Goal: Answer question/provide support

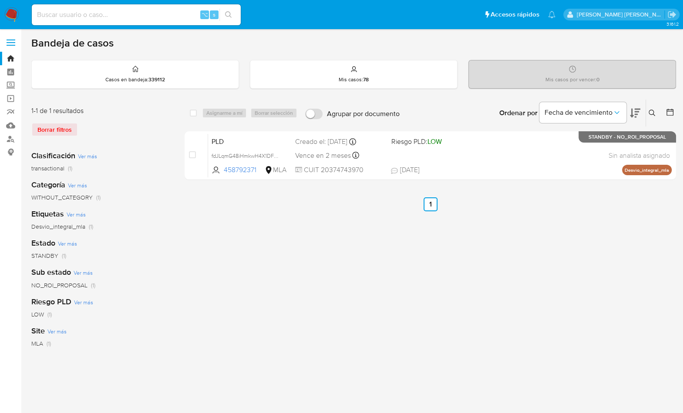
click at [7, 12] on img at bounding box center [11, 14] width 15 height 15
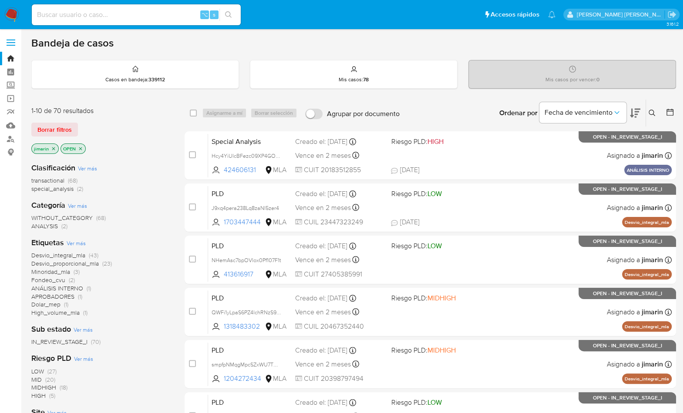
click at [13, 17] on img at bounding box center [11, 14] width 15 height 15
click at [654, 113] on icon at bounding box center [651, 113] width 7 height 7
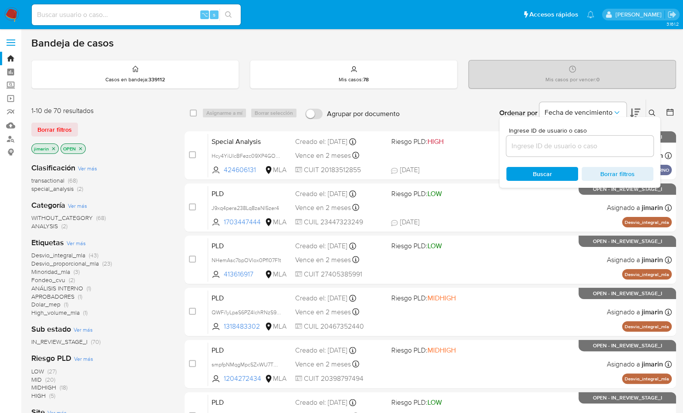
click at [600, 139] on div at bounding box center [579, 146] width 147 height 21
click at [598, 142] on input at bounding box center [579, 146] width 147 height 11
paste input "1088810510"
type input "1088810510"
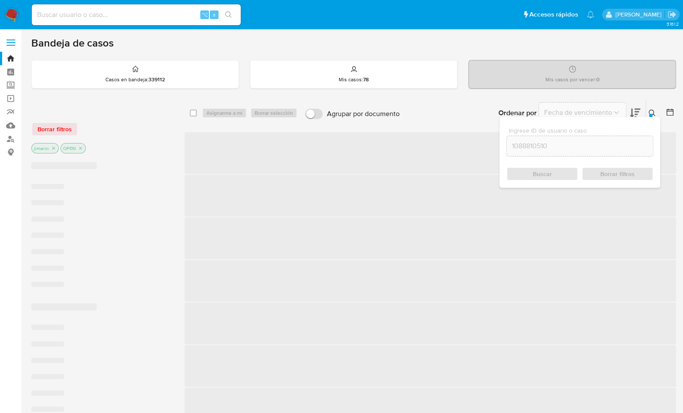
click at [650, 111] on icon at bounding box center [651, 113] width 7 height 7
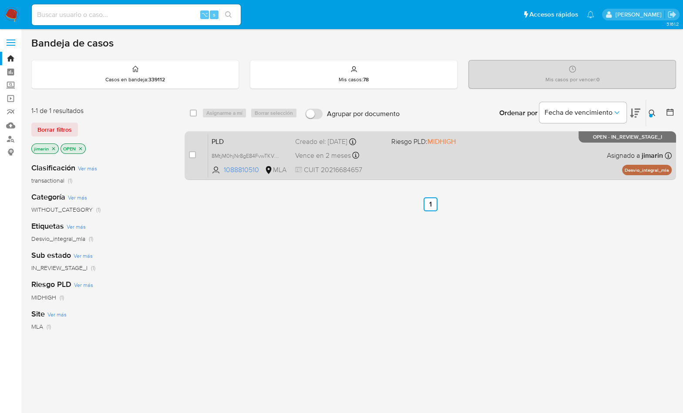
click at [587, 165] on div "PLD 8MtjM0hjNr8gE84FvwTKVm5k 1088810510 MLA Riesgo PLD: MIDHIGH Creado el: 12/0…" at bounding box center [440, 156] width 464 height 44
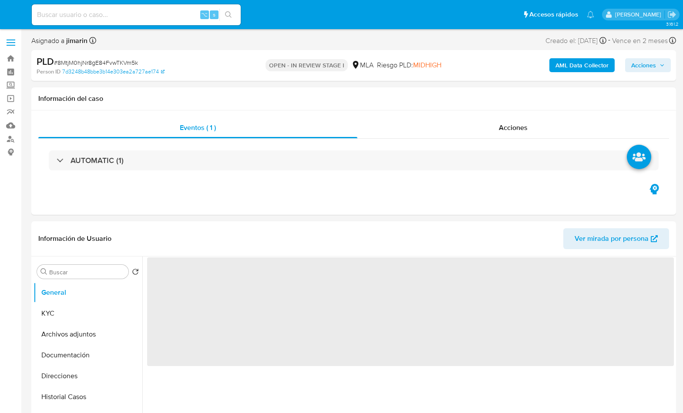
select select "10"
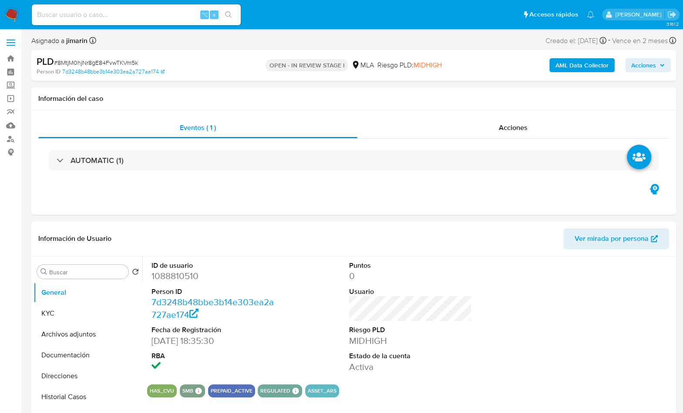
click at [121, 64] on span "# 8MtjM0hjNr8gE84FvwTKVm5k" at bounding box center [96, 62] width 84 height 9
copy span "8MtjM0hjNr8gE84FvwTKVm5k"
click at [188, 282] on dl "ID de usuario 1088810510 Person ID 7d3248b48bbe3b14e303ea2a727ae174 Fecha de Re…" at bounding box center [212, 317] width 123 height 112
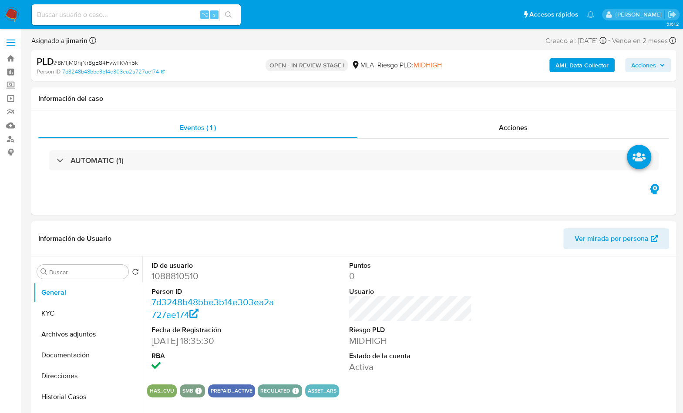
click at [189, 280] on dd "1088810510" at bounding box center [212, 276] width 123 height 12
copy dd "1088810510"
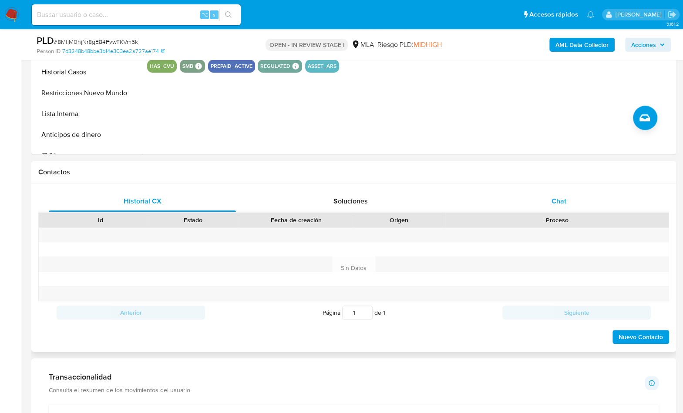
click at [565, 204] on span "Chat" at bounding box center [558, 201] width 15 height 10
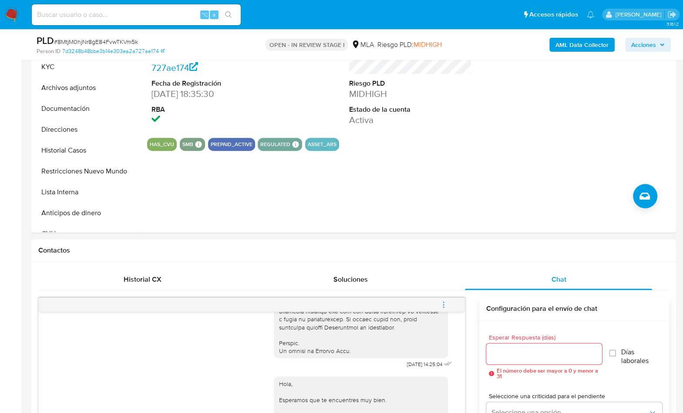
scroll to position [187, 0]
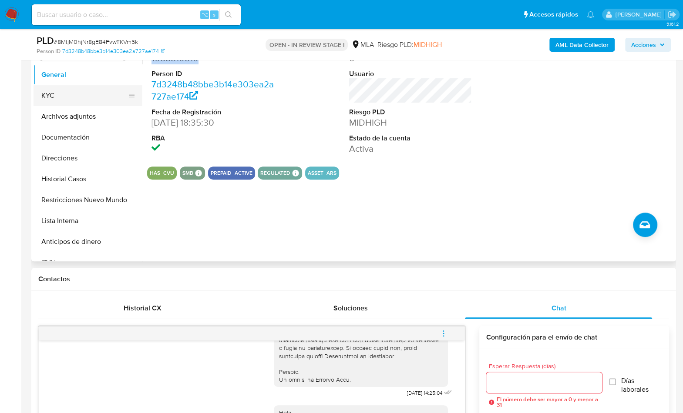
click at [53, 103] on button "KYC" at bounding box center [85, 95] width 102 height 21
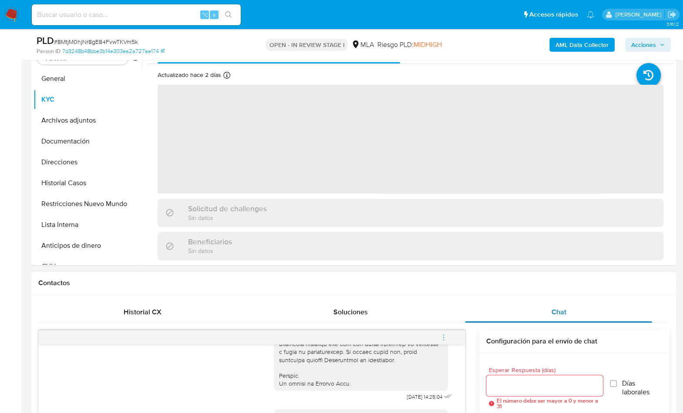
scroll to position [169, 0]
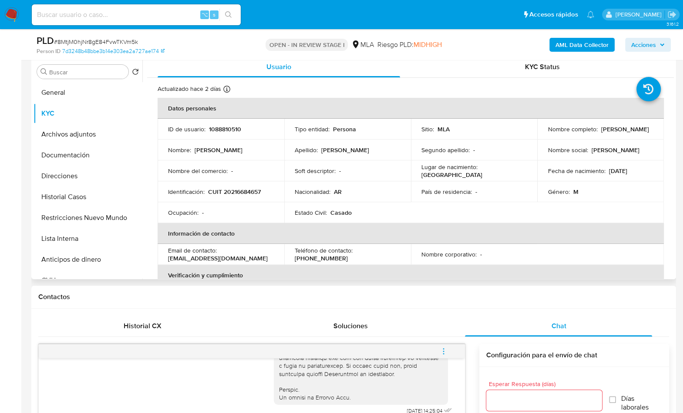
click at [244, 193] on p "CUIT 20216684657" at bounding box center [234, 192] width 53 height 8
copy p "20216684657"
click at [447, 348] on button "menu-action" at bounding box center [443, 351] width 29 height 21
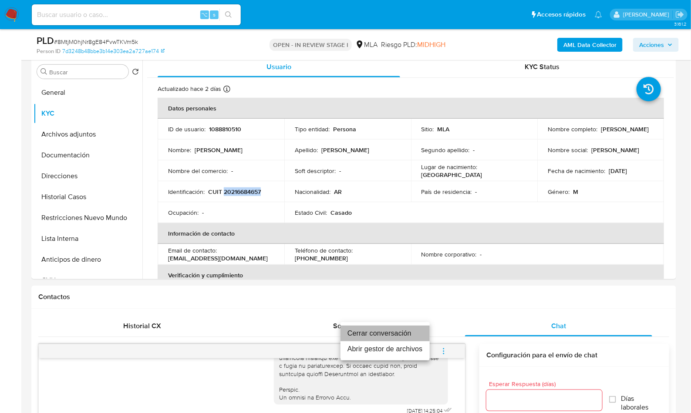
click at [401, 327] on li "Cerrar conversación" at bounding box center [384, 334] width 89 height 16
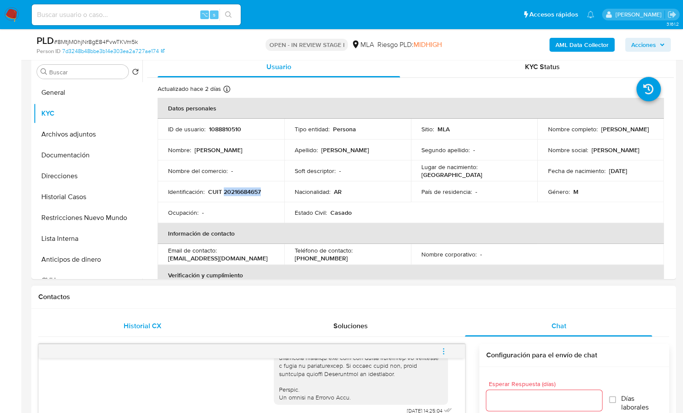
click at [195, 323] on div "Historial CX" at bounding box center [142, 326] width 187 height 21
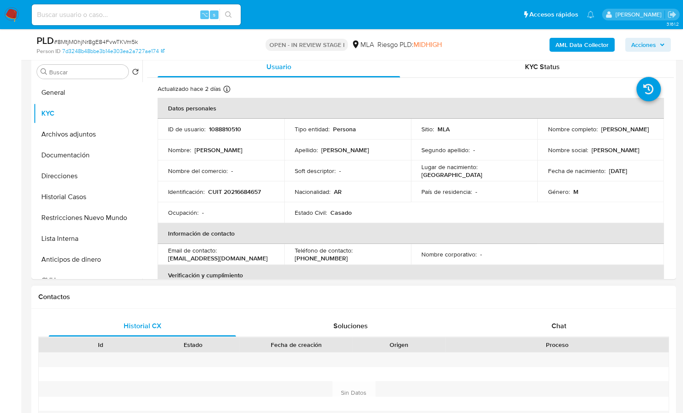
click at [555, 336] on div "Historial CX Soluciones Chat" at bounding box center [353, 326] width 631 height 21
click at [571, 323] on div "Chat" at bounding box center [558, 326] width 187 height 21
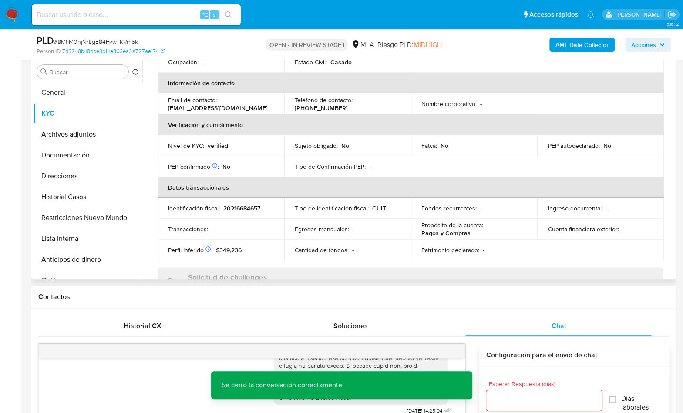
scroll to position [466, 0]
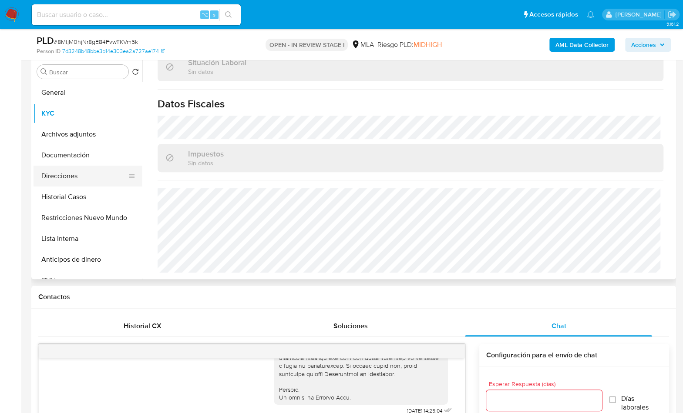
click at [78, 171] on button "Direcciones" at bounding box center [85, 176] width 102 height 21
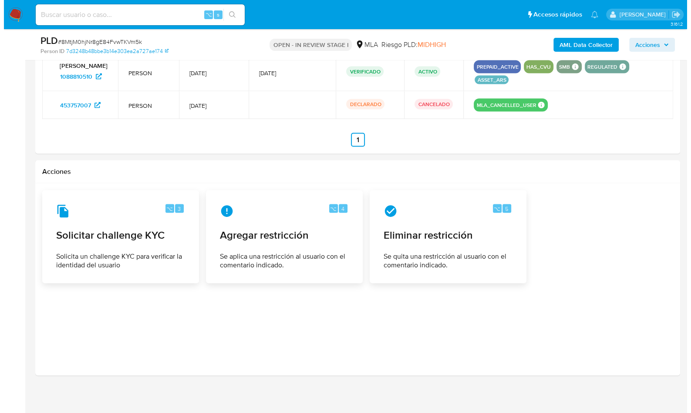
scroll to position [1372, 0]
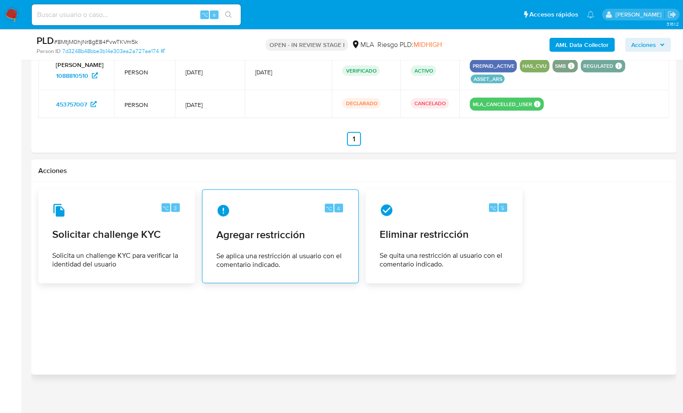
click at [282, 215] on div "⌥ 4 Agregar restricción Se aplica una restricción al usuario con el comentario …" at bounding box center [280, 236] width 142 height 79
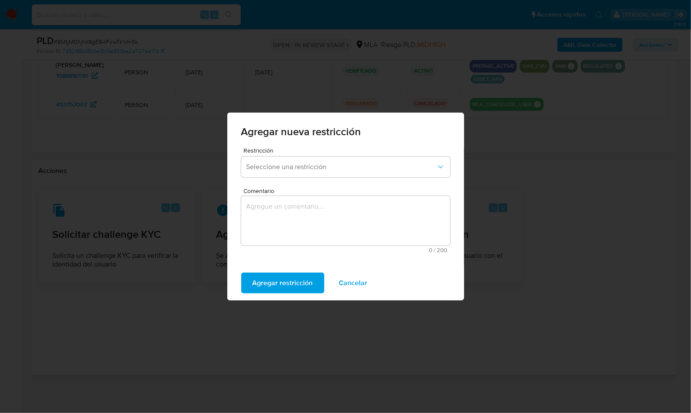
click at [307, 179] on div "Restricción Seleccione una restricción" at bounding box center [345, 165] width 209 height 34
click at [308, 174] on button "Seleccione una restricción" at bounding box center [345, 167] width 209 height 21
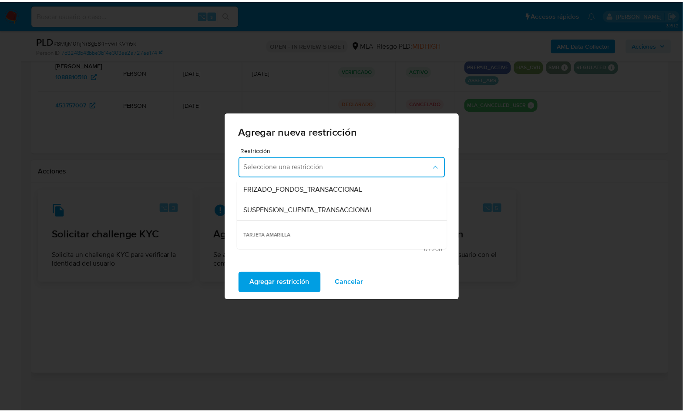
scroll to position [125, 0]
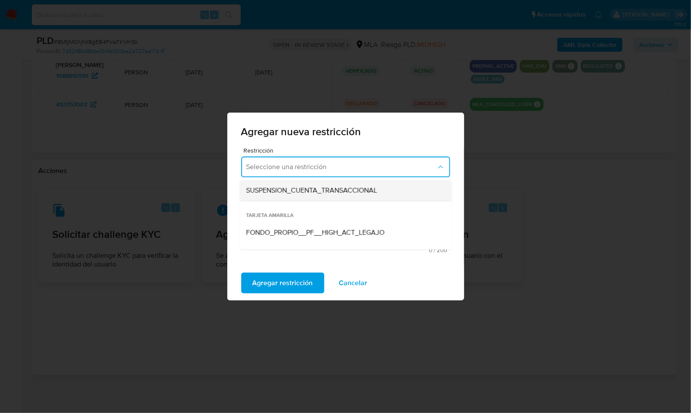
click at [319, 199] on div "SUSPENSION_CUENTA_TRANSACCIONAL" at bounding box center [342, 190] width 193 height 21
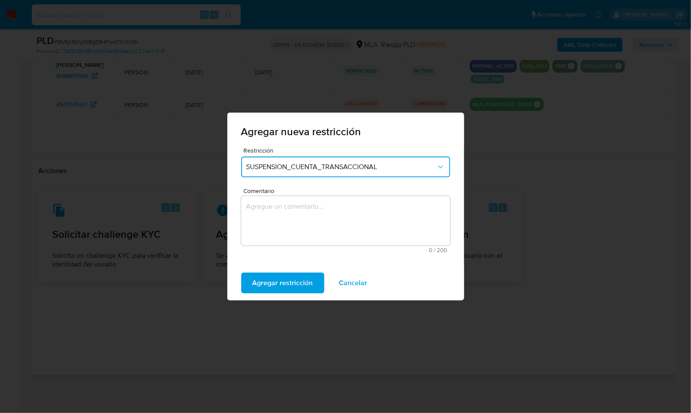
click at [327, 208] on textarea "Comentario" at bounding box center [345, 221] width 209 height 50
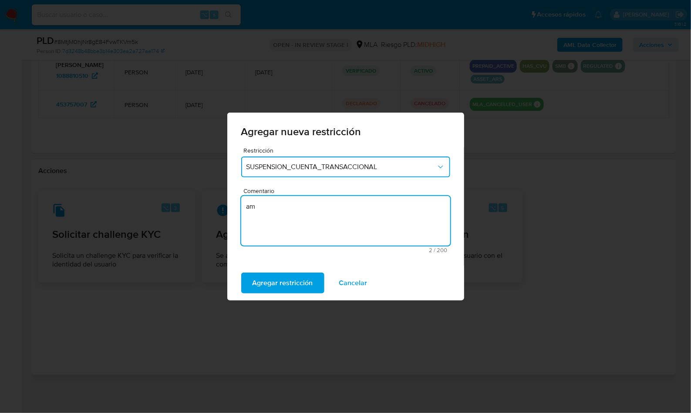
type textarea "a"
type textarea "S"
type textarea "AML"
click at [295, 280] on span "Agregar restricción" at bounding box center [282, 283] width 60 height 19
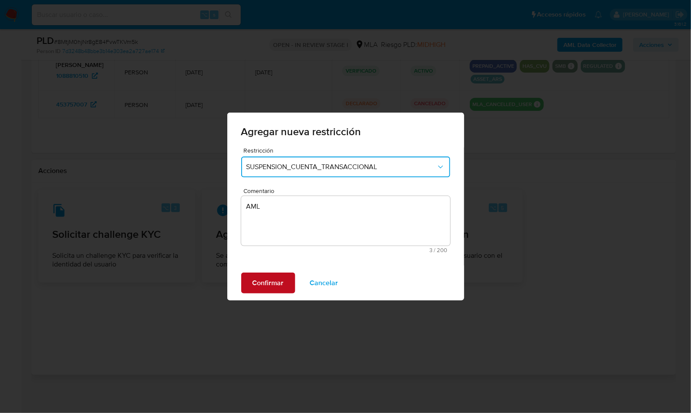
click at [260, 280] on span "Confirmar" at bounding box center [267, 283] width 31 height 19
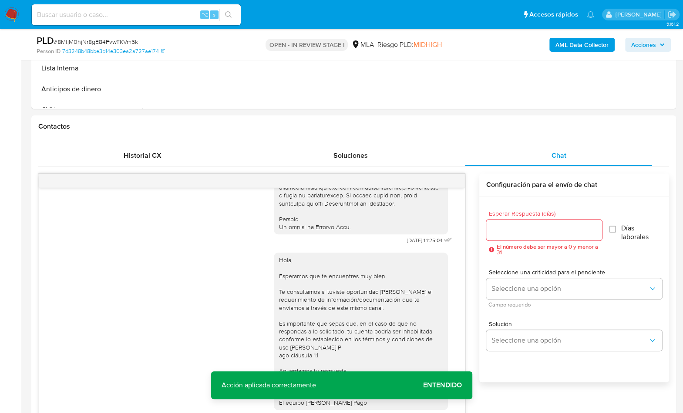
scroll to position [137, 0]
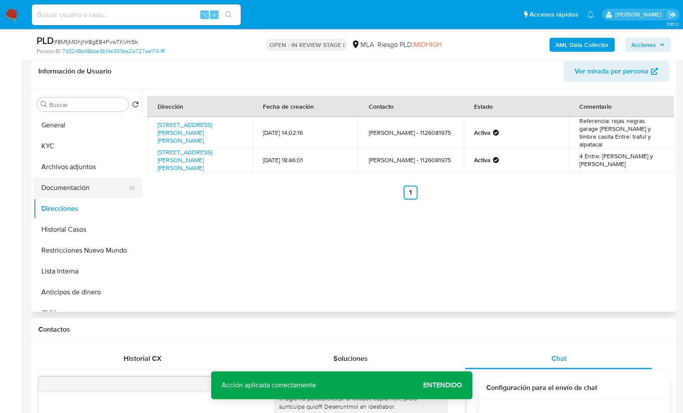
click at [99, 186] on button "Documentación" at bounding box center [85, 188] width 102 height 21
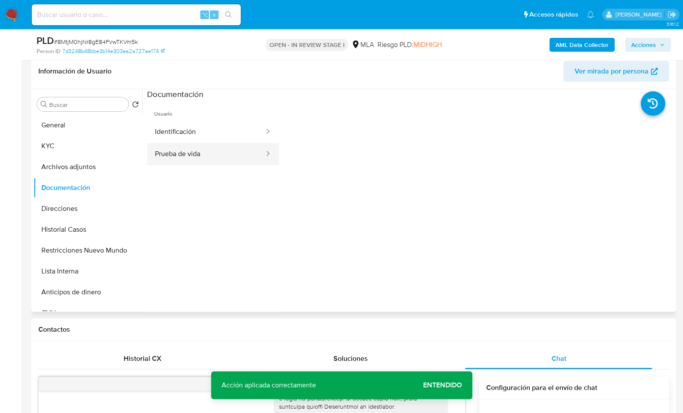
drag, startPoint x: 194, startPoint y: 151, endPoint x: 224, endPoint y: 157, distance: 30.5
click at [194, 151] on button "Prueba de vida" at bounding box center [206, 154] width 118 height 22
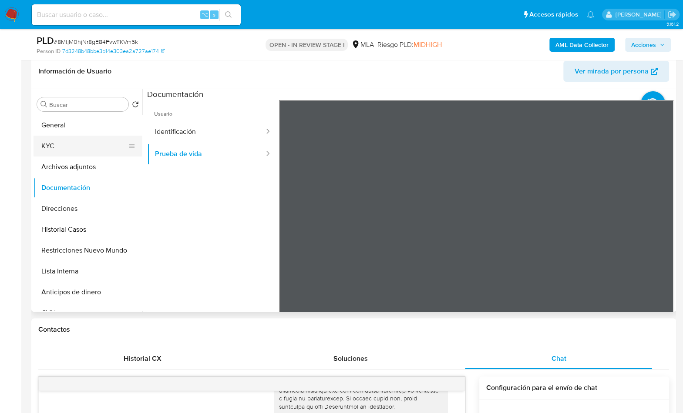
click at [71, 145] on button "KYC" at bounding box center [85, 146] width 102 height 21
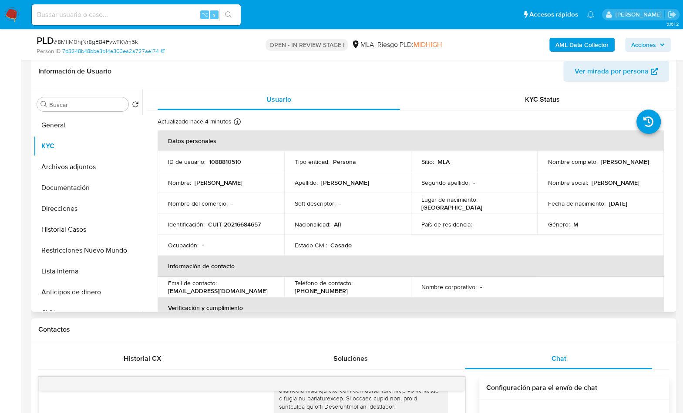
drag, startPoint x: 544, startPoint y: 166, endPoint x: 608, endPoint y: 171, distance: 63.7
click at [608, 171] on td "Nombre completo : Guillermo Daniel Gonzalez" at bounding box center [600, 161] width 127 height 21
copy p "Guillermo Daniel Gonzalez"
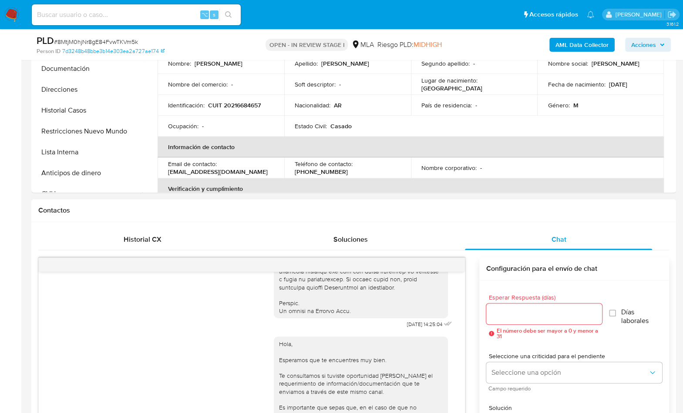
scroll to position [131, 0]
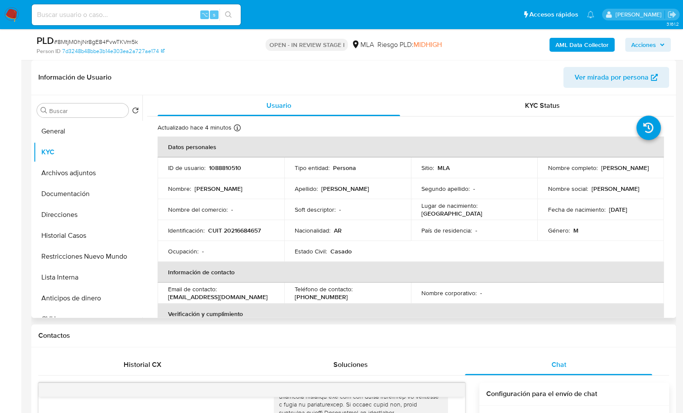
click at [231, 229] on p "CUIT 20216684657" at bounding box center [234, 231] width 53 height 8
copy p "20216684657"
click at [83, 253] on button "Restricciones Nuevo Mundo" at bounding box center [85, 256] width 102 height 21
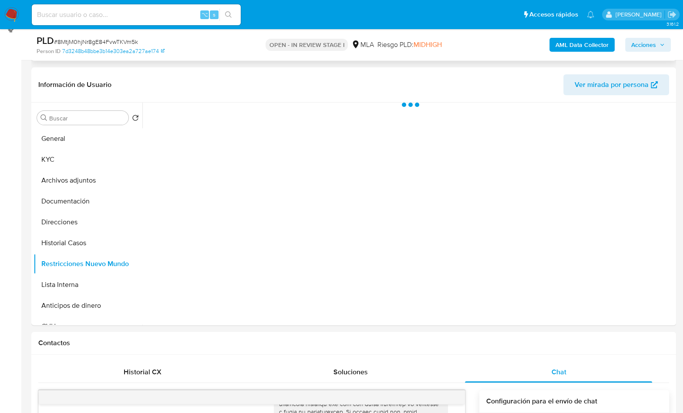
scroll to position [3, 0]
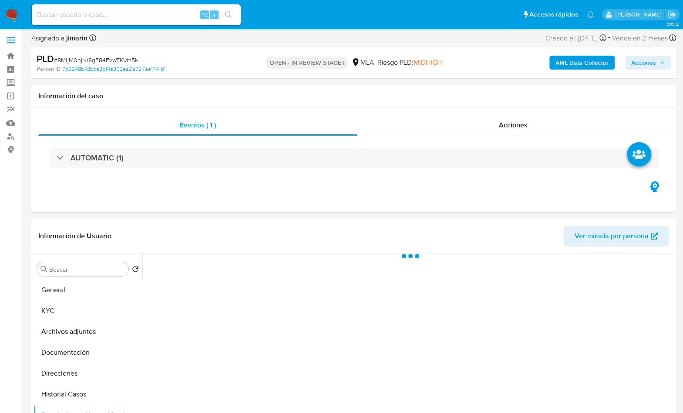
click at [575, 61] on b "AML Data Collector" at bounding box center [581, 63] width 53 height 14
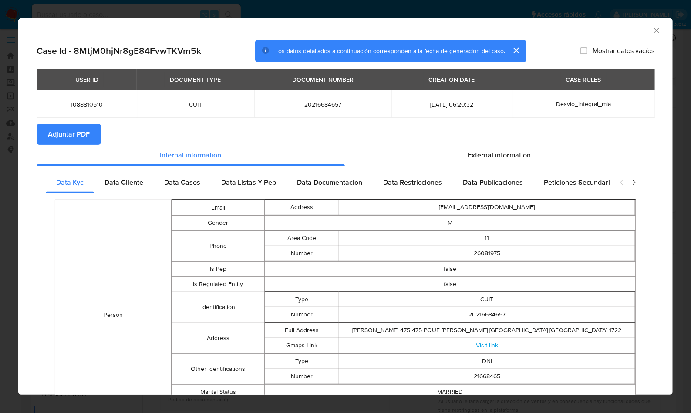
click at [72, 136] on span "Adjuntar PDF" at bounding box center [69, 134] width 42 height 19
click at [652, 33] on icon "Cerrar ventana" at bounding box center [656, 30] width 9 height 9
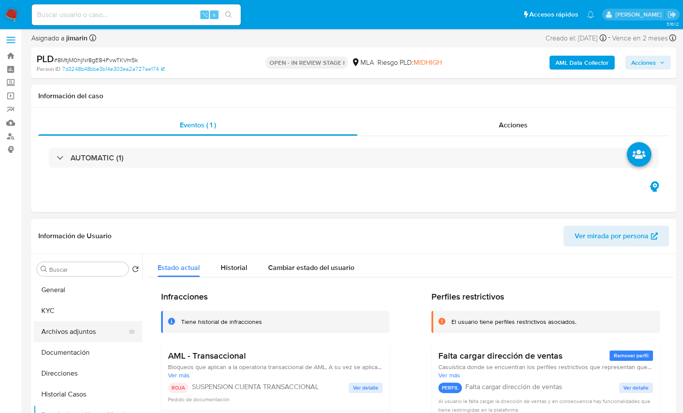
click at [77, 329] on button "Archivos adjuntos" at bounding box center [85, 332] width 102 height 21
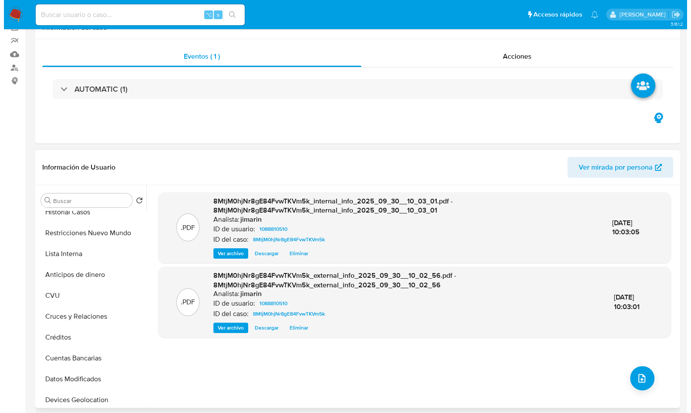
scroll to position [203, 0]
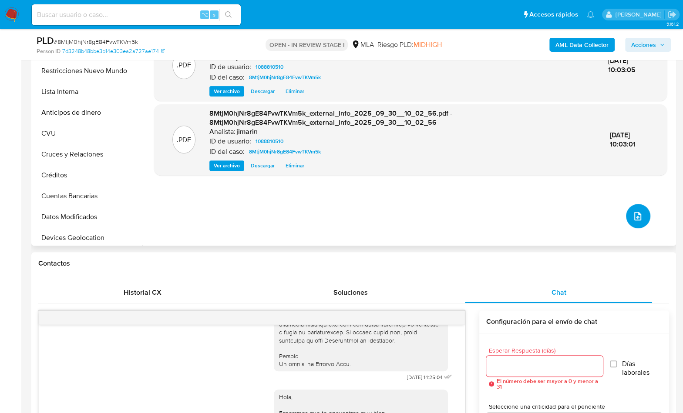
click at [632, 209] on button "upload-file" at bounding box center [638, 216] width 24 height 24
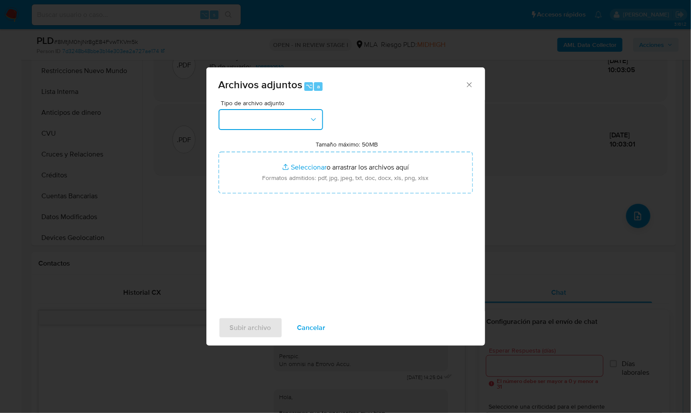
click at [277, 122] on button "button" at bounding box center [270, 119] width 104 height 21
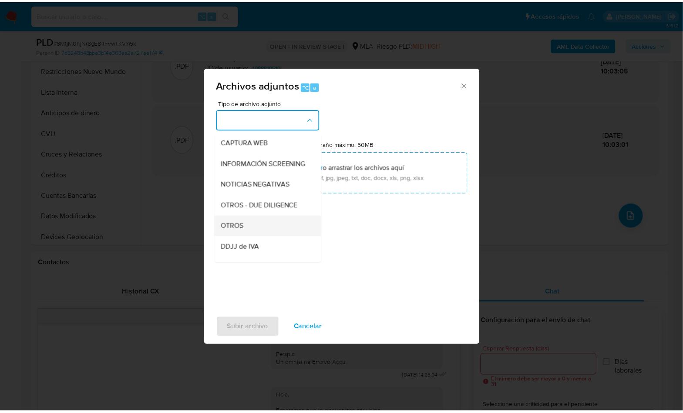
scroll to position [85, 0]
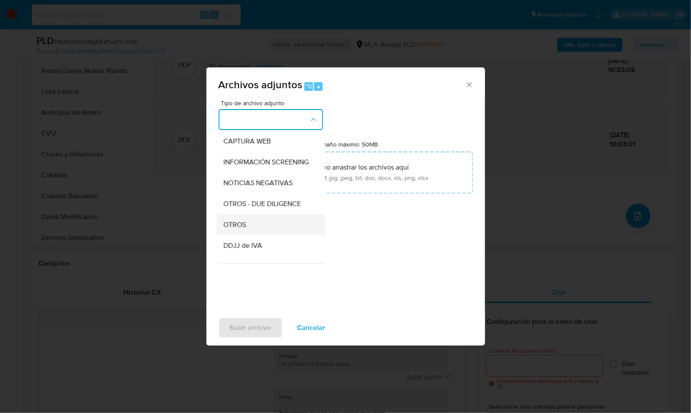
click at [259, 232] on div "OTROS" at bounding box center [268, 225] width 89 height 21
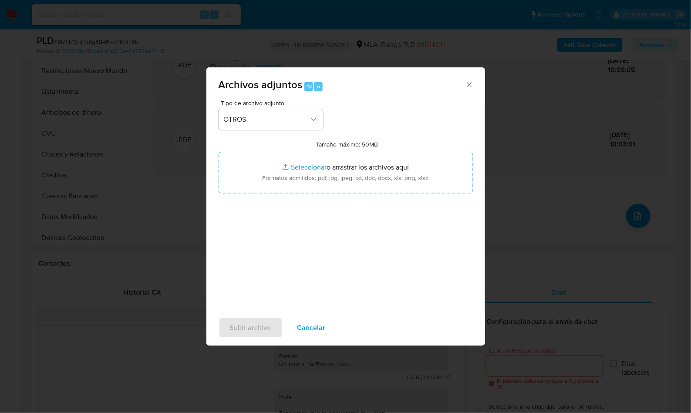
click at [339, 235] on div "Tipo de archivo adjunto OTROS Tamaño máximo: 50MB Seleccionar archivos Seleccio…" at bounding box center [345, 202] width 254 height 205
click at [266, 322] on span "Subir archivo" at bounding box center [250, 328] width 41 height 19
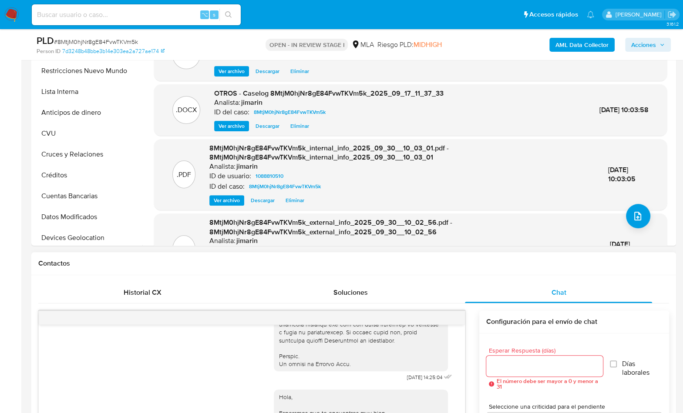
click at [457, 265] on h1 "Contactos" at bounding box center [353, 263] width 631 height 9
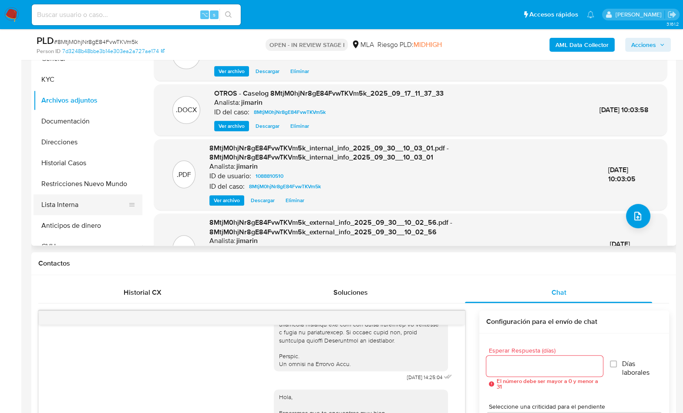
scroll to position [0, 0]
click at [89, 183] on button "Restricciones Nuevo Mundo" at bounding box center [85, 184] width 102 height 21
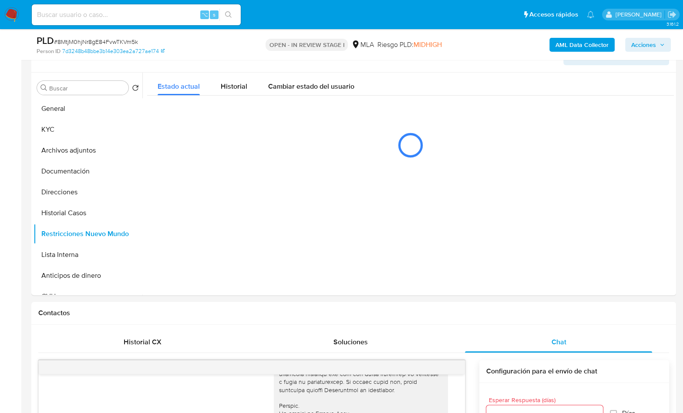
scroll to position [142, 0]
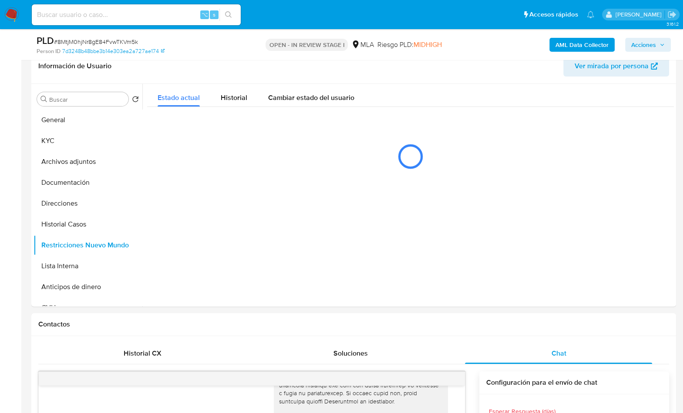
click at [645, 44] on span "Acciones" at bounding box center [643, 45] width 25 height 14
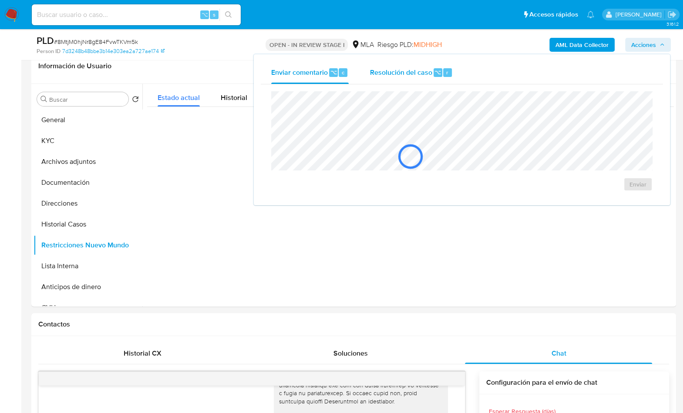
click at [395, 70] on span "Resolución del caso" at bounding box center [401, 72] width 62 height 10
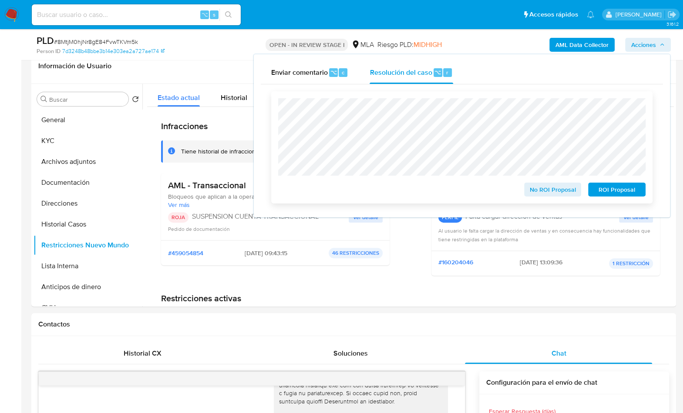
click at [271, 116] on div "No ROI Proposal ROI Proposal" at bounding box center [461, 147] width 381 height 112
click at [607, 186] on span "ROI Proposal" at bounding box center [616, 190] width 45 height 12
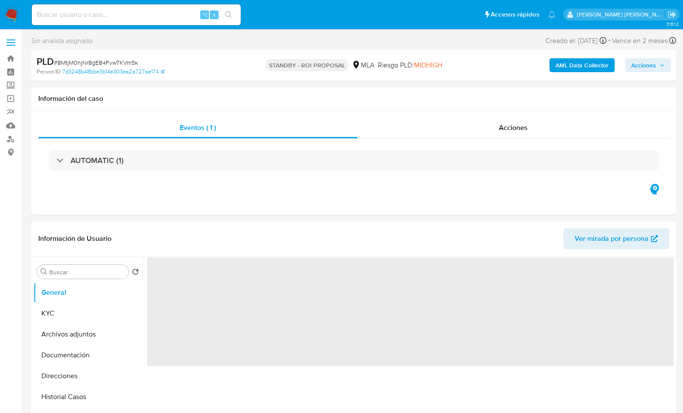
select select "10"
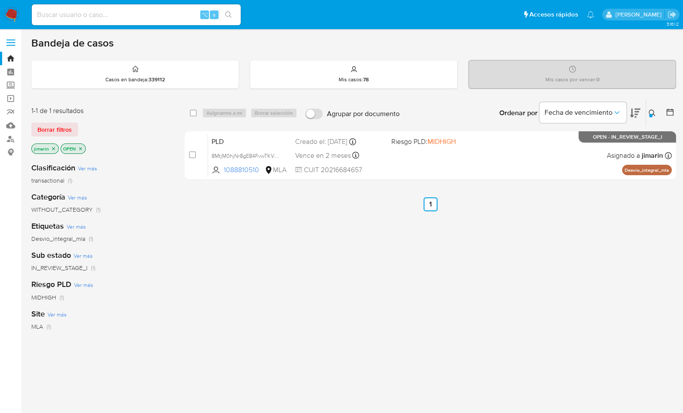
click at [651, 111] on icon at bounding box center [651, 113] width 7 height 7
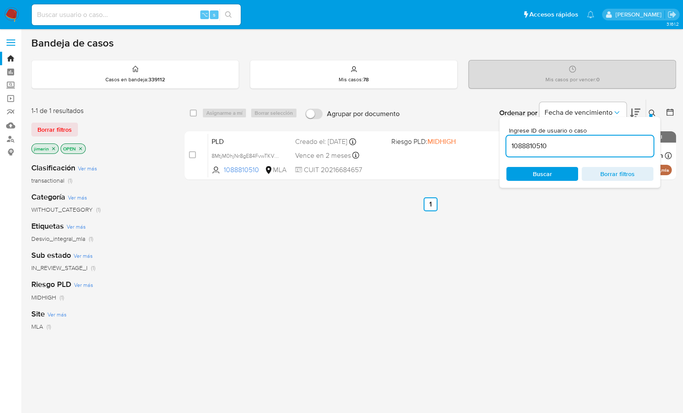
click at [612, 138] on div "1088810510" at bounding box center [579, 146] width 147 height 21
click at [608, 146] on input "1088810510" at bounding box center [579, 146] width 147 height 11
paste input "2189879"
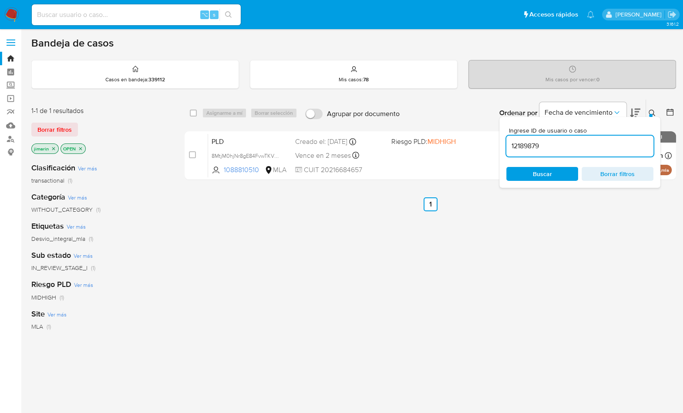
type input "12189879"
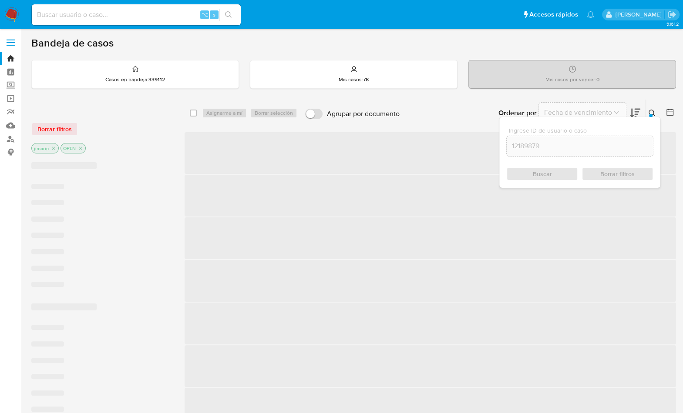
click at [646, 113] on button at bounding box center [653, 113] width 14 height 10
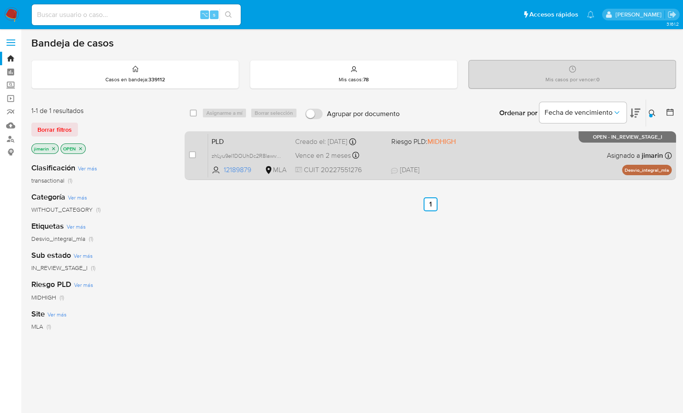
click at [588, 152] on div "PLD zhLyu9el1DOUhDc2R8lawvg5 12189879 MLA Riesgo PLD: MIDHIGH Creado el: [DATE]…" at bounding box center [440, 156] width 464 height 44
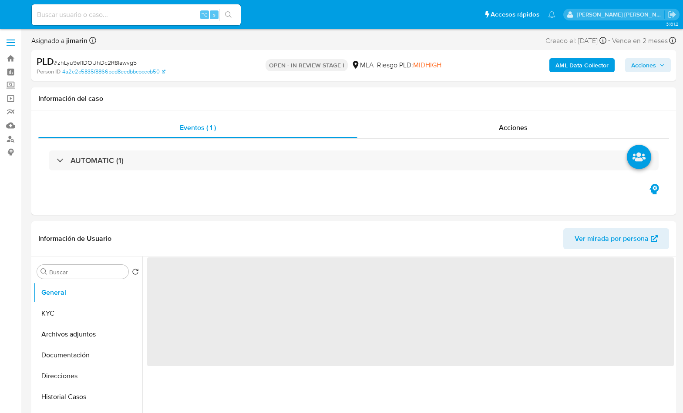
select select "10"
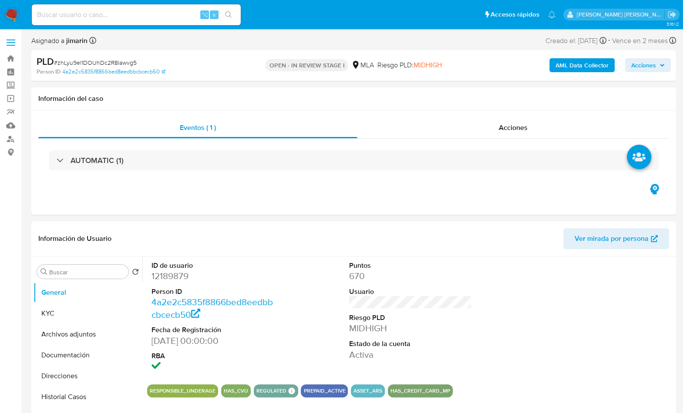
click at [129, 65] on span "# zhLyu9el1DOUhDc2R8lawvg5" at bounding box center [95, 62] width 83 height 9
copy span "zhLyu9el1DOUhDc2R8lawvg5"
click at [181, 280] on dd "12189879" at bounding box center [212, 276] width 123 height 12
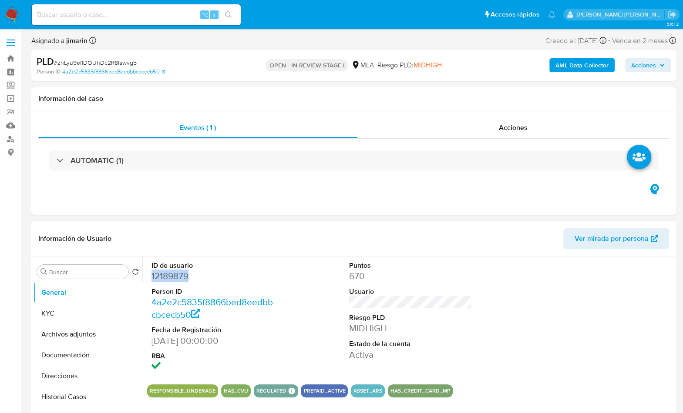
copy dd "12189879"
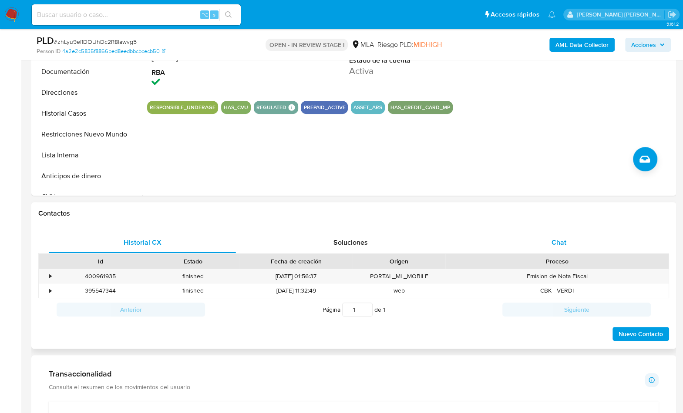
click at [578, 252] on div "Chat" at bounding box center [558, 242] width 187 height 21
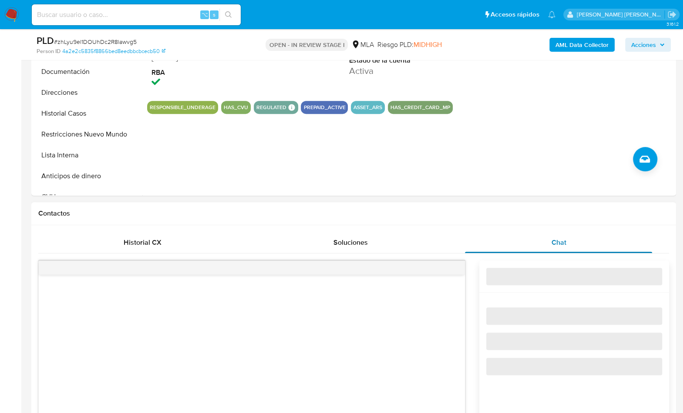
click at [578, 250] on div "Chat" at bounding box center [558, 242] width 187 height 21
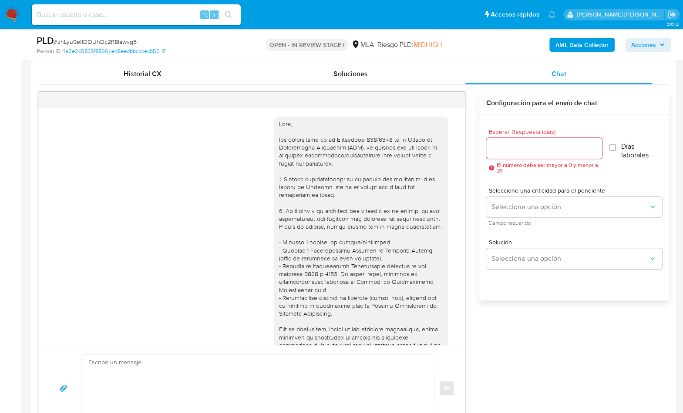
scroll to position [359, 0]
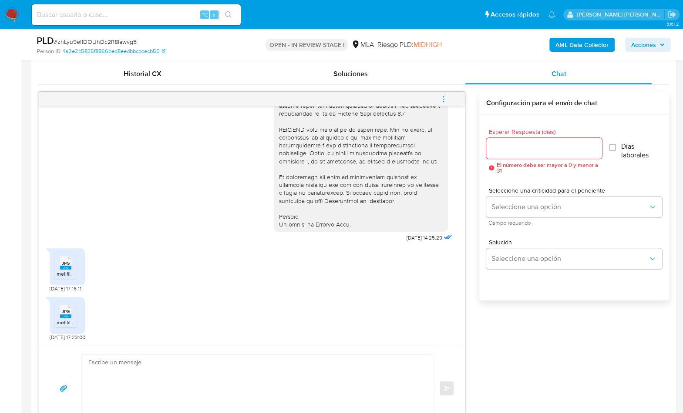
click at [68, 269] on icon "JPG" at bounding box center [65, 262] width 11 height 15
click at [66, 309] on span "JPG" at bounding box center [66, 312] width 8 height 6
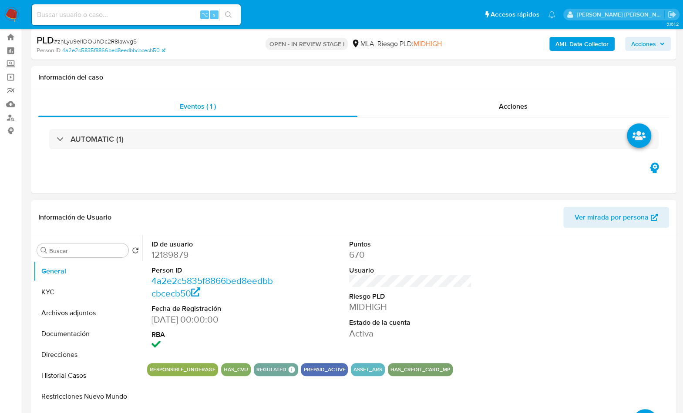
scroll to position [6, 0]
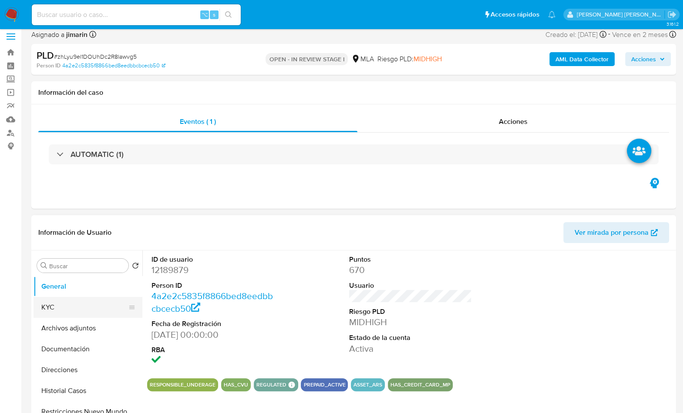
click at [62, 301] on button "KYC" at bounding box center [85, 307] width 102 height 21
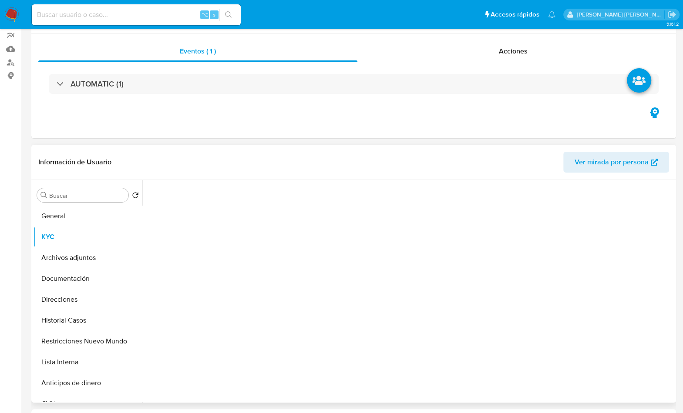
scroll to position [81, 0]
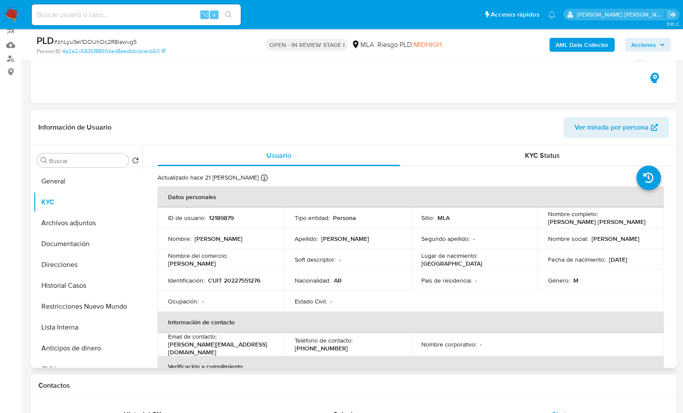
click at [235, 278] on p "CUIT 20227551276" at bounding box center [234, 281] width 52 height 8
copy p "20227551276"
click at [322, 133] on header "Información de Usuario Ver mirada por persona" at bounding box center [353, 127] width 631 height 21
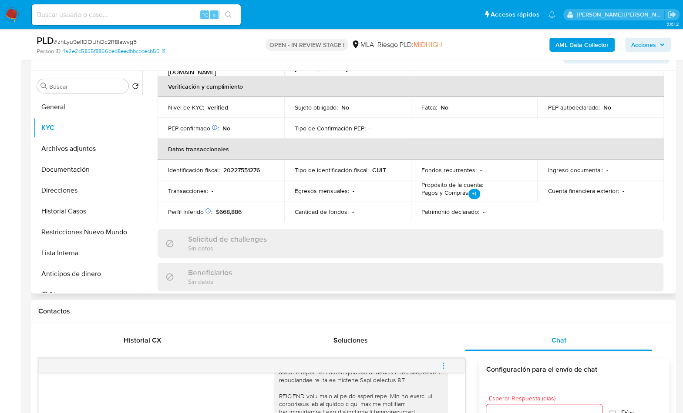
scroll to position [62, 0]
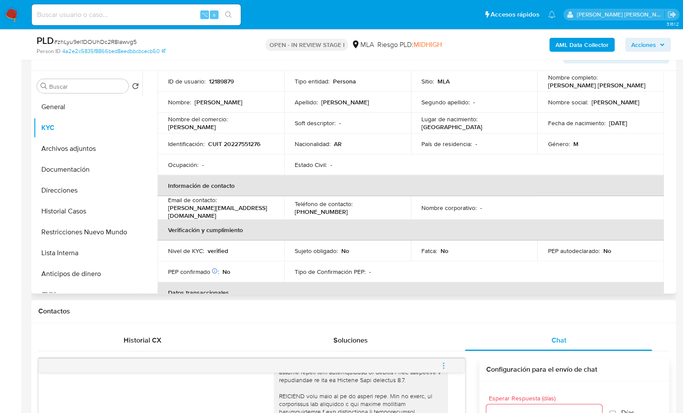
click at [251, 142] on p "CUIT 20227551276" at bounding box center [234, 144] width 52 height 8
copy p "20227551276"
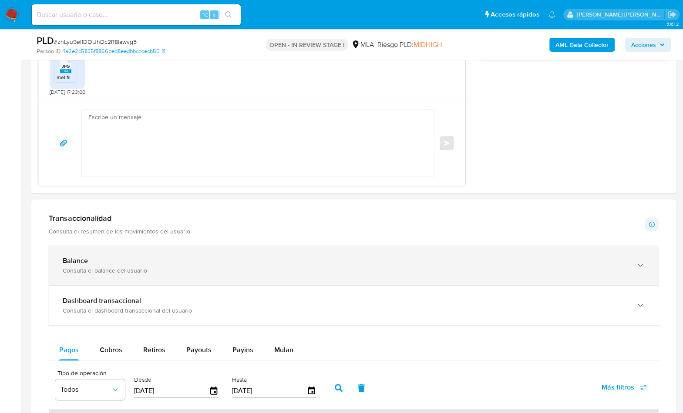
click at [186, 246] on div "Balance Consulta el balance del usuario" at bounding box center [354, 266] width 610 height 40
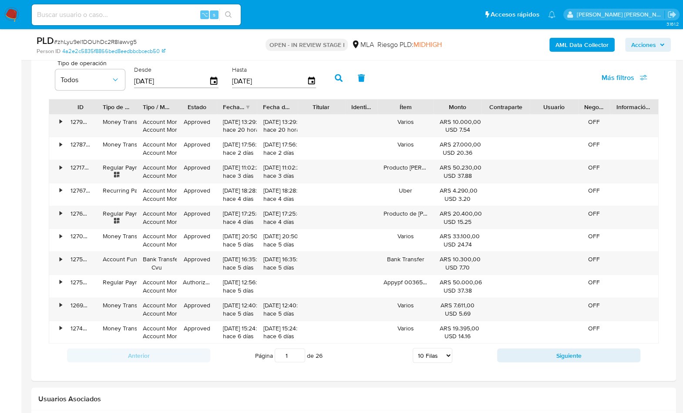
scroll to position [1306, 0]
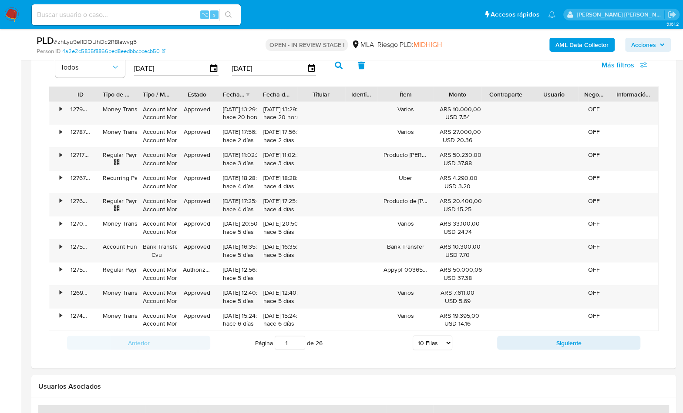
click at [172, 71] on input "[DATE]" at bounding box center [171, 68] width 75 height 14
click at [203, 66] on input "[DATE]" at bounding box center [171, 68] width 75 height 14
click at [208, 66] on icon "button" at bounding box center [213, 68] width 15 height 15
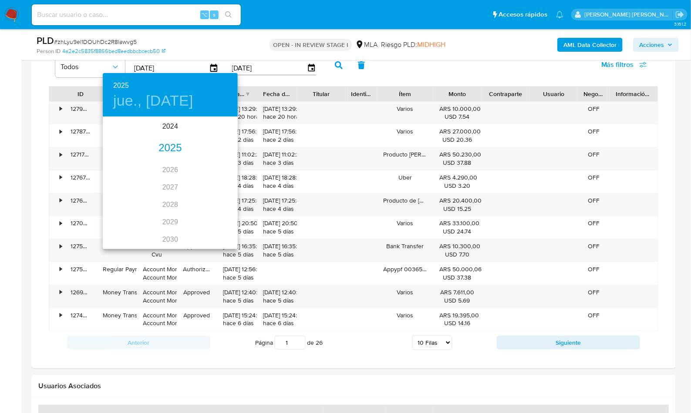
click at [166, 152] on div "2025" at bounding box center [170, 148] width 135 height 17
click at [210, 202] on div "sep." at bounding box center [215, 199] width 45 height 33
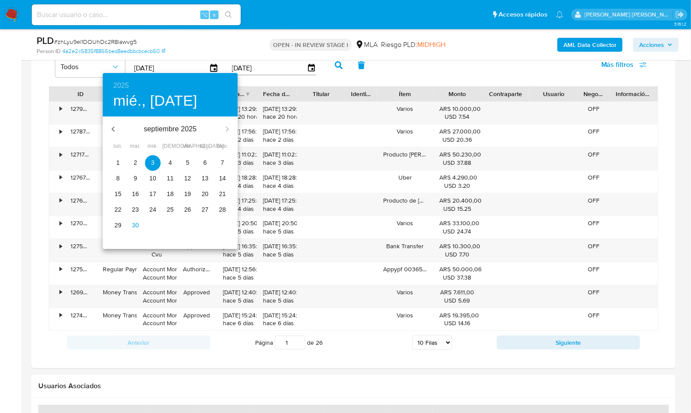
click at [121, 163] on span "1" at bounding box center [118, 162] width 16 height 9
type input "01/09/2025"
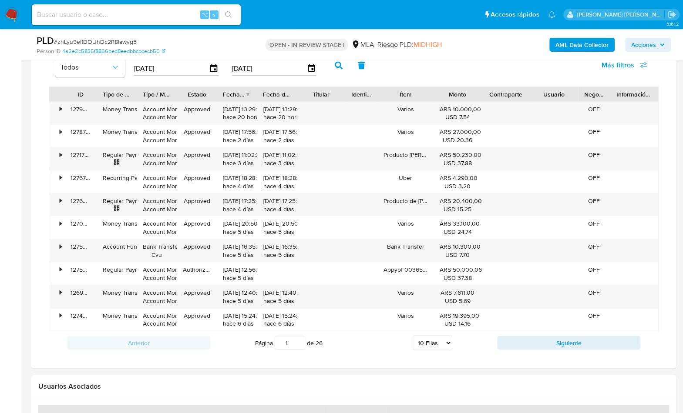
click at [335, 64] on icon "button" at bounding box center [339, 65] width 8 height 8
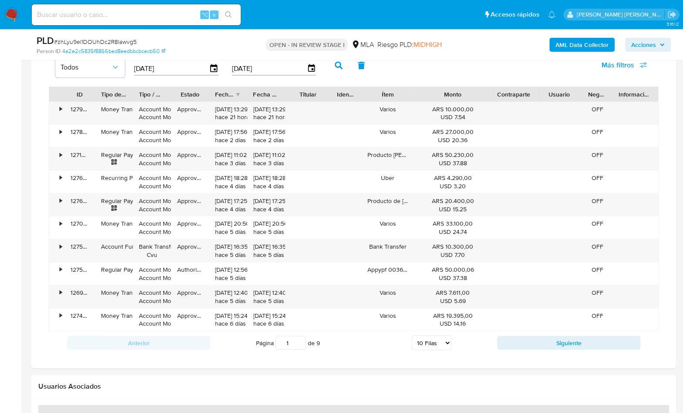
drag, startPoint x: 487, startPoint y: 91, endPoint x: 512, endPoint y: 94, distance: 24.5
click at [512, 94] on div "ID Tipo de operación Tipo / Método Estado Fecha de creación Fecha de aprobación…" at bounding box center [353, 94] width 609 height 15
click at [518, 339] on button "Siguiente" at bounding box center [568, 343] width 143 height 14
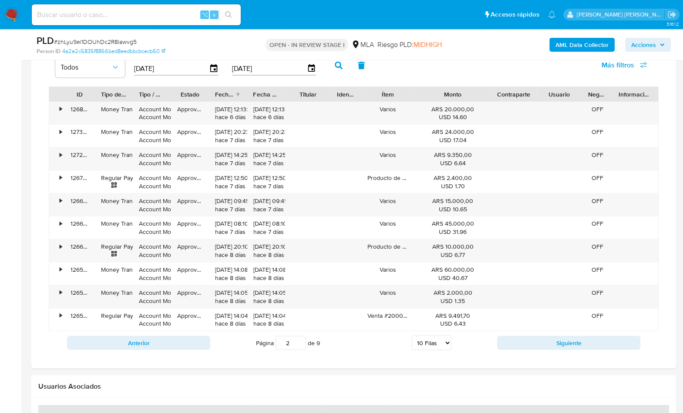
click at [521, 339] on button "Siguiente" at bounding box center [568, 343] width 143 height 14
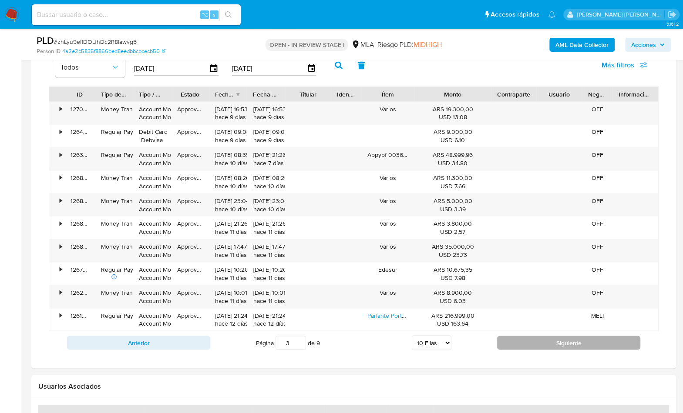
click at [511, 336] on button "Siguiente" at bounding box center [568, 343] width 143 height 14
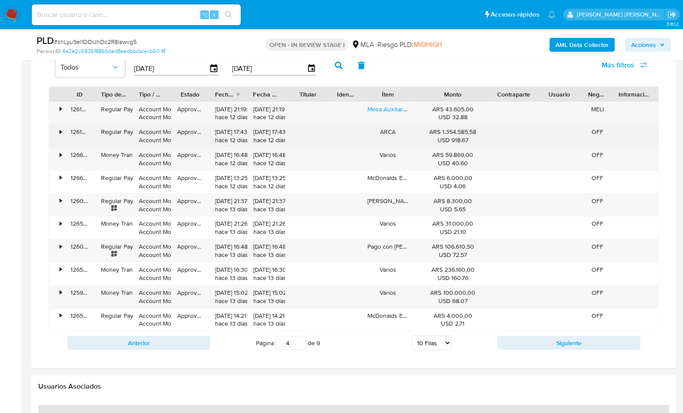
click at [463, 131] on div "ARS 1.354.585,58 USD 918.67" at bounding box center [452, 136] width 64 height 17
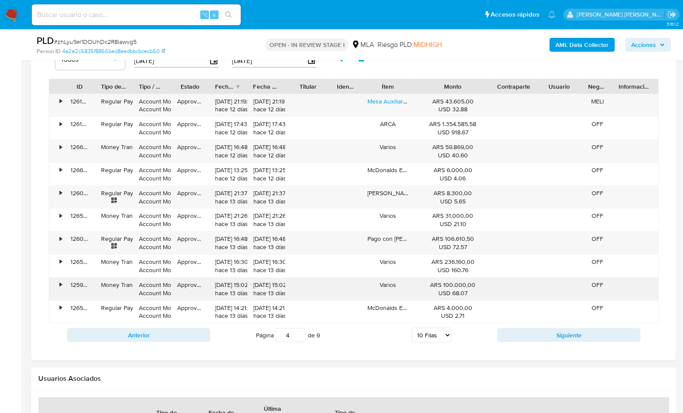
scroll to position [1324, 0]
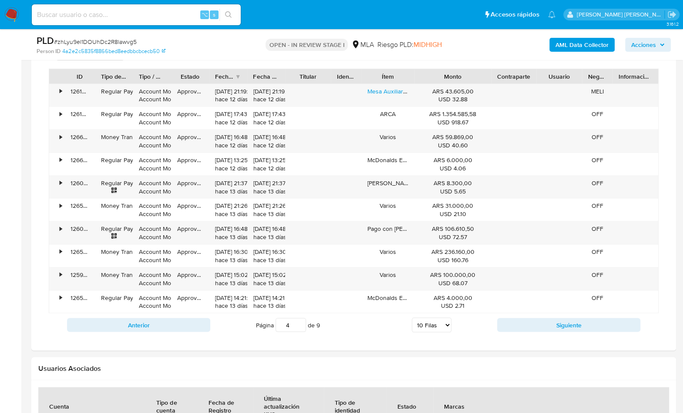
click at [507, 313] on div "Anterior Página 4 de 9 5 Filas 10 Filas 20 Filas 25 Filas 50 Filas 100 Filas Si…" at bounding box center [354, 325] width 610 height 24
click at [509, 318] on button "Siguiente" at bounding box center [568, 325] width 143 height 14
click at [466, 182] on div "ARS 12.864.081,96 USD 8768.93" at bounding box center [452, 187] width 64 height 17
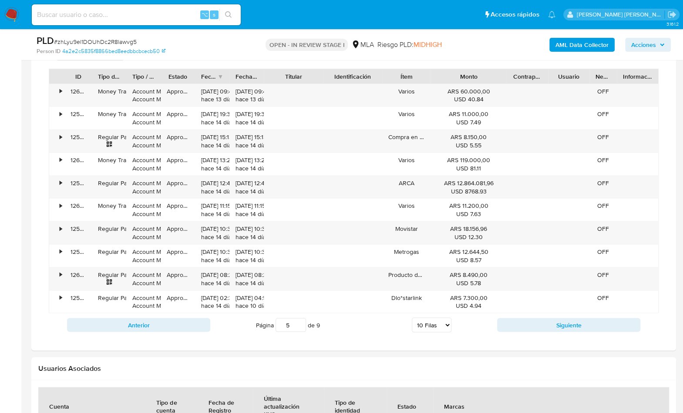
drag, startPoint x: 367, startPoint y: 72, endPoint x: 396, endPoint y: 76, distance: 29.0
click at [396, 76] on div "ID Tipo de operación Tipo / Método Estado Fecha de creación Fecha de aprobación…" at bounding box center [353, 76] width 609 height 15
click at [407, 186] on div "ARCA" at bounding box center [406, 187] width 48 height 23
click at [518, 323] on button "Siguiente" at bounding box center [568, 325] width 143 height 14
click at [513, 318] on button "Siguiente" at bounding box center [568, 325] width 143 height 14
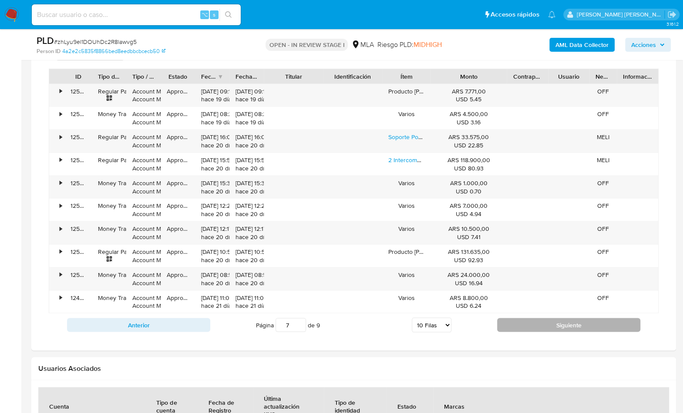
click at [514, 320] on button "Siguiente" at bounding box center [568, 325] width 143 height 14
click at [514, 318] on button "Siguiente" at bounding box center [568, 325] width 143 height 14
type input "9"
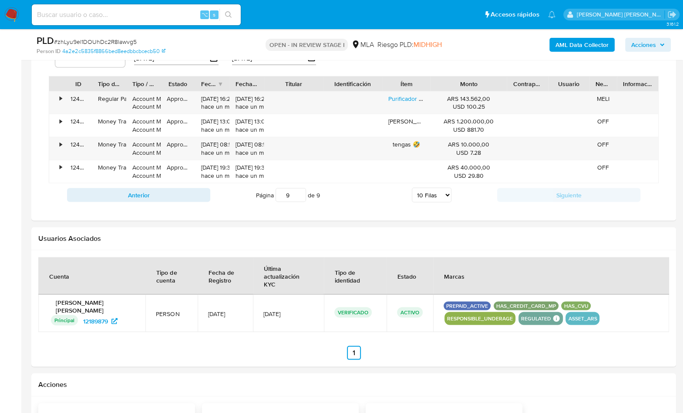
scroll to position [1192, 0]
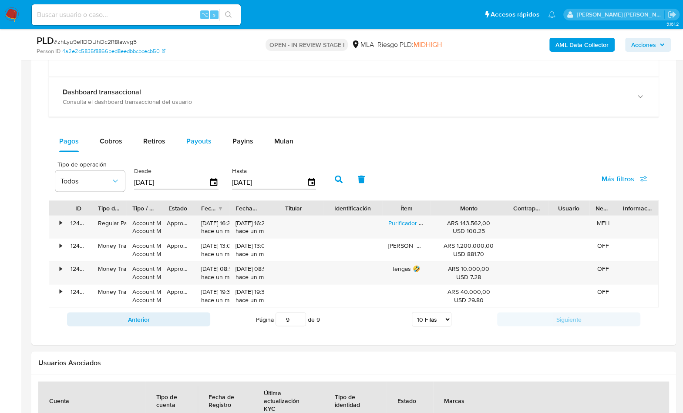
click at [208, 143] on span "Payouts" at bounding box center [198, 141] width 25 height 10
select select "10"
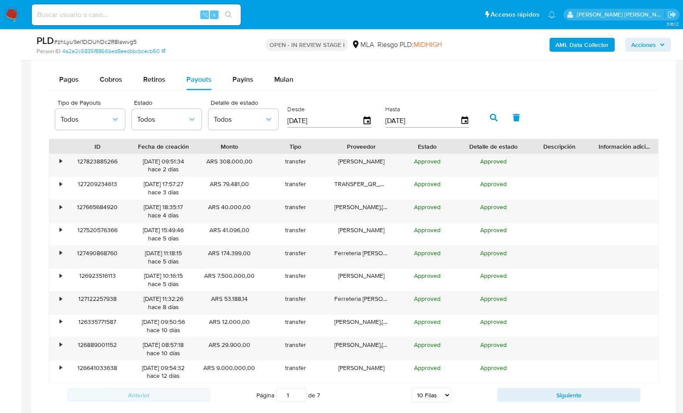
scroll to position [1268, 0]
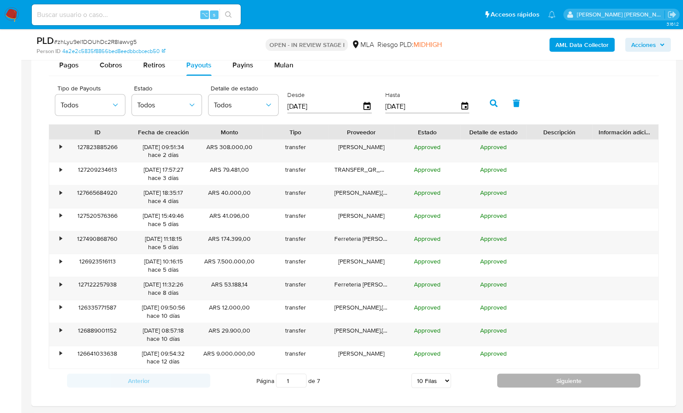
click at [576, 379] on button "Siguiente" at bounding box center [568, 381] width 143 height 14
click at [528, 379] on button "Siguiente" at bounding box center [568, 381] width 143 height 14
type input "3"
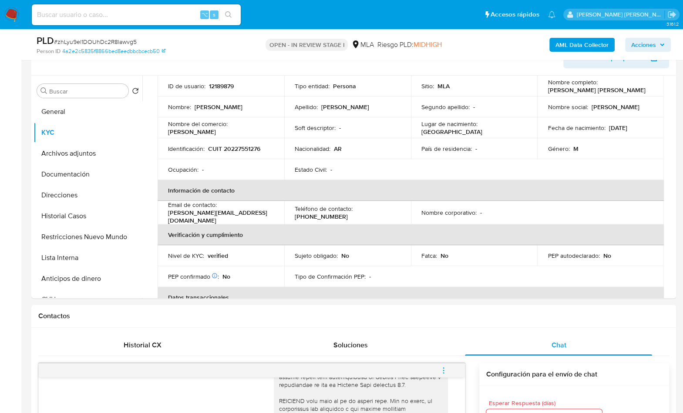
scroll to position [0, 0]
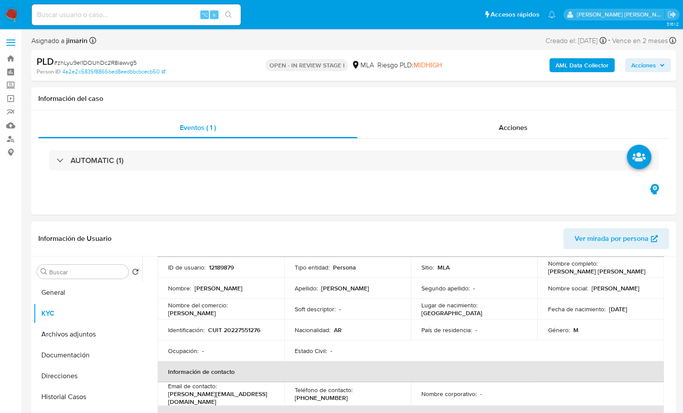
click at [548, 268] on p "[PERSON_NAME] [PERSON_NAME]" at bounding box center [596, 272] width 97 height 8
drag, startPoint x: 546, startPoint y: 271, endPoint x: 602, endPoint y: 272, distance: 55.7
click at [602, 272] on div "Nombre completo : Pablo Daniel Vidmar" at bounding box center [601, 268] width 106 height 16
copy p "[PERSON_NAME] [PERSON_NAME]"
click at [84, 353] on button "Documentación" at bounding box center [85, 355] width 102 height 21
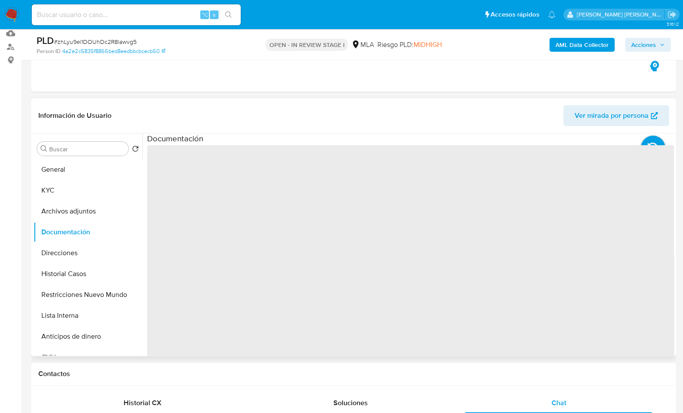
scroll to position [134, 0]
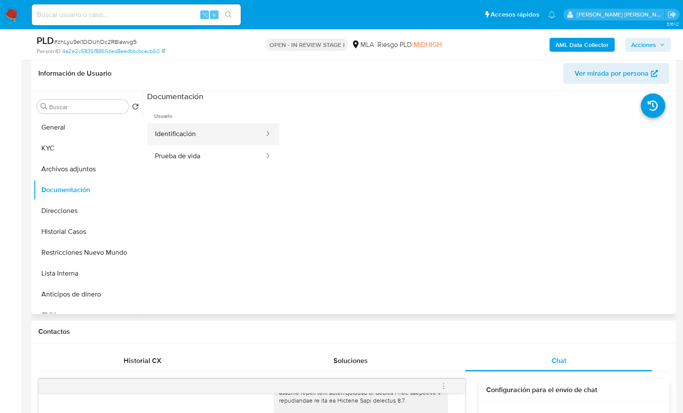
click at [197, 135] on button "Identificación" at bounding box center [206, 134] width 118 height 22
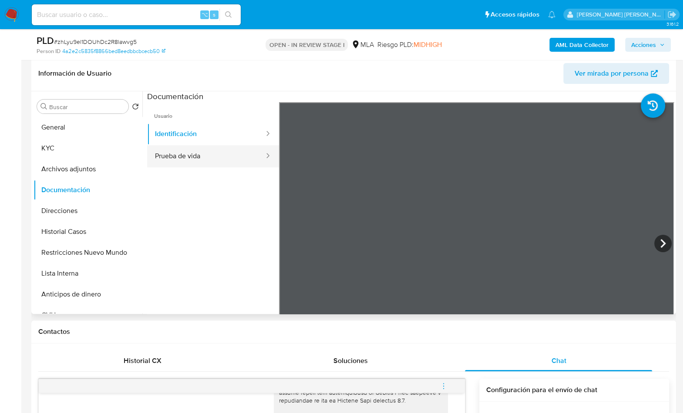
drag, startPoint x: 196, startPoint y: 152, endPoint x: 202, endPoint y: 154, distance: 5.8
click at [196, 152] on button "Prueba de vida" at bounding box center [206, 156] width 118 height 22
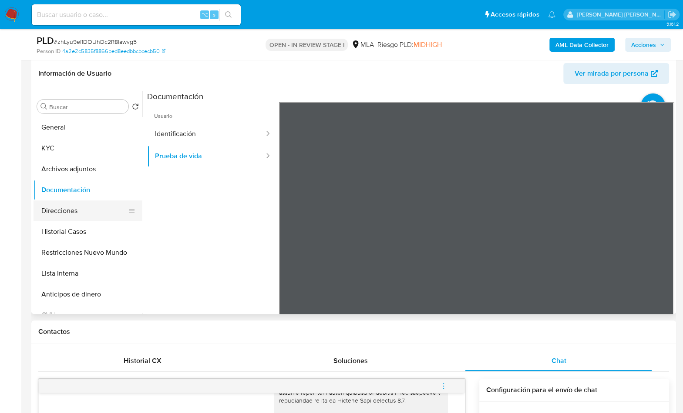
click at [65, 211] on button "Direcciones" at bounding box center [85, 211] width 102 height 21
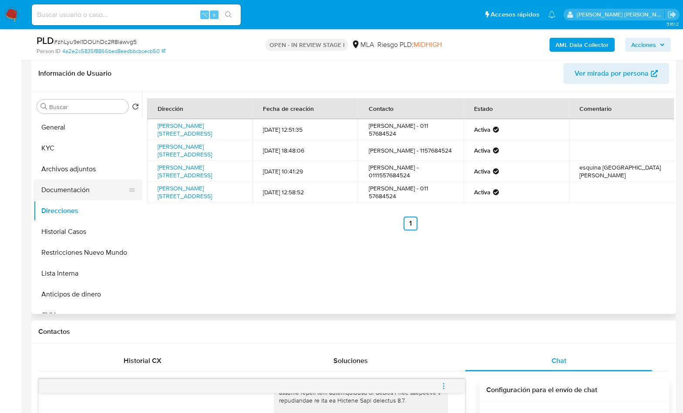
click at [62, 188] on button "Documentación" at bounding box center [85, 190] width 102 height 21
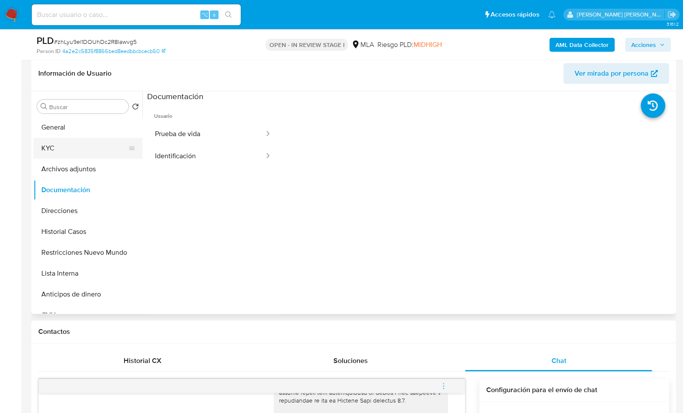
click at [49, 146] on button "KYC" at bounding box center [85, 148] width 102 height 21
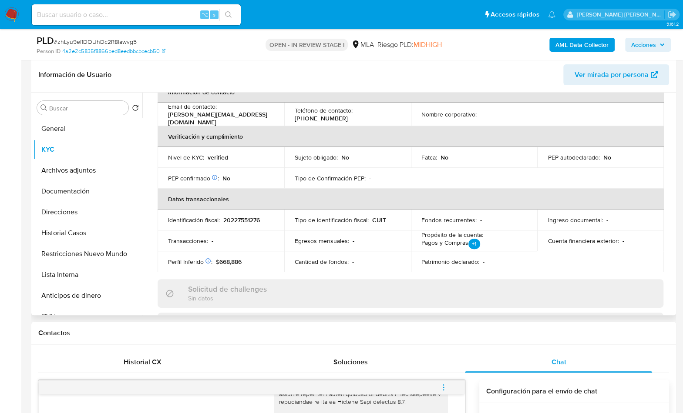
scroll to position [0, 0]
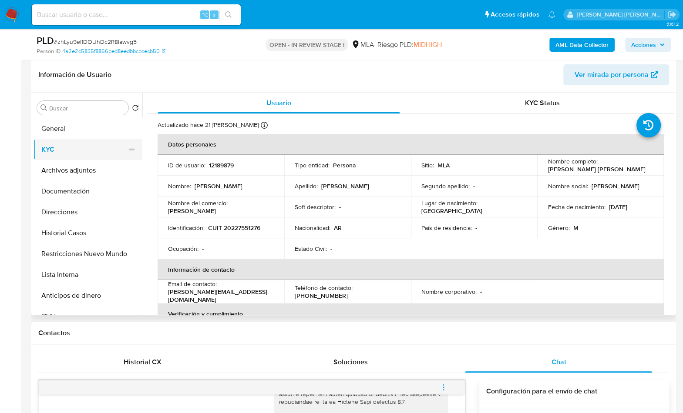
click at [67, 149] on button "KYC" at bounding box center [85, 149] width 102 height 21
click at [61, 260] on button "Restricciones Nuevo Mundo" at bounding box center [85, 254] width 102 height 21
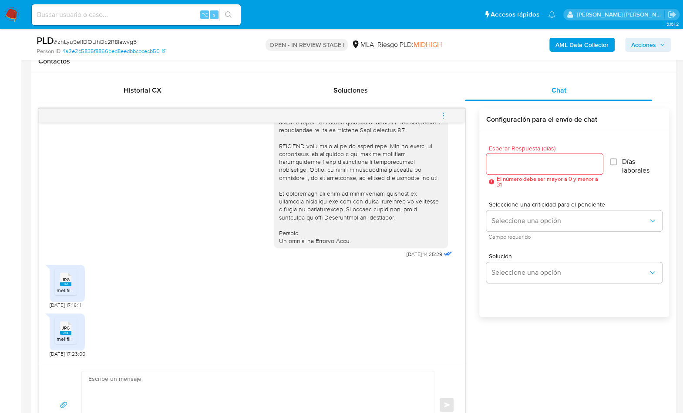
scroll to position [582, 0]
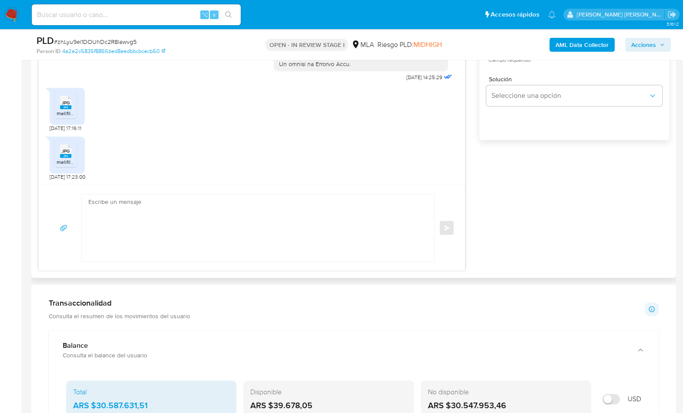
click at [311, 240] on textarea at bounding box center [255, 228] width 335 height 67
paste textarea "Hola, ¡Muchas gracias por tu respuesta! Confirmamos la recepción de la document…"
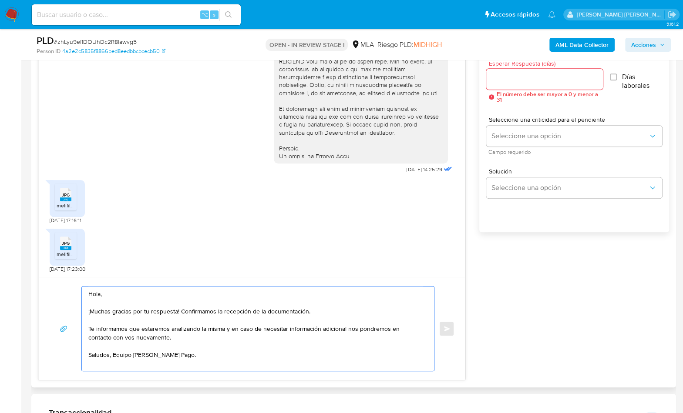
scroll to position [490, 0]
type textarea "Hola, ¡Muchas gracias por tu respuesta! Confirmamos la recepción de la document…"
click at [530, 85] on div at bounding box center [544, 79] width 117 height 21
click at [527, 80] on input "Esperar Respuesta (días)" at bounding box center [544, 79] width 117 height 11
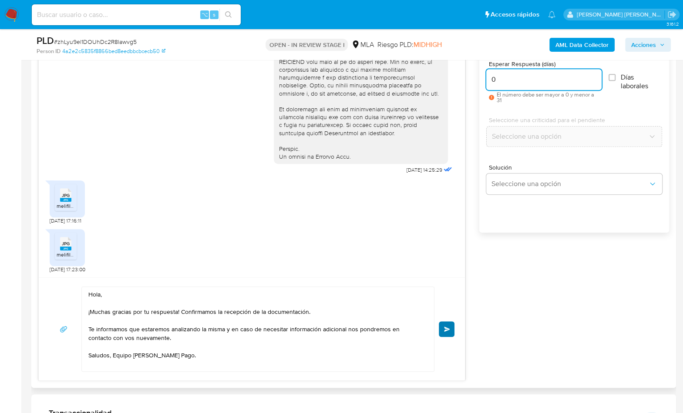
type input "0"
click at [452, 327] on button "Enviar" at bounding box center [447, 330] width 16 height 16
click at [453, 328] on button "Enviar" at bounding box center [447, 330] width 16 height 16
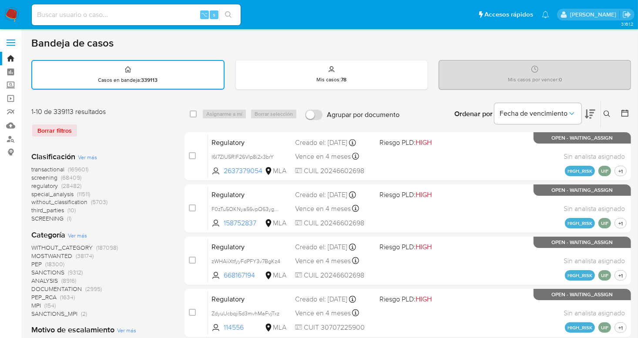
click at [555, 111] on button at bounding box center [608, 114] width 14 height 10
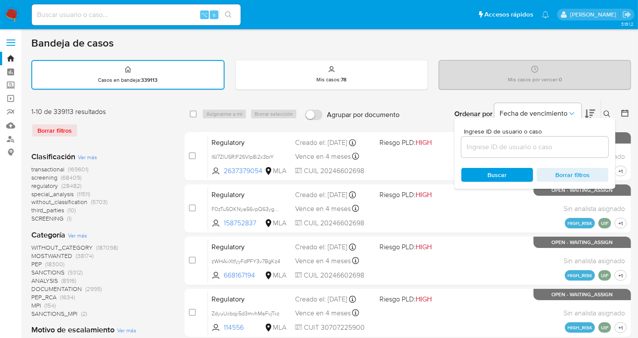
drag, startPoint x: 564, startPoint y: 138, endPoint x: 554, endPoint y: 137, distance: 10.5
click at [555, 138] on div at bounding box center [534, 147] width 147 height 21
click at [550, 145] on input at bounding box center [534, 146] width 147 height 11
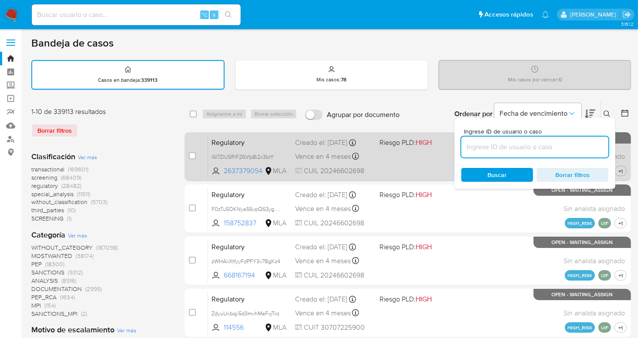
paste input "832249775"
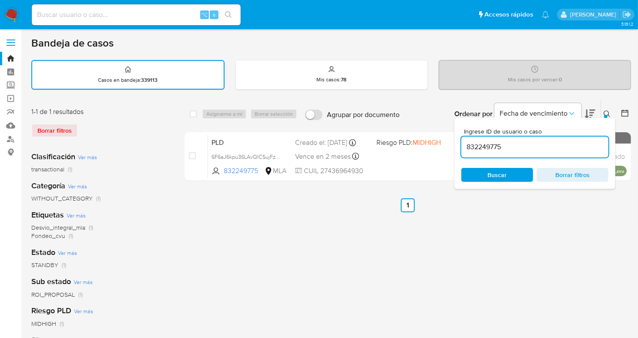
click at [555, 111] on icon at bounding box center [607, 114] width 7 height 7
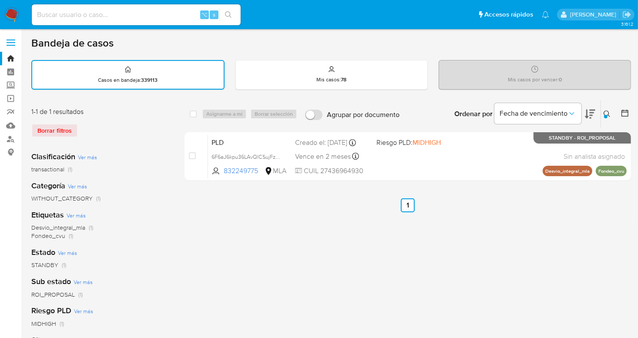
click at [555, 113] on button at bounding box center [608, 114] width 14 height 10
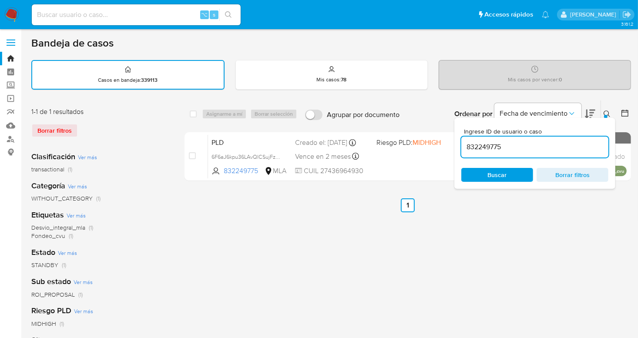
click at [555, 146] on input "832249775" at bounding box center [534, 146] width 147 height 11
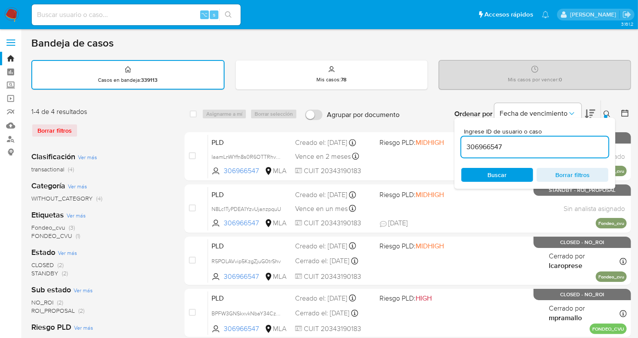
click at [555, 112] on icon at bounding box center [607, 114] width 7 height 7
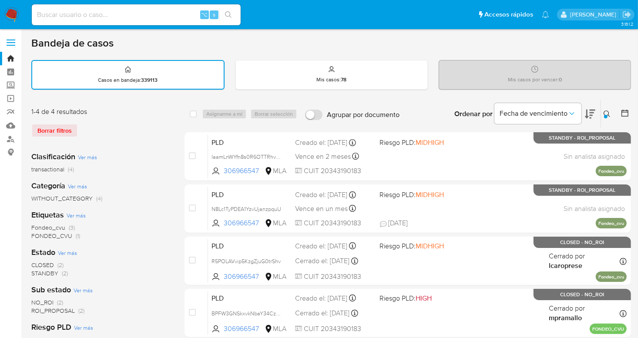
click at [555, 111] on icon at bounding box center [607, 114] width 7 height 7
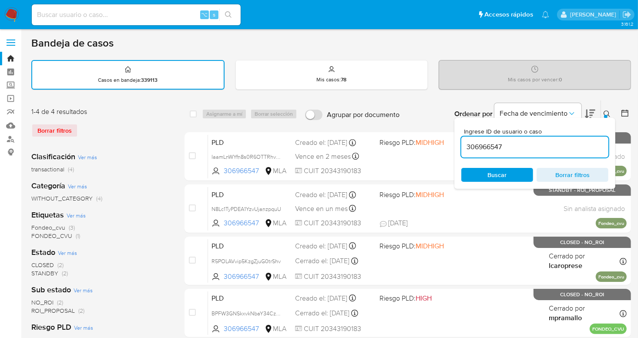
click at [551, 151] on input "306966547" at bounding box center [534, 146] width 147 height 11
click at [551, 148] on input "306966547" at bounding box center [534, 146] width 147 height 11
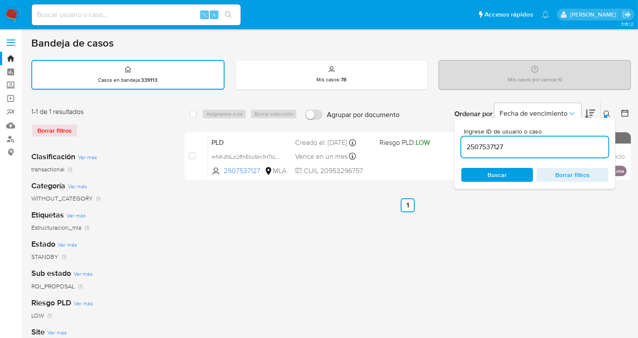
click at [555, 114] on icon at bounding box center [607, 114] width 7 height 7
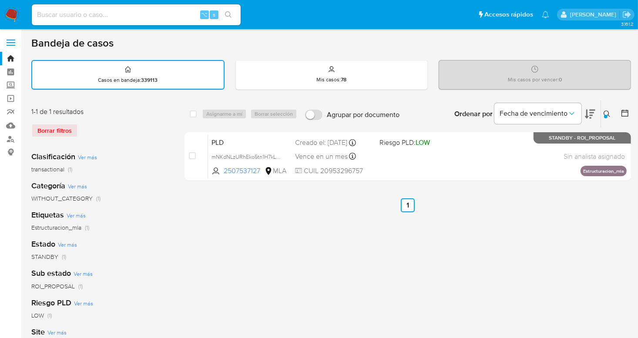
click at [555, 112] on icon at bounding box center [607, 114] width 7 height 7
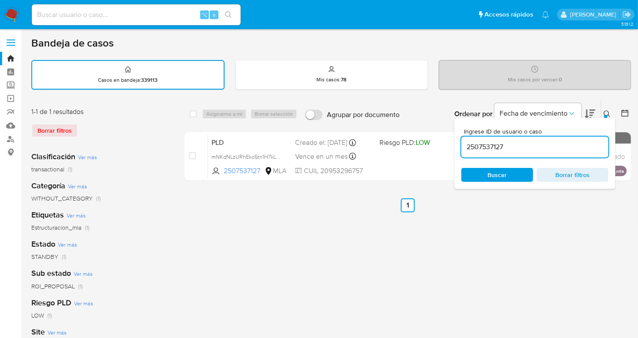
click at [555, 112] on icon at bounding box center [607, 114] width 7 height 7
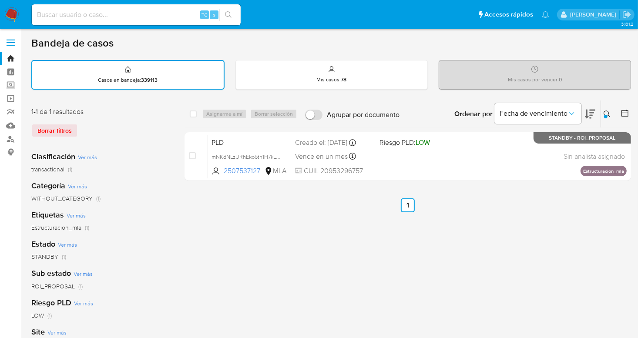
click at [555, 115] on button at bounding box center [608, 114] width 14 height 10
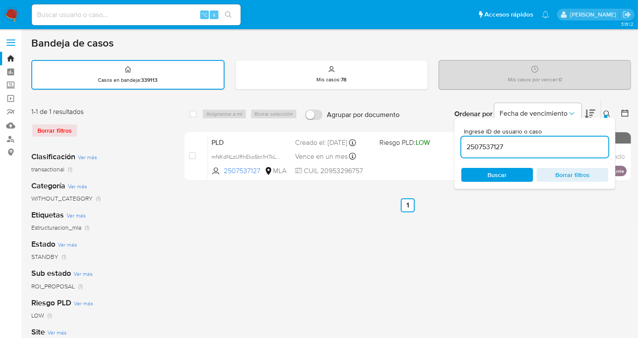
click at [555, 144] on input "2507537127" at bounding box center [534, 146] width 147 height 11
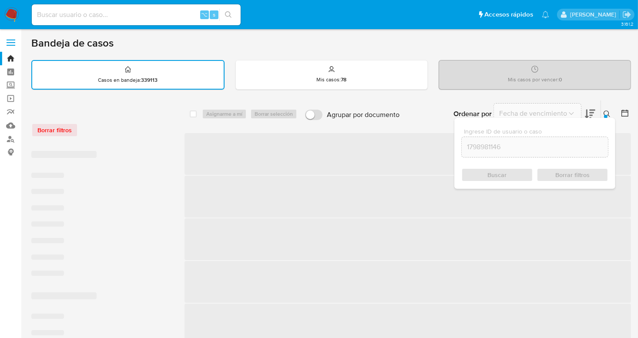
click at [555, 112] on icon at bounding box center [607, 114] width 7 height 7
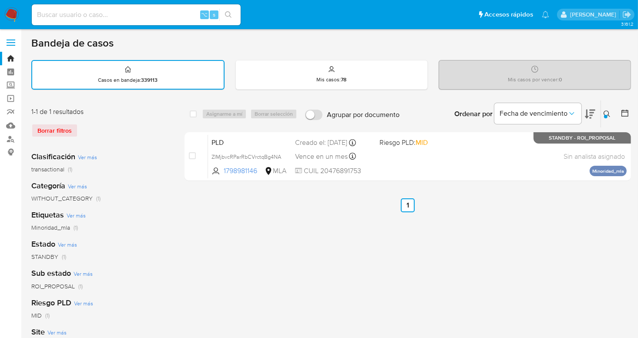
click at [555, 114] on icon at bounding box center [607, 114] width 7 height 7
click at [555, 112] on icon at bounding box center [607, 114] width 7 height 7
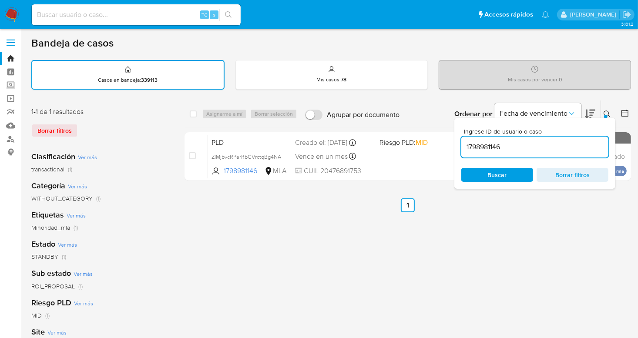
click at [555, 141] on input "1798981146" at bounding box center [534, 146] width 147 height 11
click at [555, 111] on icon at bounding box center [607, 114] width 7 height 7
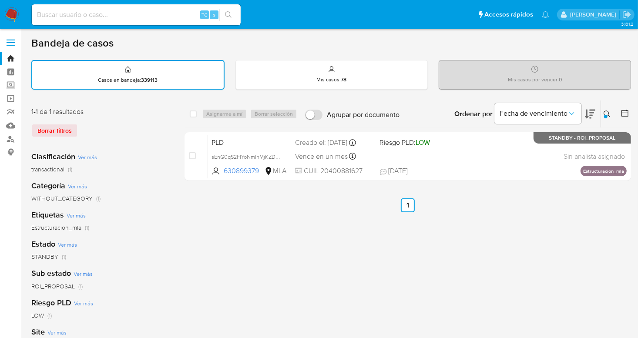
click at [555, 111] on icon at bounding box center [607, 114] width 7 height 7
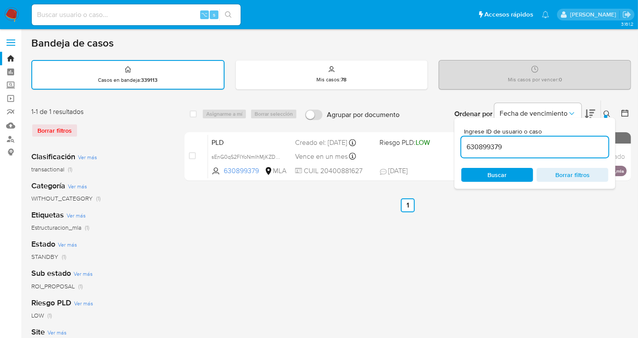
click at [555, 147] on input "630899379" at bounding box center [534, 146] width 147 height 11
click at [555, 148] on input "630899379" at bounding box center [534, 146] width 147 height 11
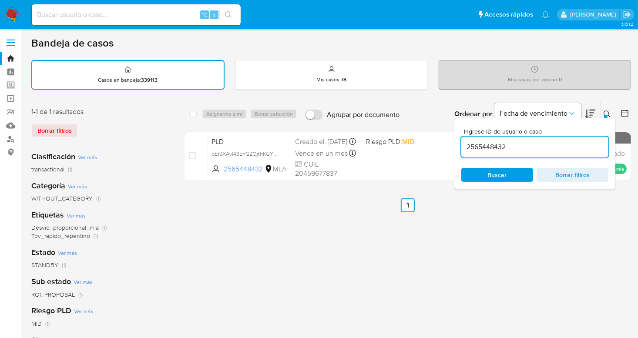
click at [555, 111] on icon at bounding box center [607, 114] width 7 height 7
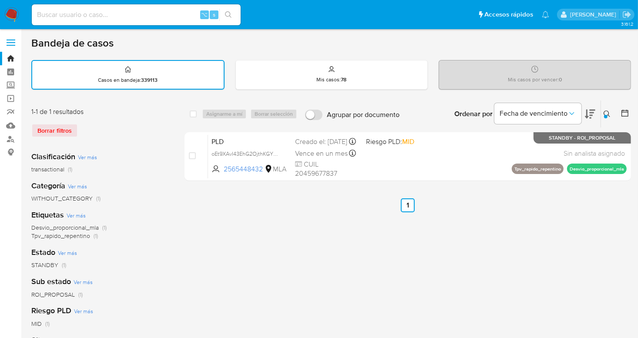
click at [555, 111] on icon at bounding box center [607, 114] width 7 height 7
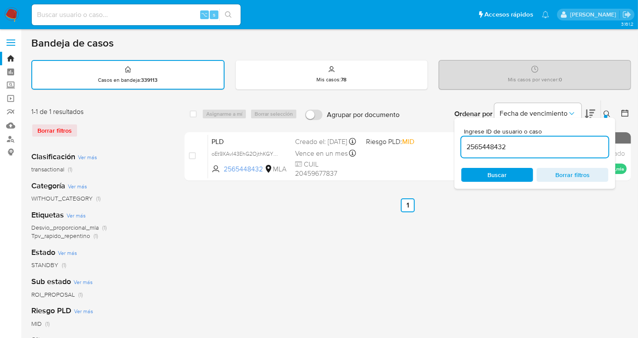
click at [555, 141] on input "2565448432" at bounding box center [534, 146] width 147 height 11
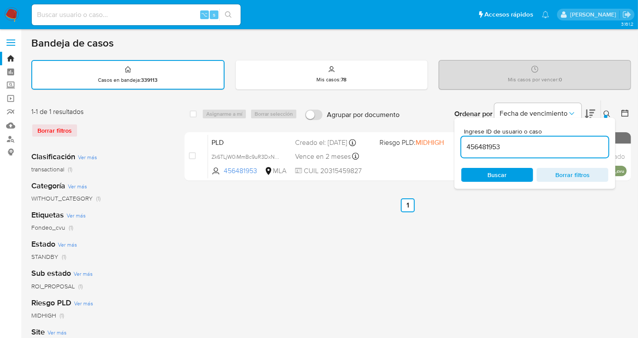
click at [555, 111] on icon at bounding box center [607, 114] width 7 height 7
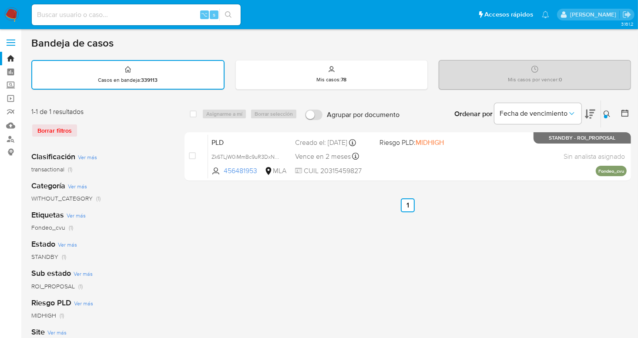
click at [555, 112] on icon at bounding box center [607, 114] width 7 height 7
click at [555, 113] on icon at bounding box center [607, 114] width 7 height 7
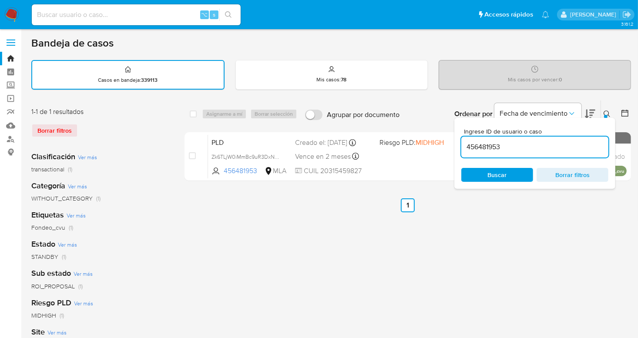
click at [555, 142] on input "456481953" at bounding box center [534, 146] width 147 height 11
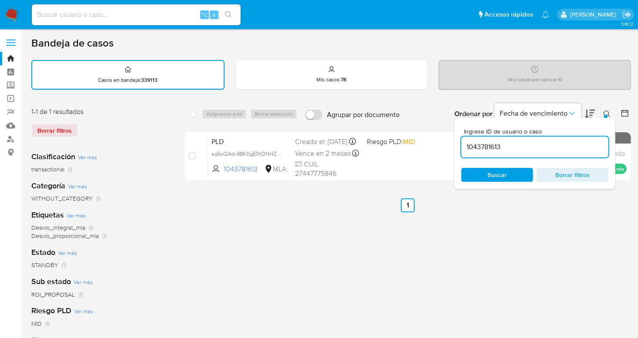
click at [555, 115] on div at bounding box center [605, 116] width 3 height 3
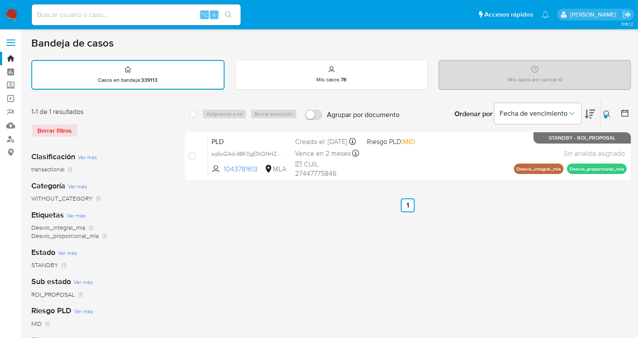
click at [555, 115] on div at bounding box center [605, 116] width 3 height 3
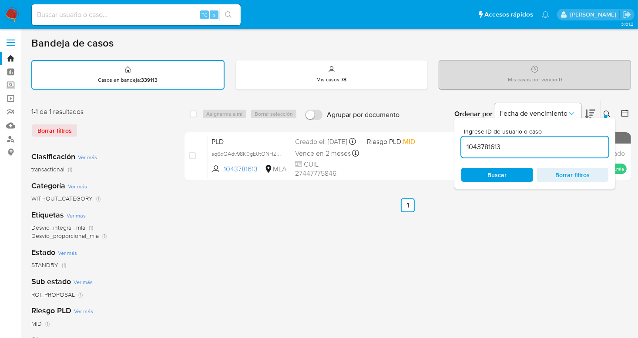
click at [555, 146] on input "1043781613" at bounding box center [534, 146] width 147 height 11
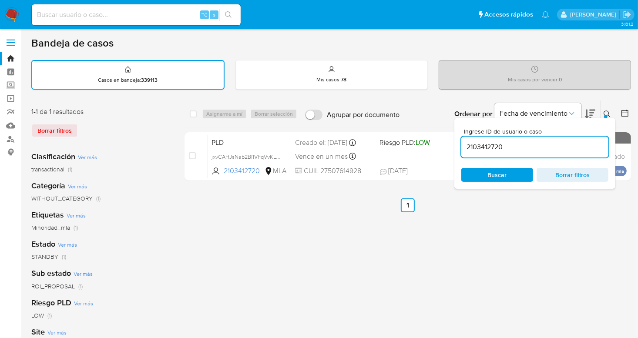
click at [555, 111] on icon at bounding box center [607, 114] width 7 height 7
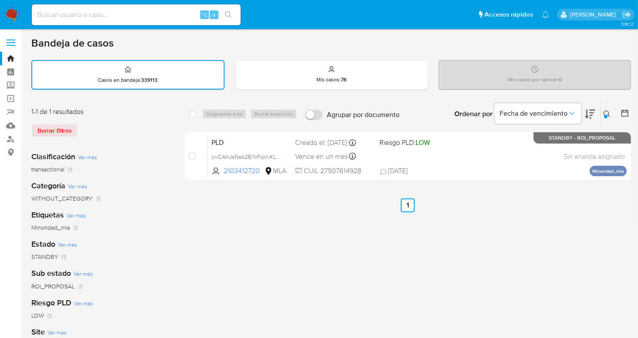
click at [555, 113] on icon at bounding box center [607, 114] width 7 height 7
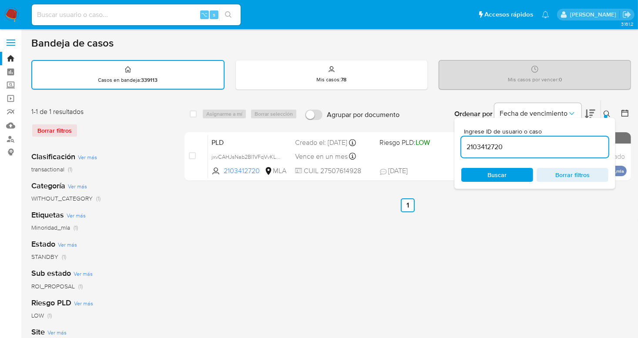
click at [555, 148] on input "2103412720" at bounding box center [534, 146] width 147 height 11
type input "177257293"
click at [555, 112] on icon at bounding box center [607, 114] width 7 height 7
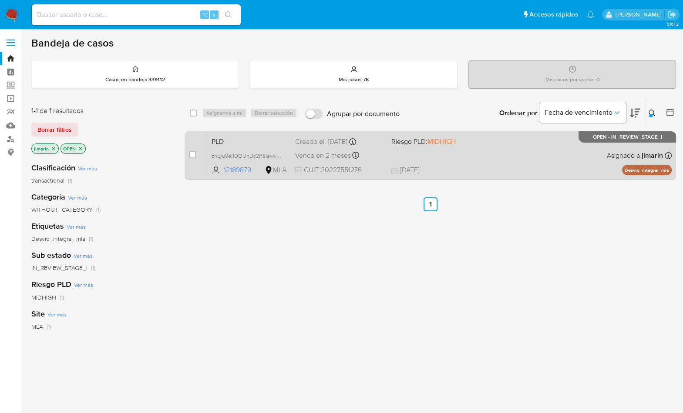
click at [193, 153] on input "checkbox" at bounding box center [192, 154] width 7 height 7
checkbox input "true"
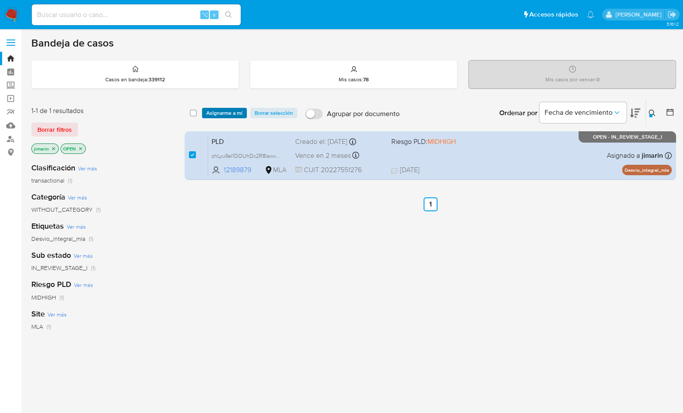
click at [231, 109] on span "Asignarme a mí" at bounding box center [224, 113] width 36 height 9
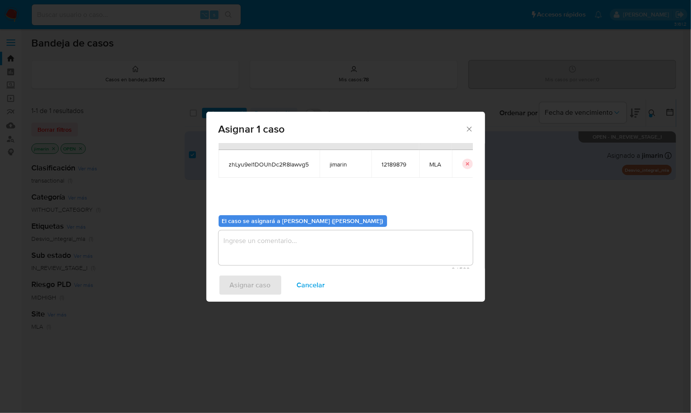
scroll to position [44, 0]
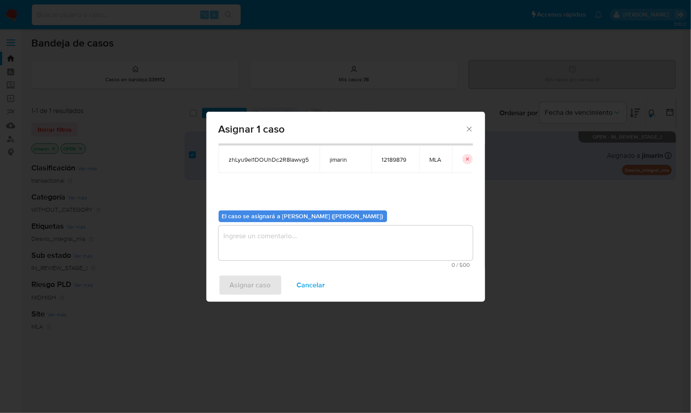
click at [289, 249] on textarea "assign-modal" at bounding box center [345, 243] width 254 height 35
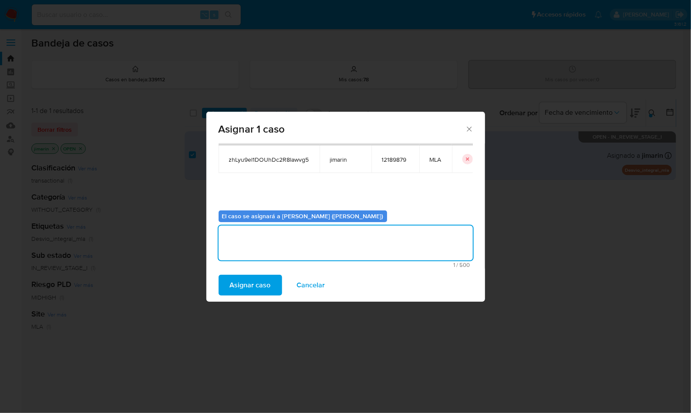
click at [253, 289] on span "Asignar caso" at bounding box center [250, 285] width 41 height 19
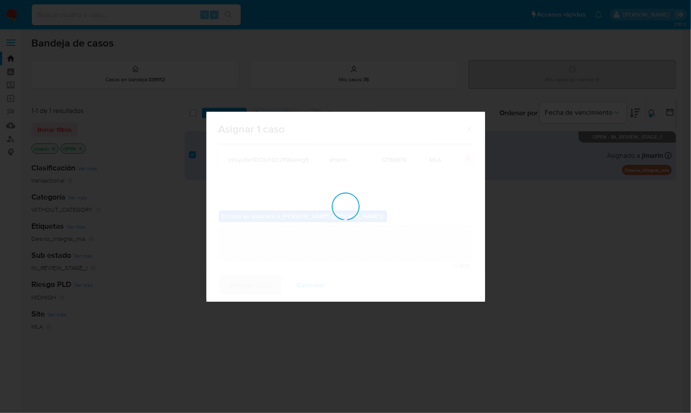
drag, startPoint x: 469, startPoint y: 139, endPoint x: 462, endPoint y: 131, distance: 10.9
click at [469, 139] on div "assign-modal" at bounding box center [345, 207] width 279 height 190
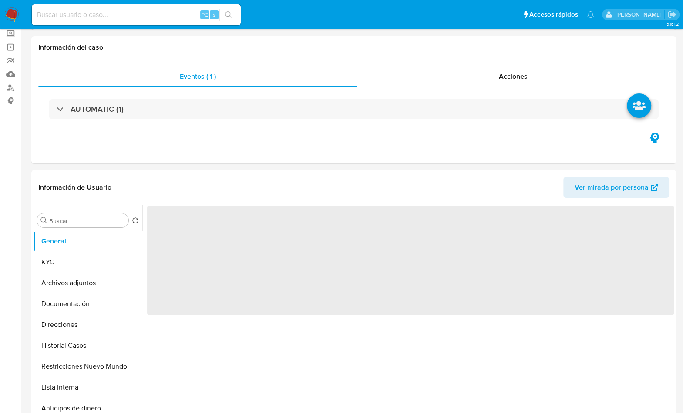
scroll to position [263, 0]
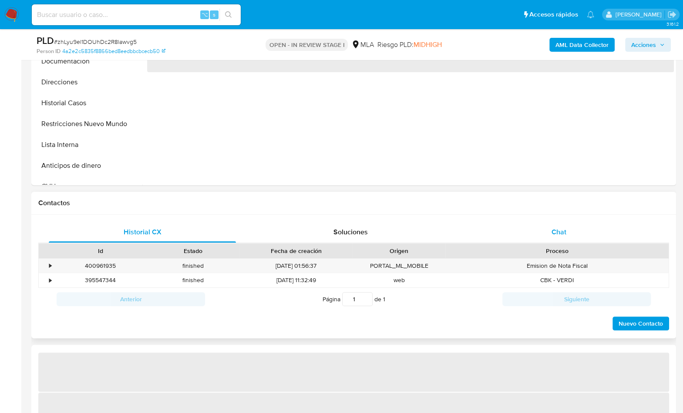
select select "10"
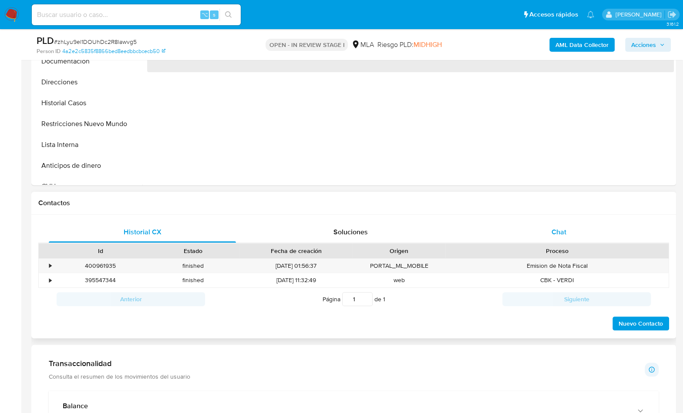
click at [561, 224] on div "Chat" at bounding box center [558, 232] width 187 height 21
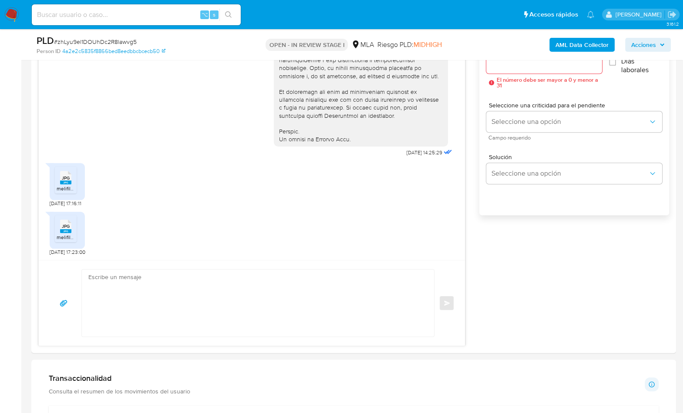
scroll to position [598, 0]
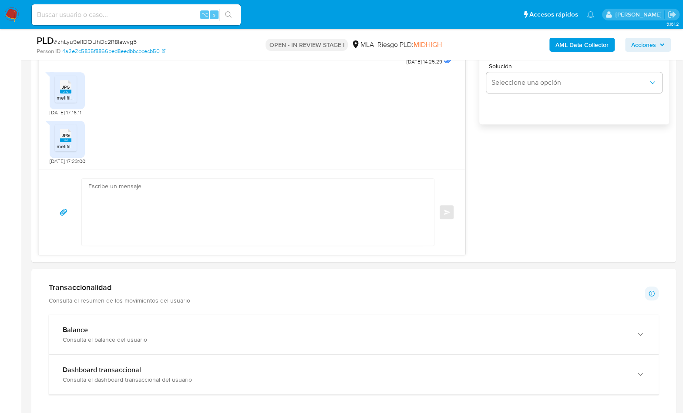
click at [241, 227] on textarea at bounding box center [255, 212] width 335 height 67
paste textarea "Hola, ¡Muchas gracias por tu respuesta! Confirmamos la recepción de la document…"
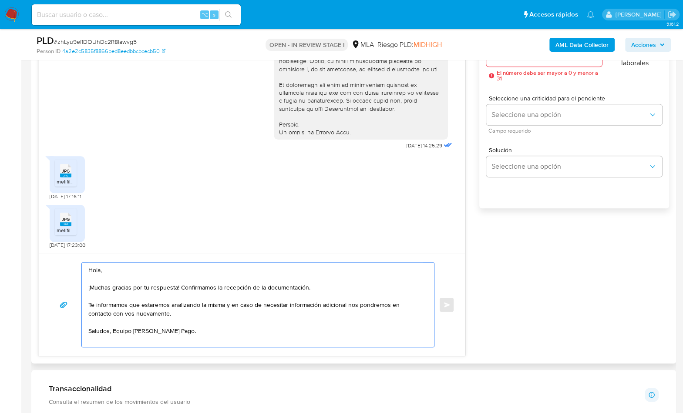
scroll to position [457, 0]
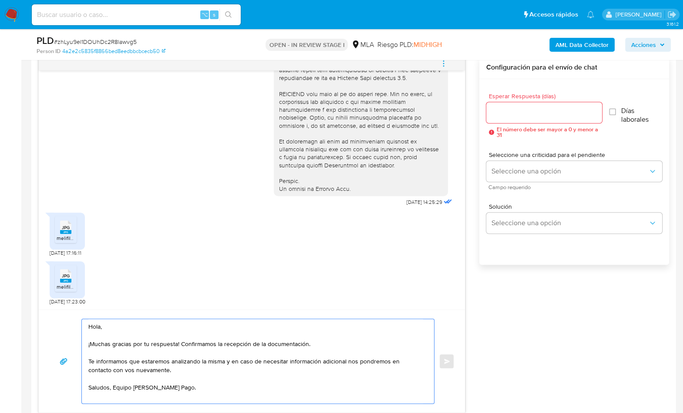
type textarea "Hola, ¡Muchas gracias por tu respuesta! Confirmamos la recepción de la document…"
click at [513, 116] on input "Esperar Respuesta (días)" at bounding box center [544, 112] width 116 height 11
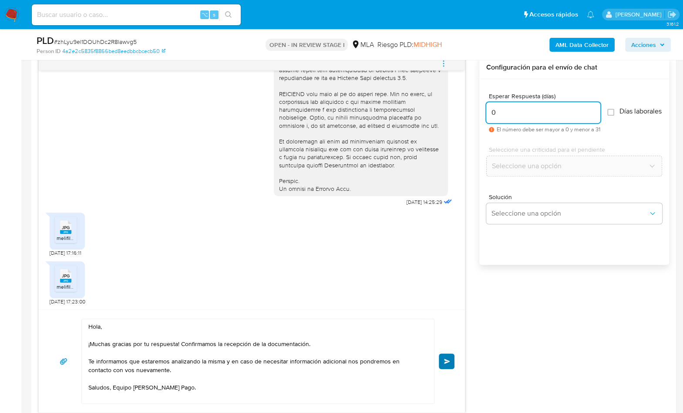
type input "0"
click at [449, 362] on span "Enviar" at bounding box center [447, 361] width 6 height 5
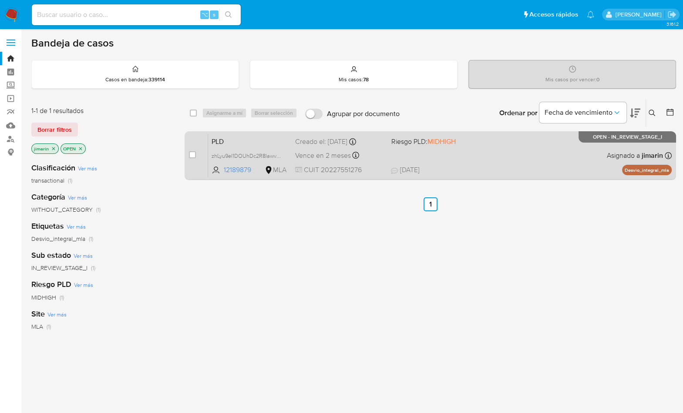
click at [529, 156] on div "PLD zhLyu9el1DOUhDc2R8lawvg5 12189879 MLA Riesgo PLD: MIDHIGH Creado el: [DATE]…" at bounding box center [440, 156] width 464 height 44
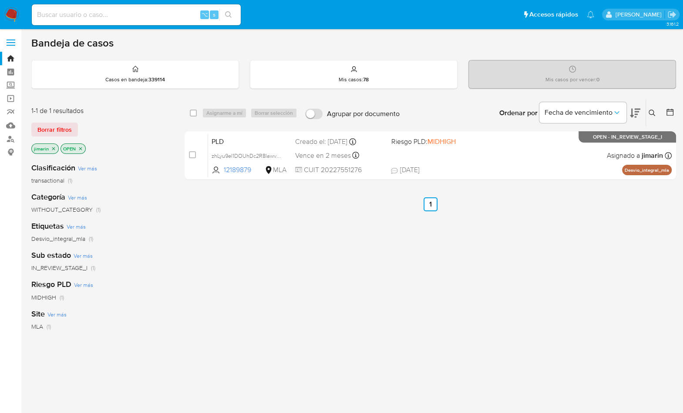
click at [650, 111] on icon at bounding box center [651, 113] width 7 height 7
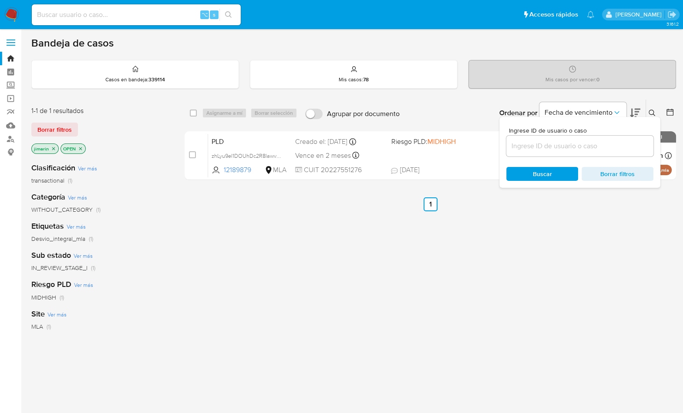
click at [619, 139] on div at bounding box center [579, 146] width 147 height 21
click at [615, 147] on input at bounding box center [579, 146] width 147 height 11
paste input "529786931"
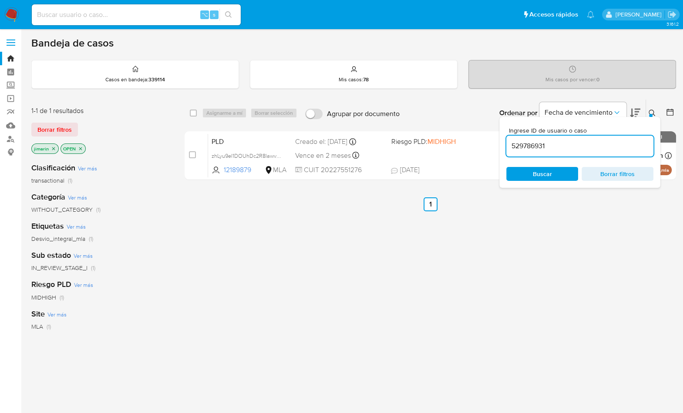
type input "529786931"
click at [651, 114] on div at bounding box center [650, 115] width 3 height 3
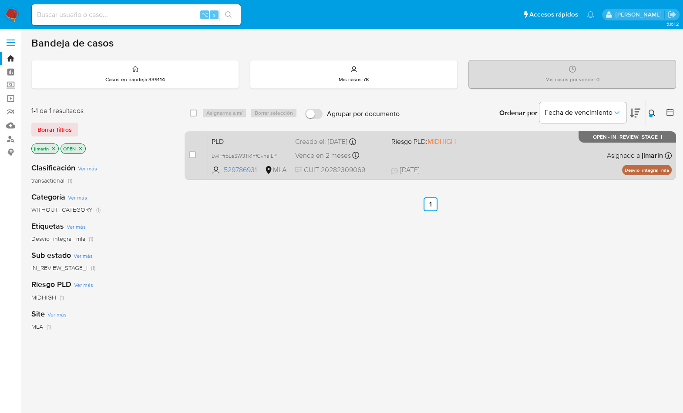
click at [564, 151] on div "PLD LwIFfrbLaSW3Tk1nfCvnalLP 529786931 MLA Riesgo PLD: MIDHIGH Creado el: [DATE…" at bounding box center [440, 156] width 464 height 44
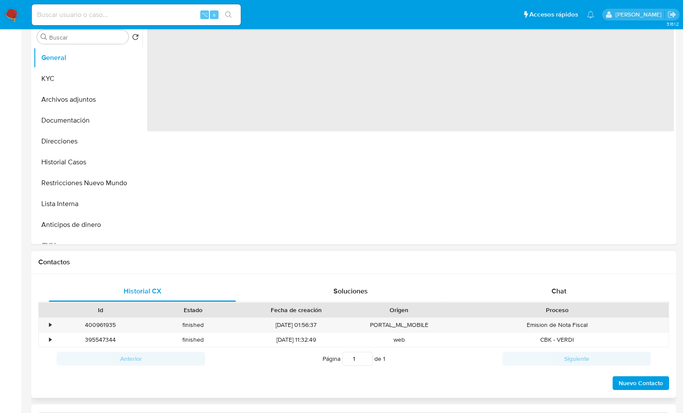
select select "10"
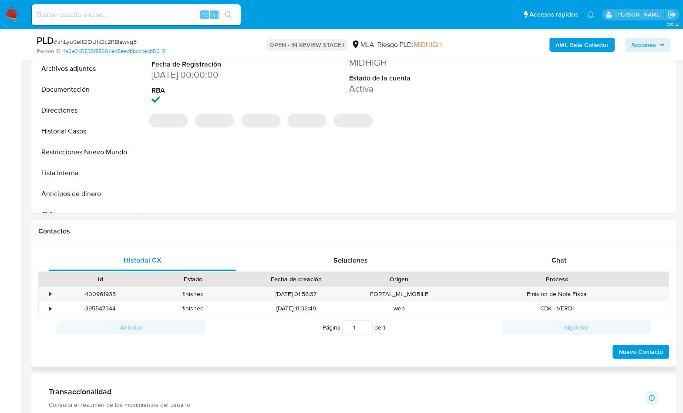
scroll to position [283, 0]
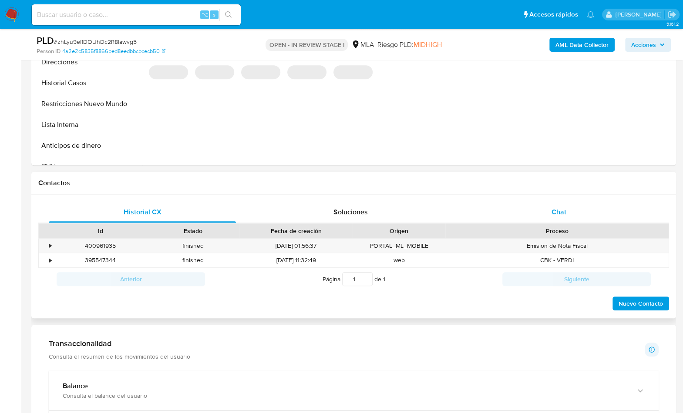
click at [583, 220] on div "Chat" at bounding box center [558, 212] width 187 height 21
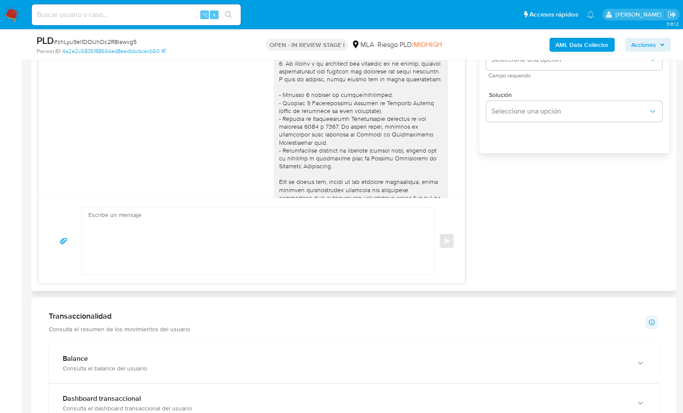
scroll to position [359, 0]
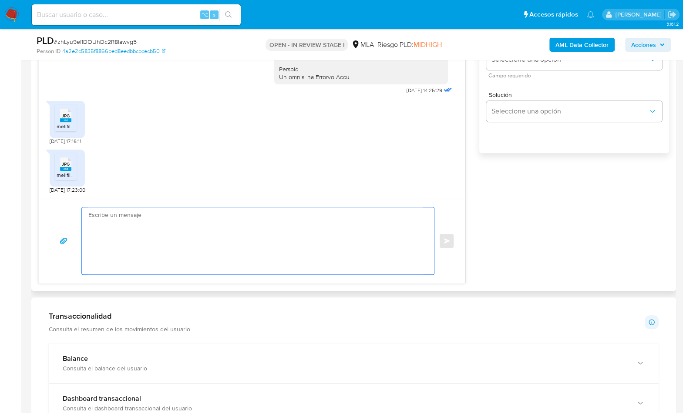
click at [332, 223] on textarea at bounding box center [255, 241] width 335 height 67
paste textarea "Hola, ¡Muchas gracias por tu respuesta! Confirmamos la recepción de la document…"
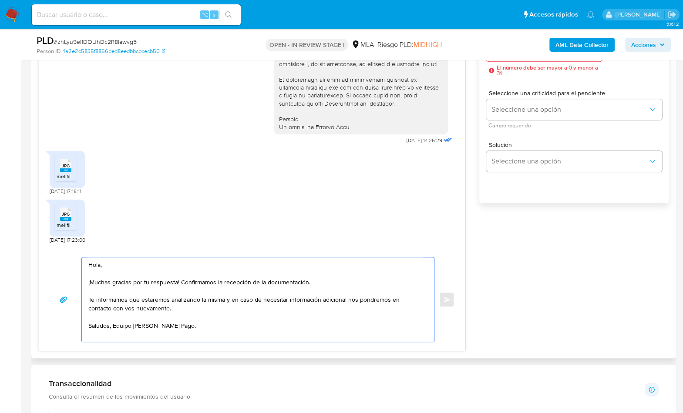
scroll to position [393, 0]
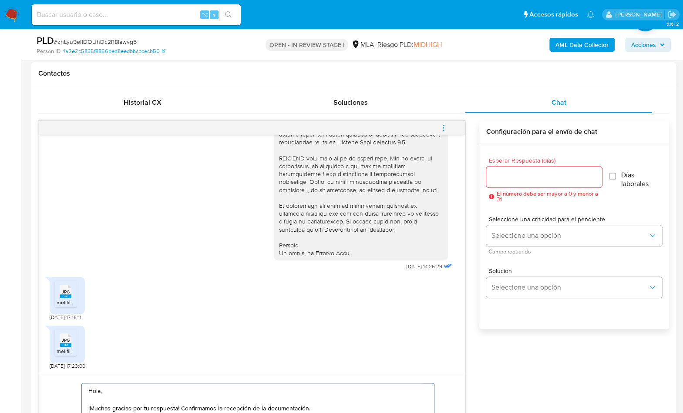
type textarea "Hola, ¡Muchas gracias por tu respuesta! Confirmamos la recepción de la document…"
click at [523, 174] on input "Esperar Respuesta (días)" at bounding box center [544, 176] width 116 height 11
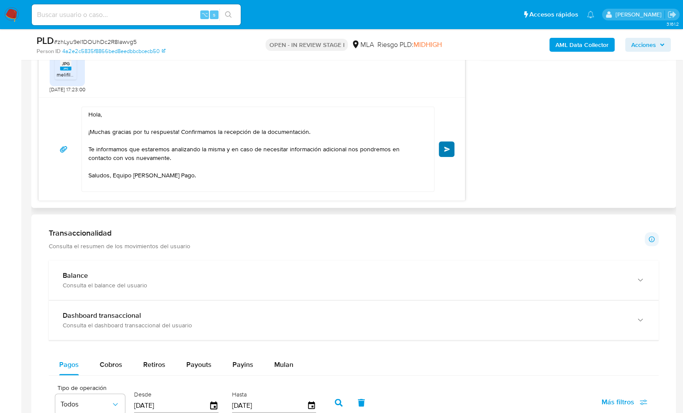
type input "0"
click at [445, 148] on span "Enviar" at bounding box center [447, 149] width 6 height 5
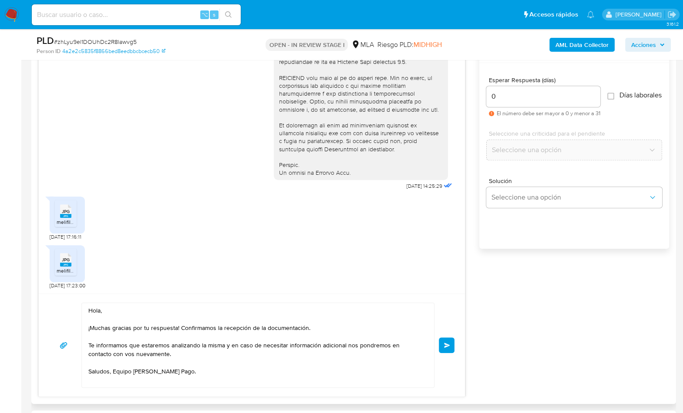
scroll to position [474, 0]
click at [442, 344] on button "Enviar" at bounding box center [447, 345] width 16 height 16
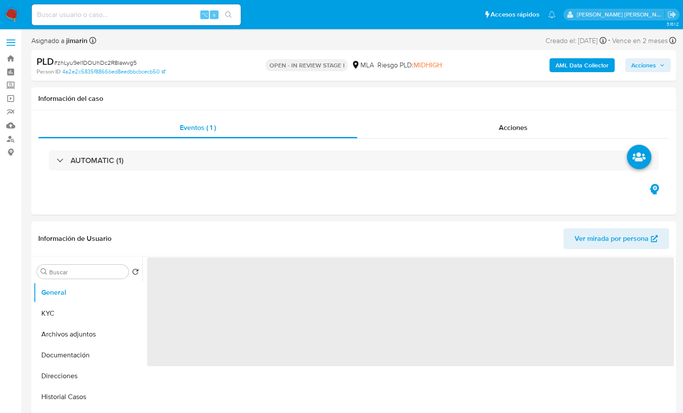
select select "10"
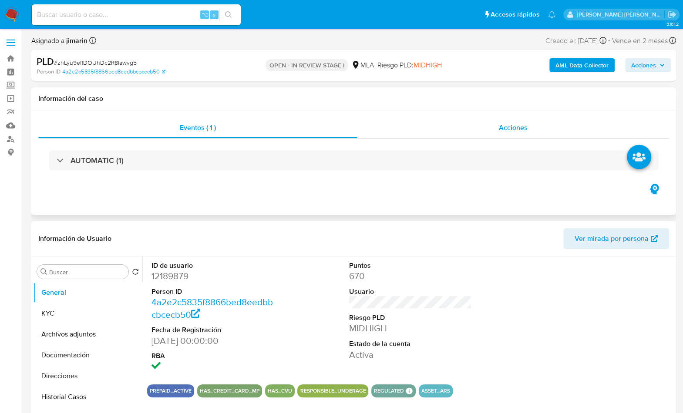
click at [524, 134] on div "Acciones" at bounding box center [513, 128] width 312 height 21
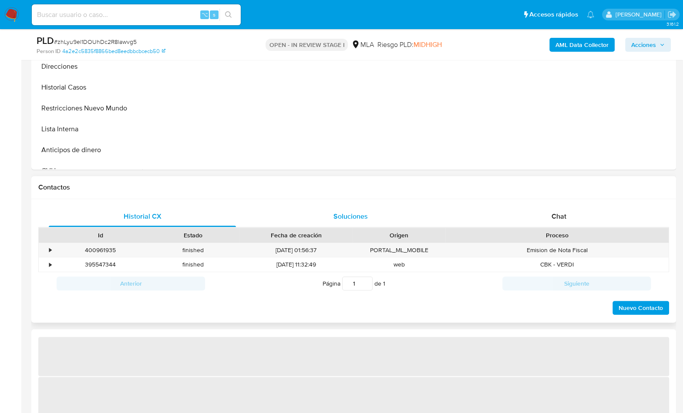
scroll to position [281, 0]
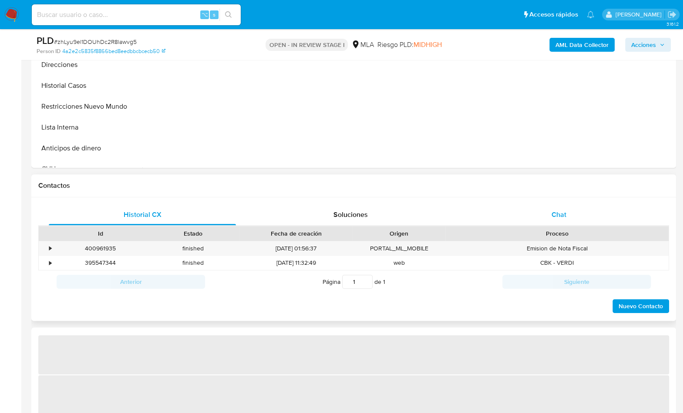
click at [577, 212] on div "Chat" at bounding box center [558, 215] width 187 height 21
select select "10"
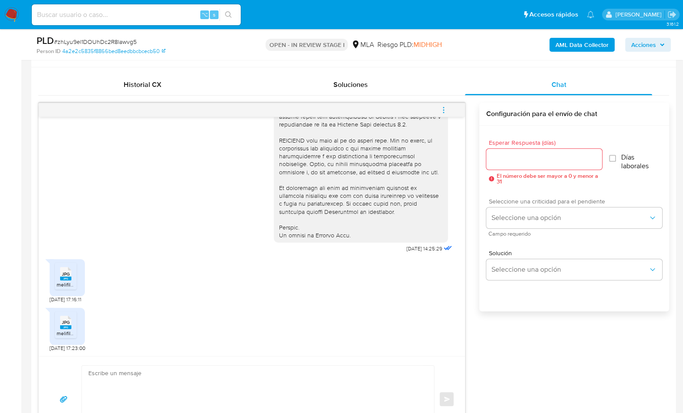
scroll to position [430, 0]
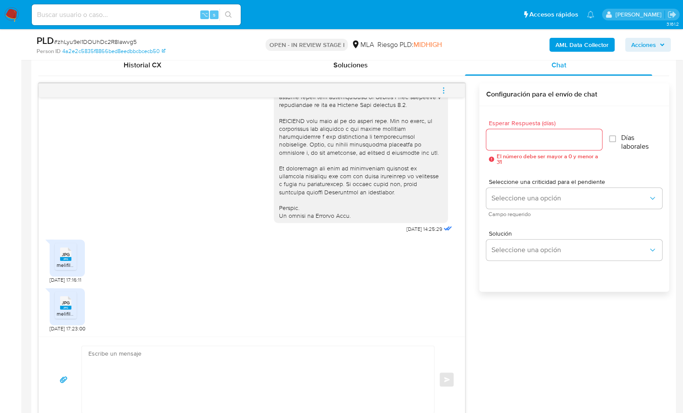
click at [280, 378] on textarea at bounding box center [255, 379] width 335 height 67
click at [210, 377] on textarea at bounding box center [255, 379] width 335 height 67
click at [141, 363] on textarea at bounding box center [255, 379] width 335 height 67
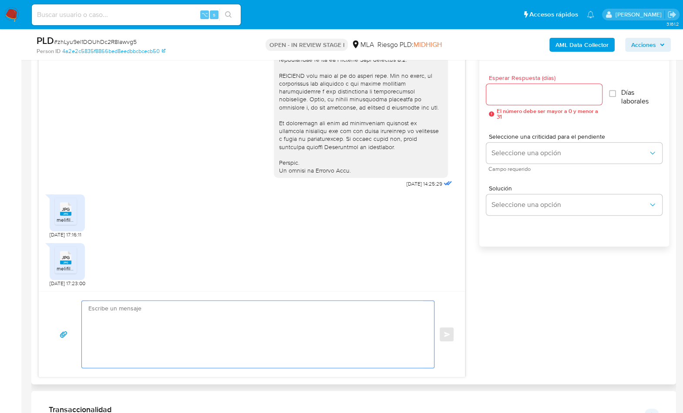
scroll to position [494, 0]
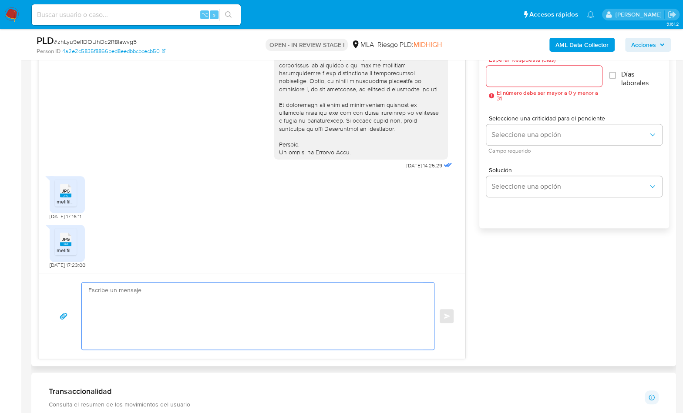
click at [228, 305] on textarea at bounding box center [255, 316] width 335 height 67
paste textarea "Hola, ¡Muchas gracias por tu respuesta! Confirmamos la recepción de la document…"
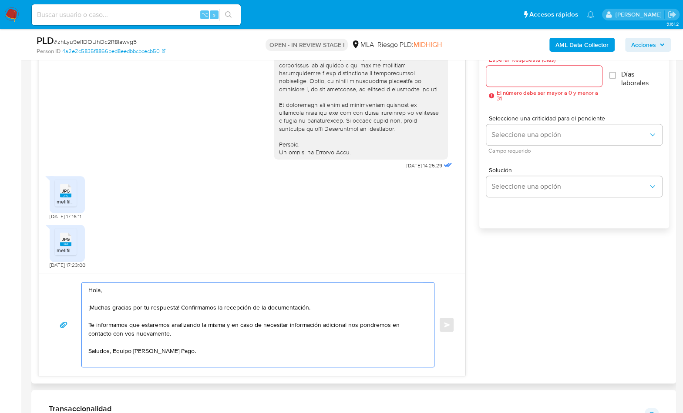
type textarea "Hola, ¡Muchas gracias por tu respuesta! Confirmamos la recepción de la document…"
click at [536, 83] on div at bounding box center [544, 76] width 116 height 21
click at [535, 77] on input "Esperar Respuesta (días)" at bounding box center [544, 76] width 116 height 11
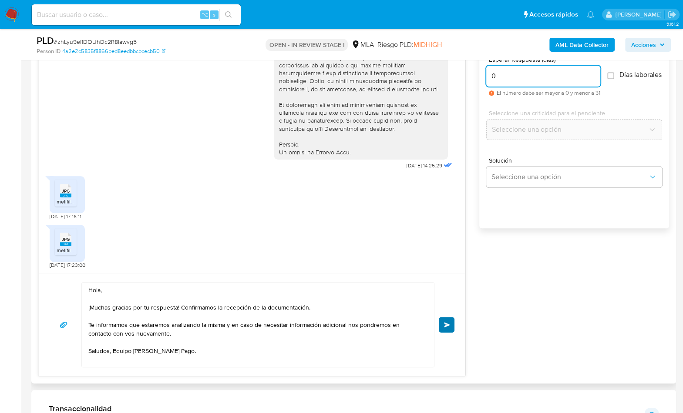
type input "0"
click at [444, 319] on button "Enviar" at bounding box center [447, 325] width 16 height 16
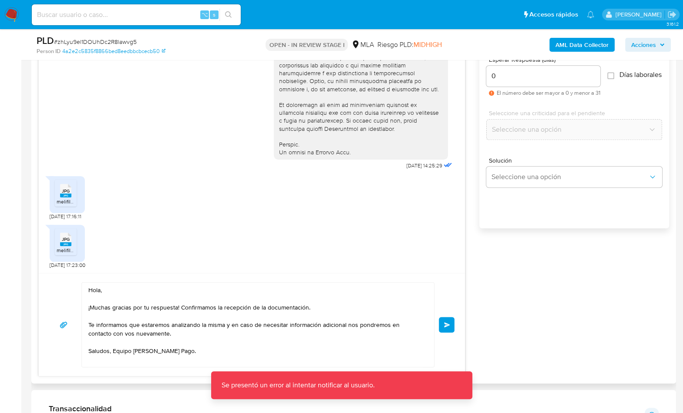
click at [542, 305] on div "17/09/2025 14:25:29 JPG JPG melifile7098378232636126035.jpg 18/09/2025 17:16:11…" at bounding box center [353, 198] width 631 height 357
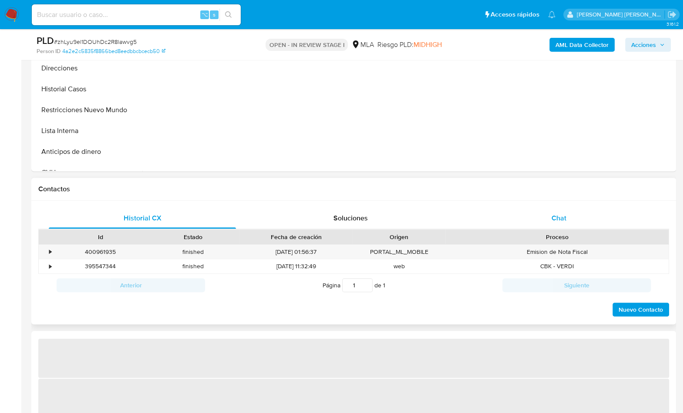
click at [556, 225] on div "Chat" at bounding box center [558, 218] width 187 height 21
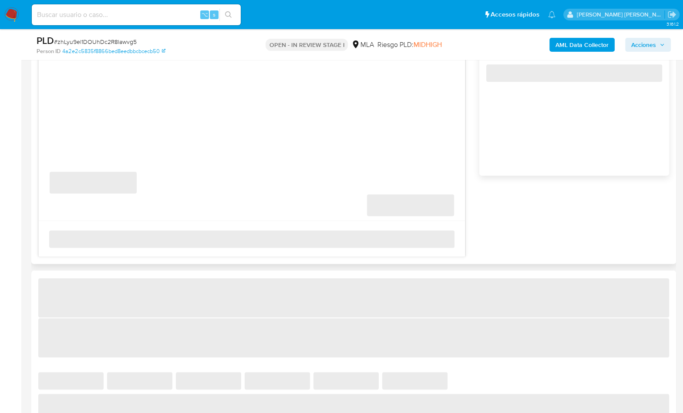
select select "10"
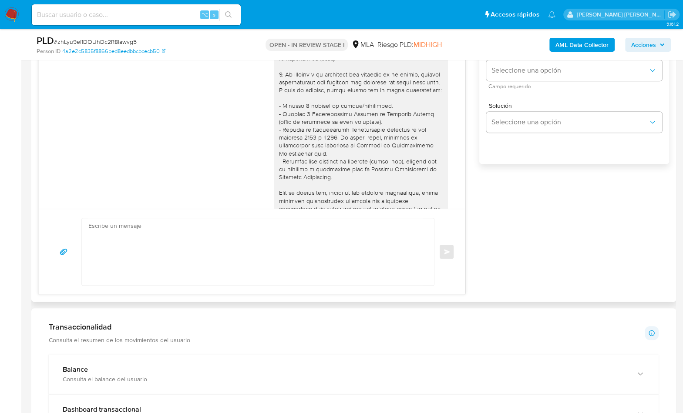
scroll to position [359, 0]
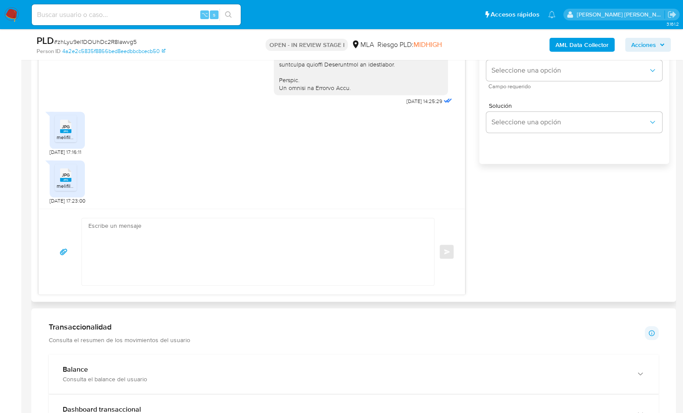
click at [252, 255] on textarea at bounding box center [255, 251] width 335 height 67
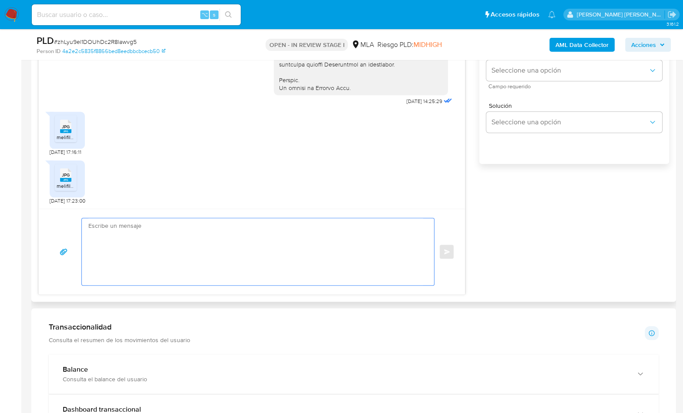
paste textarea "Hola, ¡Muchas gracias por tu respuesta! Confirmamos la recepción de la document…"
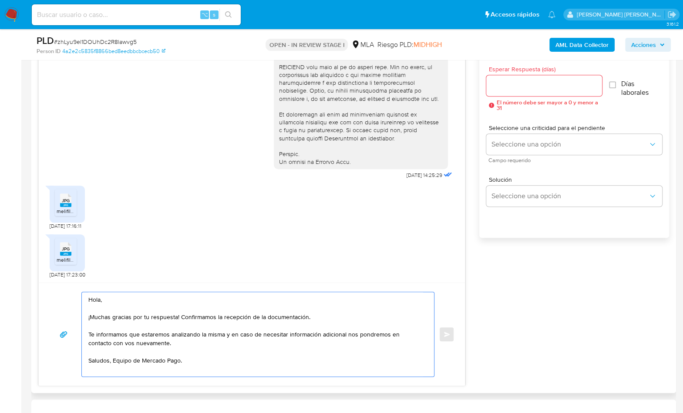
scroll to position [380, 0]
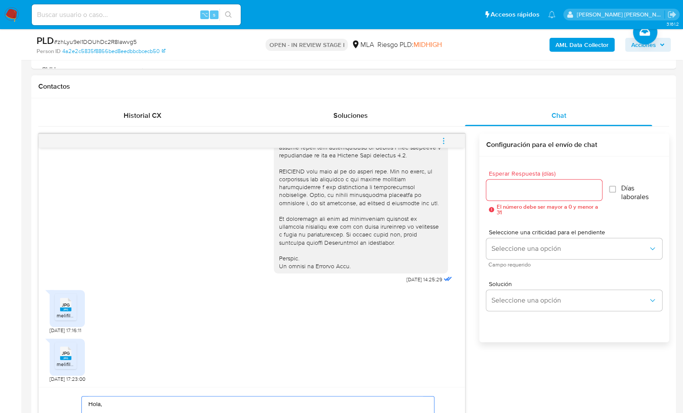
type textarea "Hola, ¡Muchas gracias por tu respuesta! Confirmamos la recepción de la document…"
click at [528, 189] on input "Esperar Respuesta (días)" at bounding box center [544, 190] width 116 height 11
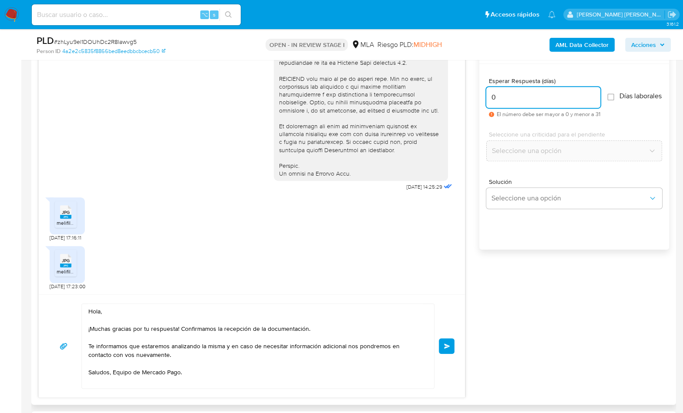
scroll to position [522, 0]
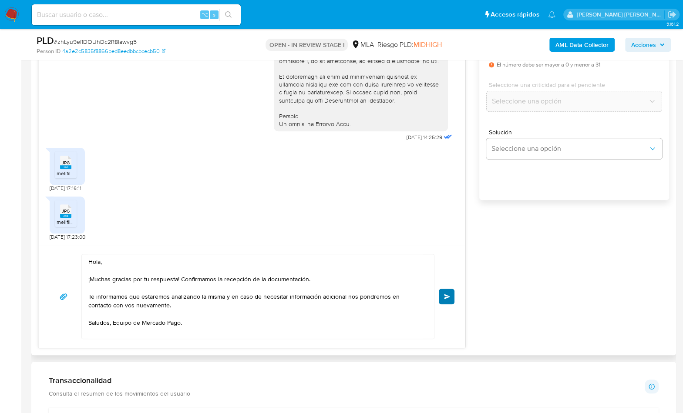
type input "0"
click at [445, 294] on span "Enviar" at bounding box center [447, 296] width 6 height 5
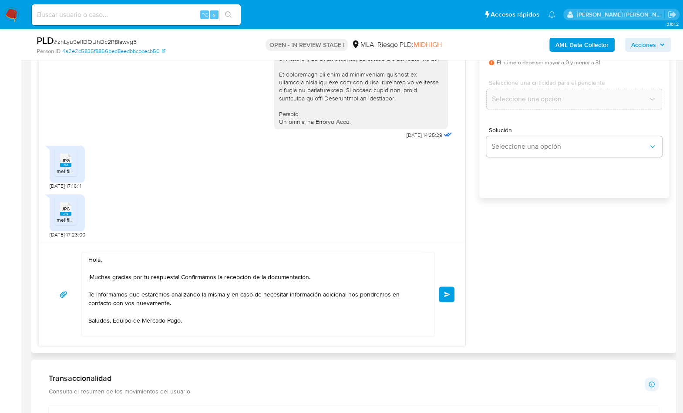
click at [449, 293] on span "Enviar" at bounding box center [447, 294] width 6 height 5
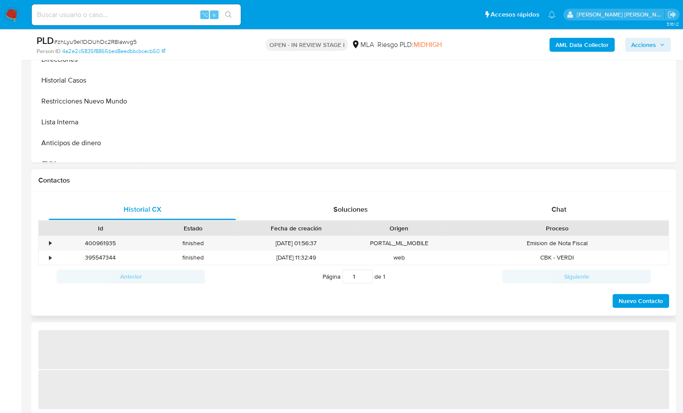
scroll to position [294, 0]
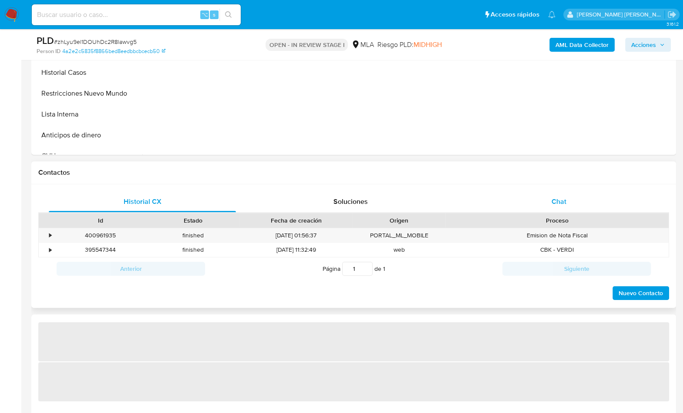
click at [528, 205] on div "Chat" at bounding box center [558, 202] width 187 height 21
select select "10"
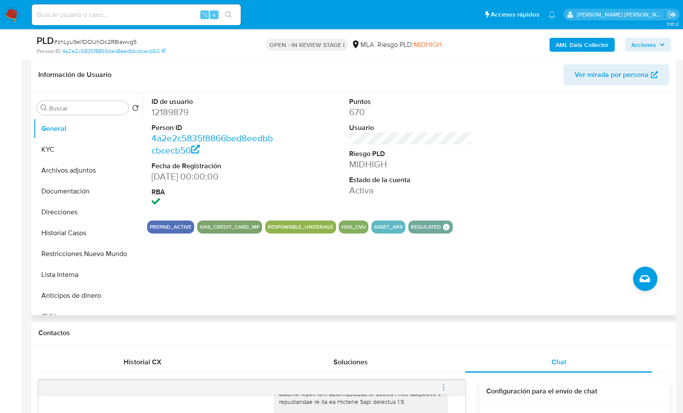
scroll to position [132, 0]
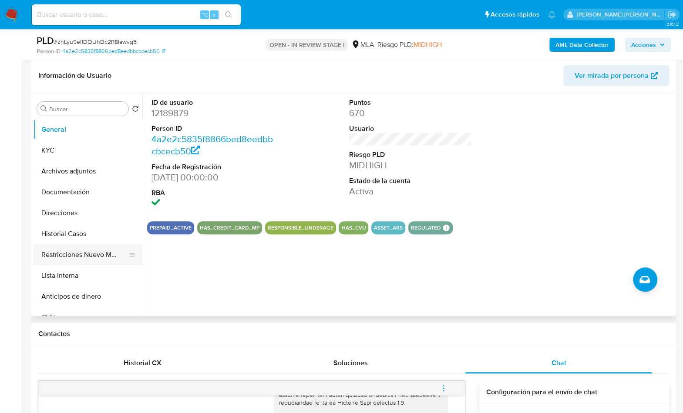
click at [89, 255] on button "Restricciones Nuevo Mundo" at bounding box center [85, 255] width 102 height 21
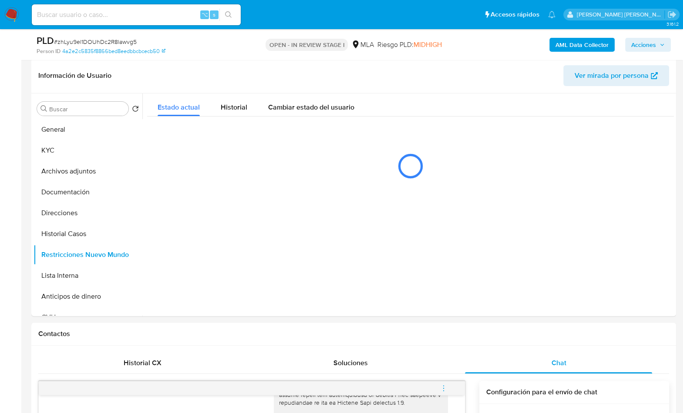
click at [565, 44] on b "AML Data Collector" at bounding box center [581, 45] width 53 height 14
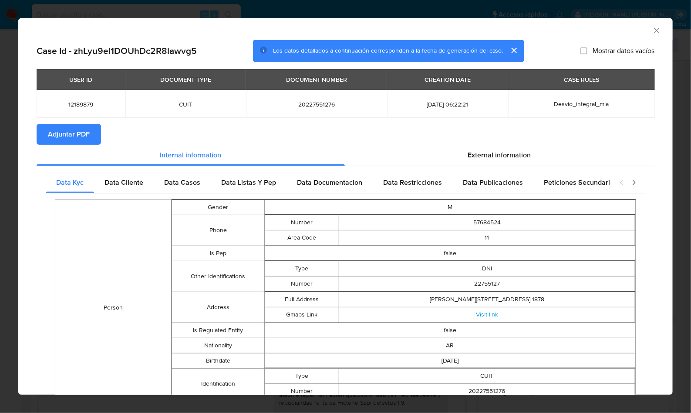
click at [96, 134] on button "Adjuntar PDF" at bounding box center [69, 134] width 64 height 21
drag, startPoint x: 648, startPoint y: 28, endPoint x: 460, endPoint y: 76, distance: 193.9
click at [652, 28] on icon "Cerrar ventana" at bounding box center [656, 30] width 9 height 9
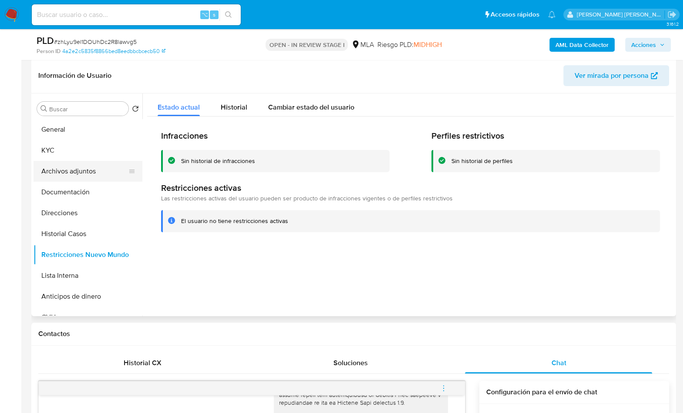
click at [87, 177] on button "Archivos adjuntos" at bounding box center [85, 171] width 102 height 21
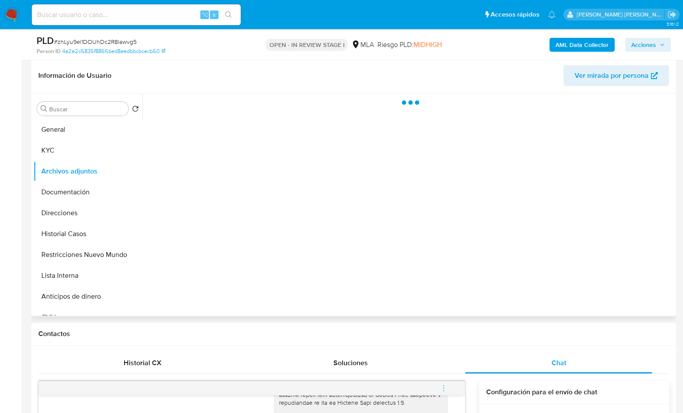
drag, startPoint x: 237, startPoint y: 83, endPoint x: 229, endPoint y: 83, distance: 7.4
click at [237, 83] on header "Información de Usuario Ver mirada por persona" at bounding box center [353, 75] width 631 height 21
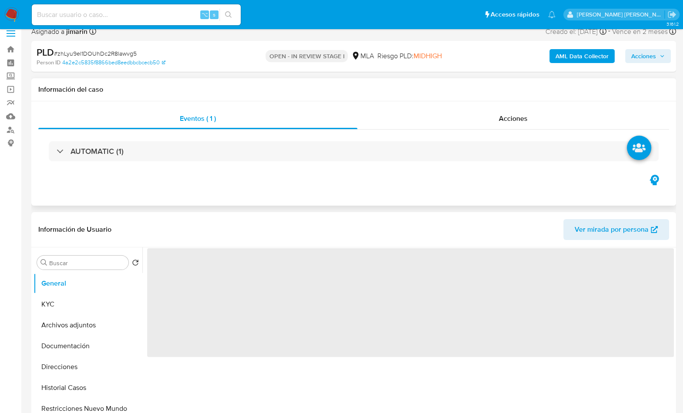
scroll to position [70, 0]
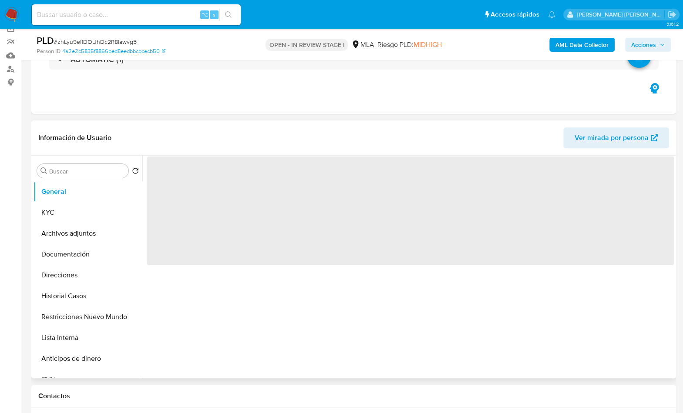
select select "10"
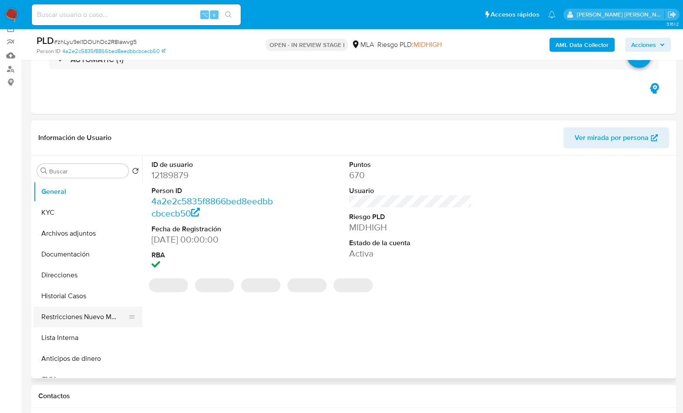
click at [67, 318] on button "Restricciones Nuevo Mundo" at bounding box center [85, 317] width 102 height 21
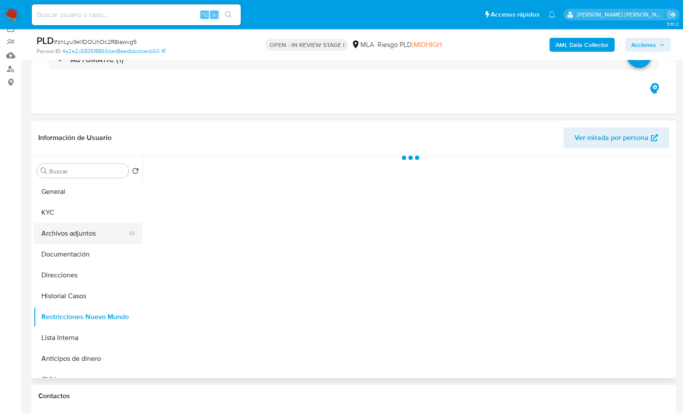
click at [79, 225] on button "Archivos adjuntos" at bounding box center [85, 233] width 102 height 21
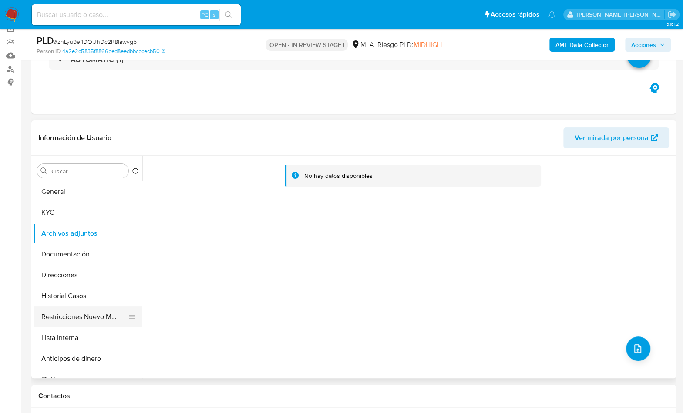
click at [70, 320] on button "Restricciones Nuevo Mundo" at bounding box center [85, 317] width 102 height 21
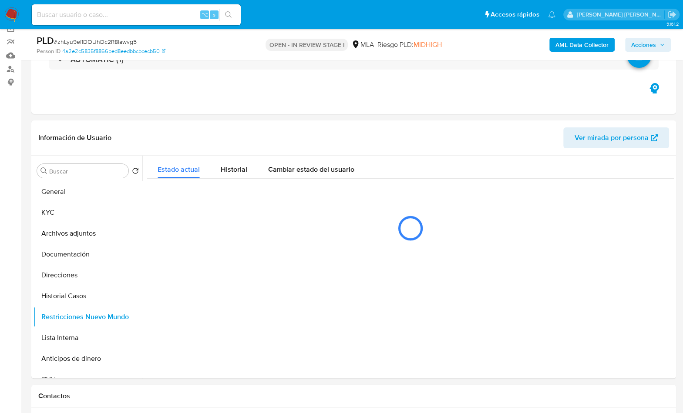
click at [569, 50] on b "AML Data Collector" at bounding box center [581, 45] width 53 height 14
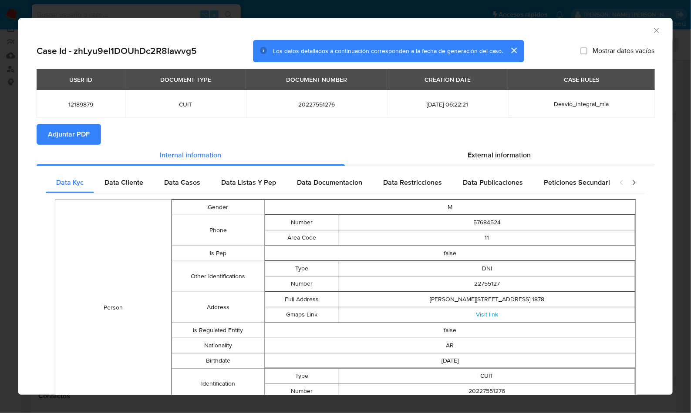
click at [86, 127] on span "Adjuntar PDF" at bounding box center [69, 134] width 42 height 19
click at [647, 24] on div "AML Data Collector" at bounding box center [345, 29] width 654 height 22
click at [652, 27] on icon "Cerrar ventana" at bounding box center [656, 30] width 9 height 9
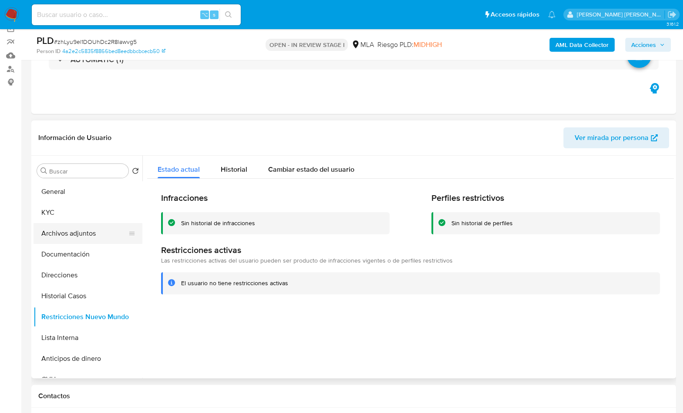
click at [66, 242] on button "Archivos adjuntos" at bounding box center [85, 233] width 102 height 21
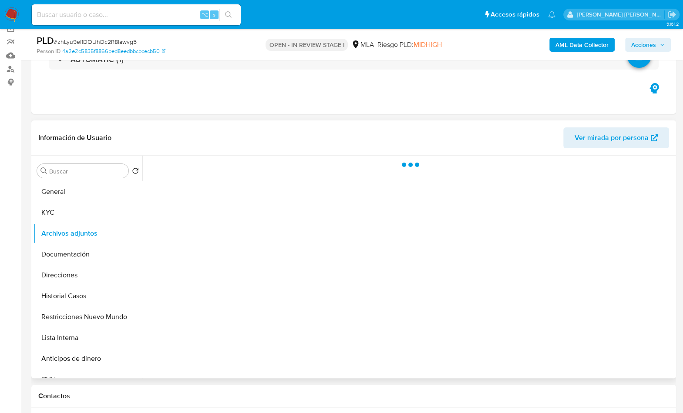
click at [183, 141] on header "Información de Usuario Ver mirada por persona" at bounding box center [353, 138] width 631 height 21
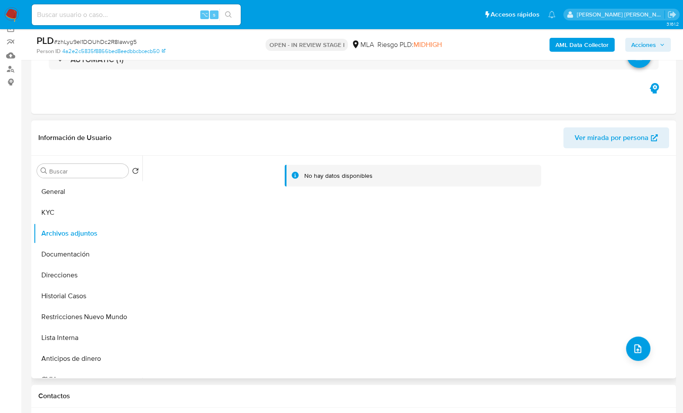
click at [278, 246] on div "No hay datos disponibles" at bounding box center [407, 267] width 531 height 223
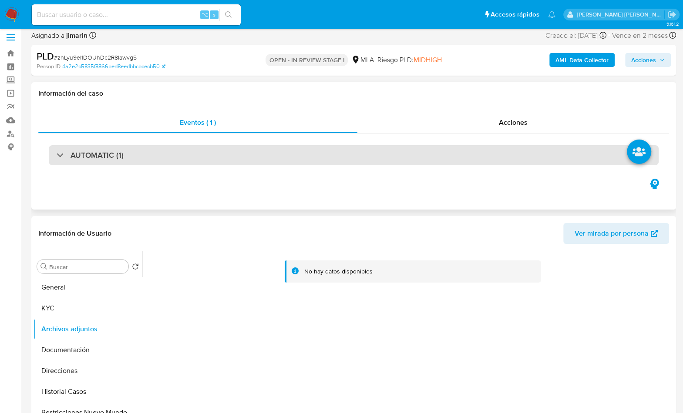
scroll to position [0, 0]
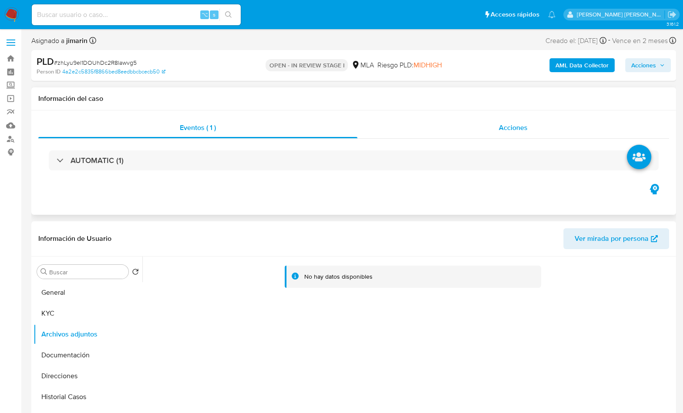
click at [509, 128] on span "Acciones" at bounding box center [513, 128] width 29 height 10
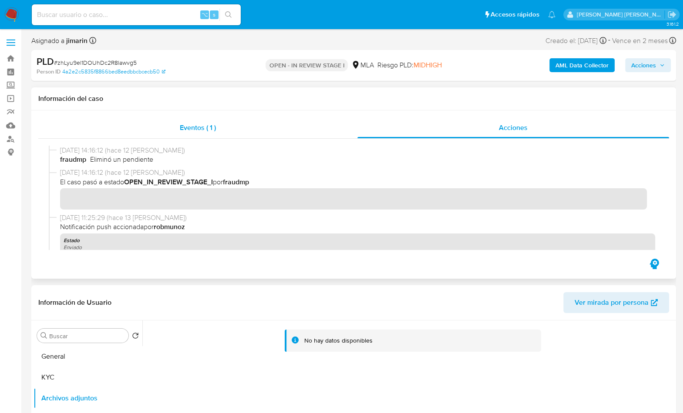
click at [191, 130] on span "Eventos ( 1 )" at bounding box center [198, 128] width 36 height 10
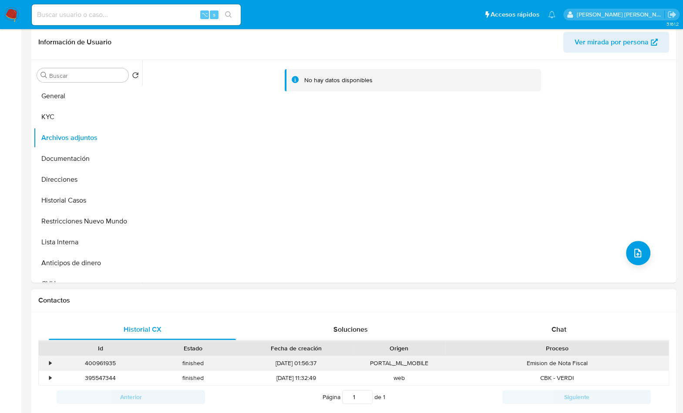
scroll to position [260, 0]
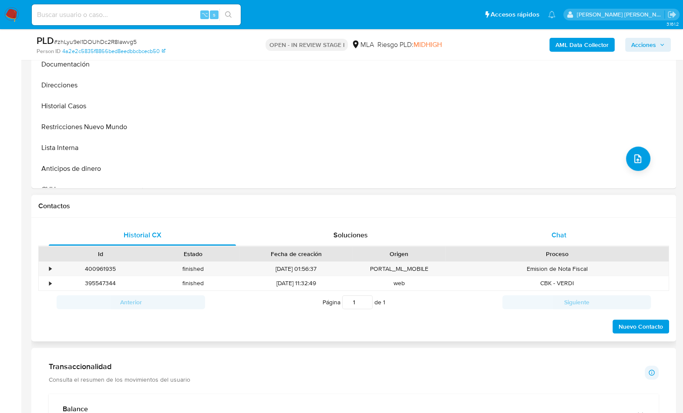
click at [574, 242] on div "Chat" at bounding box center [558, 235] width 187 height 21
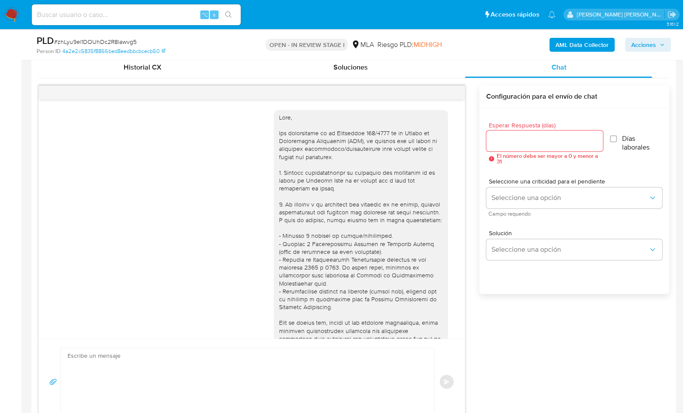
scroll to position [359, 0]
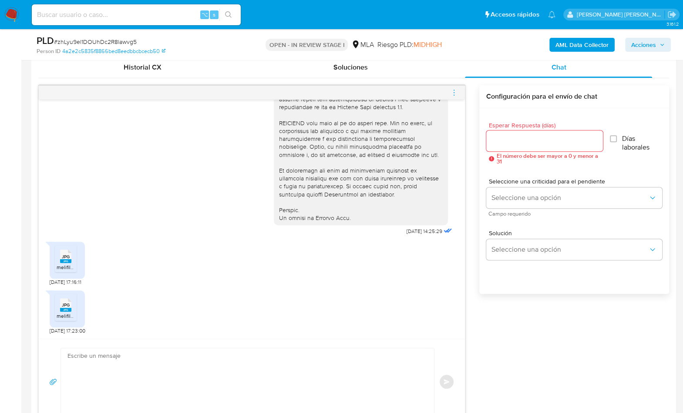
click at [198, 362] on textarea at bounding box center [245, 382] width 356 height 67
paste textarea "Hola, ¡Muchas gracias por tu respuesta! Confirmamos la recepción de la document…"
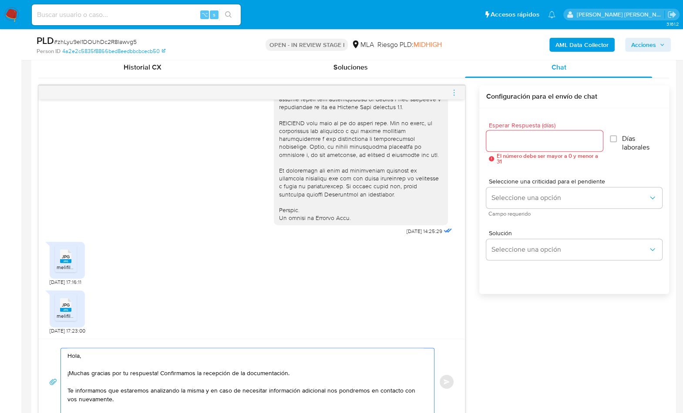
scroll to position [443, 0]
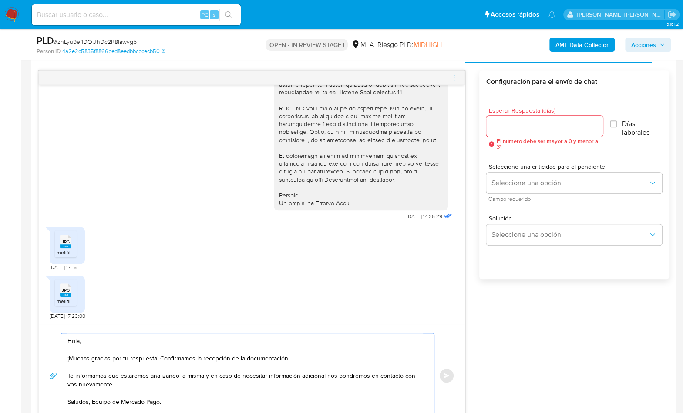
type textarea "Hola, ¡Muchas gracias por tu respuesta! Confirmamos la recepción de la document…"
click at [524, 129] on input "Esperar Respuesta (días)" at bounding box center [544, 126] width 117 height 11
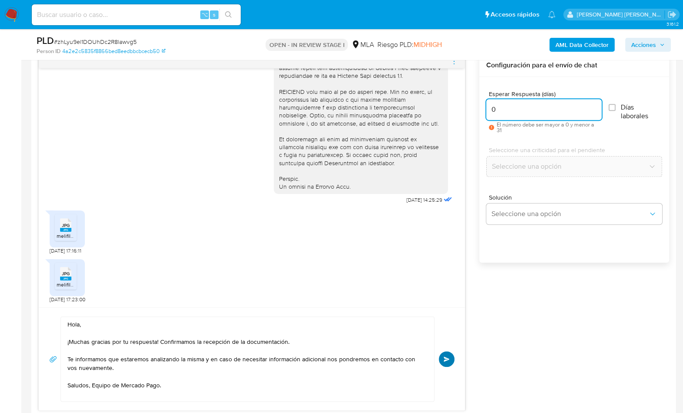
scroll to position [462, 0]
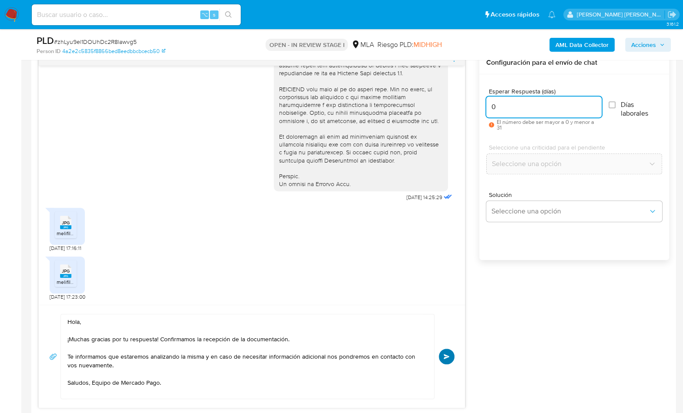
type input "0"
click at [444, 356] on span "Enviar" at bounding box center [447, 356] width 6 height 5
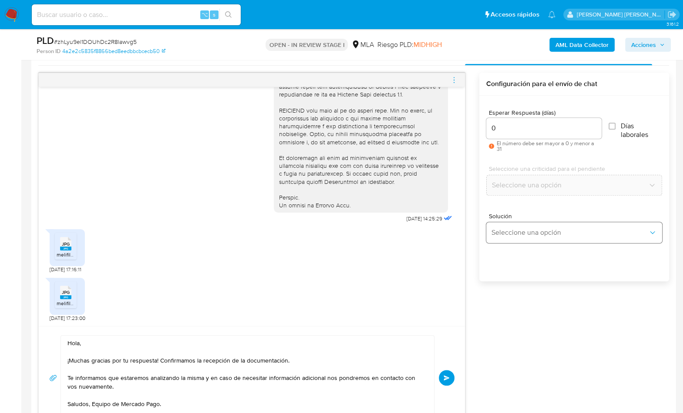
scroll to position [540, 0]
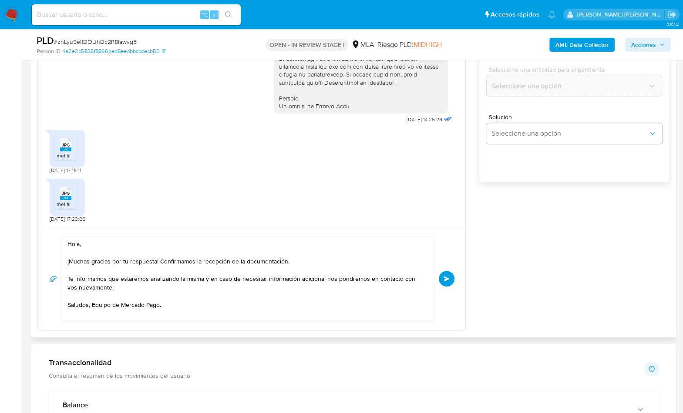
click at [446, 276] on span "Enviar" at bounding box center [447, 278] width 6 height 5
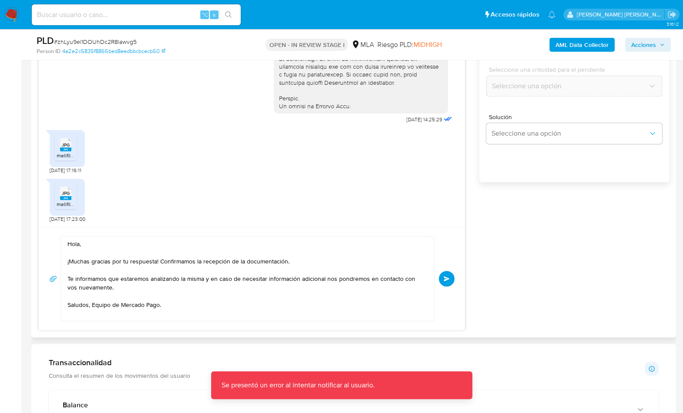
click at [565, 262] on div "17/09/2025 14:25:29 JPG JPG melifile7098378232636126035.jpg 18/09/2025 17:16:11…" at bounding box center [353, 151] width 631 height 357
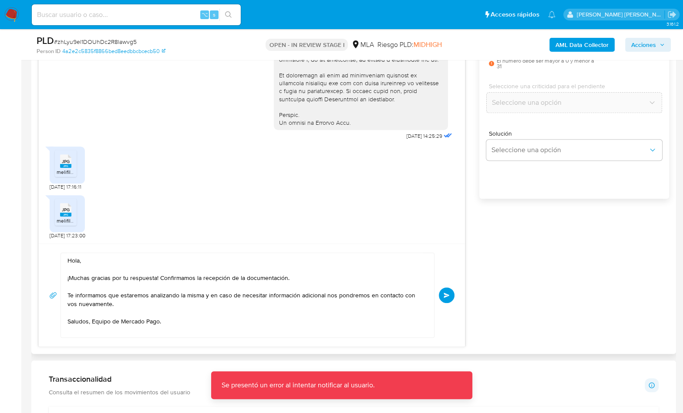
scroll to position [348, 0]
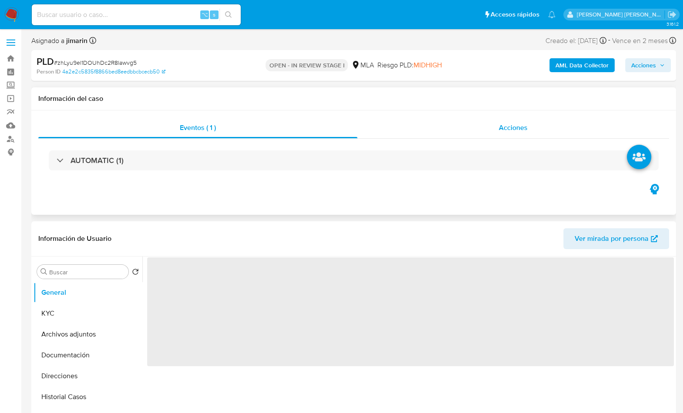
click at [510, 131] on span "Acciones" at bounding box center [513, 128] width 29 height 10
select select "10"
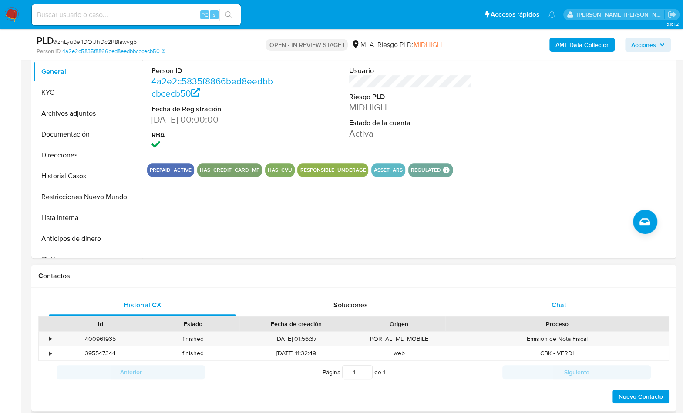
click at [545, 299] on div "Chat" at bounding box center [558, 305] width 187 height 21
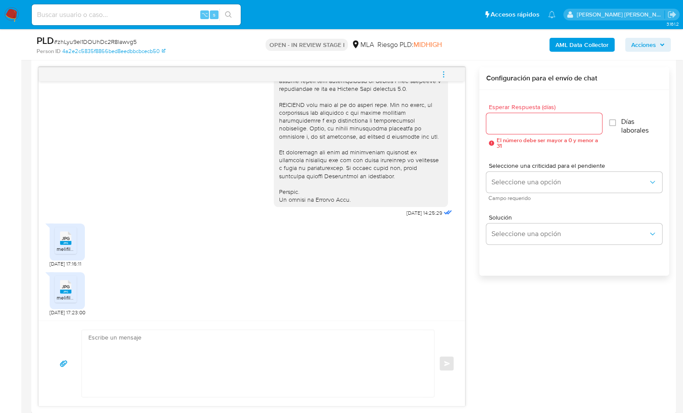
scroll to position [490, 0]
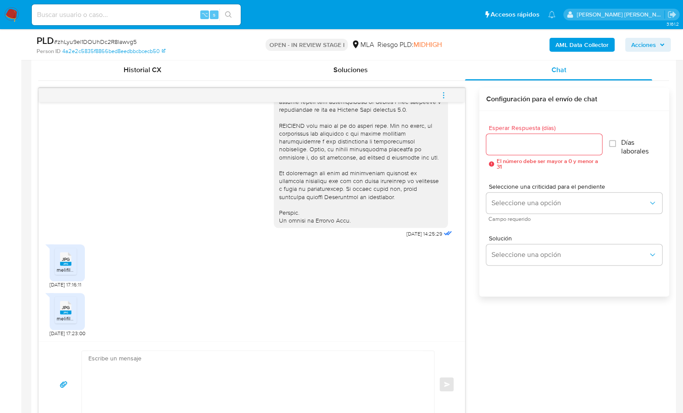
click at [440, 89] on span "menu-action" at bounding box center [444, 95] width 8 height 21
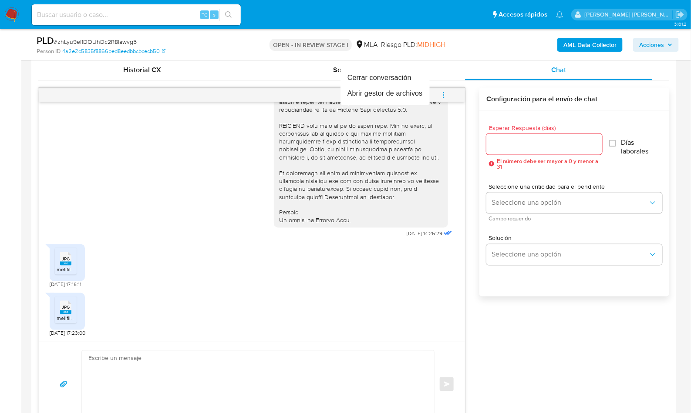
click at [474, 131] on div at bounding box center [345, 206] width 691 height 413
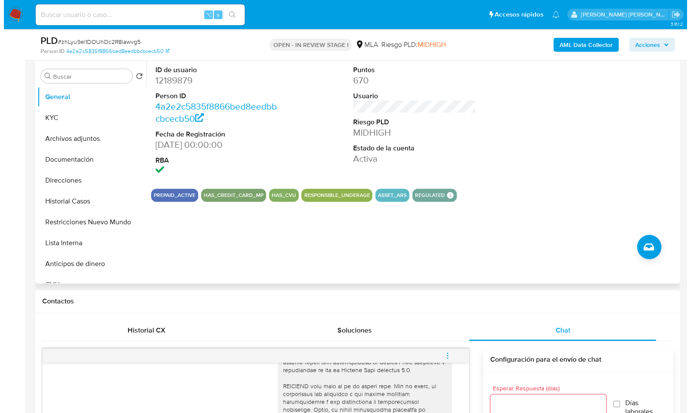
scroll to position [400, 0]
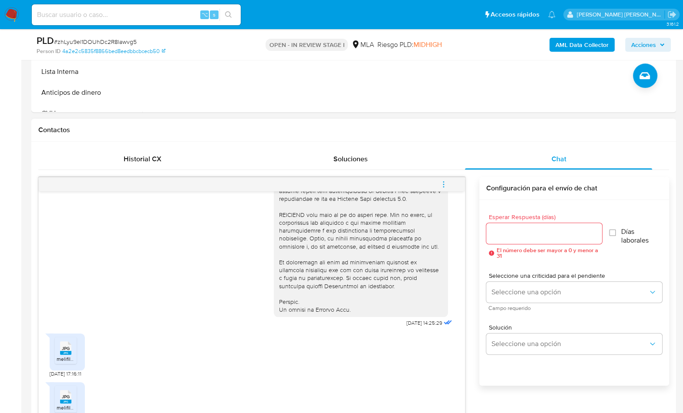
click at [447, 178] on span "menu-action" at bounding box center [444, 184] width 8 height 21
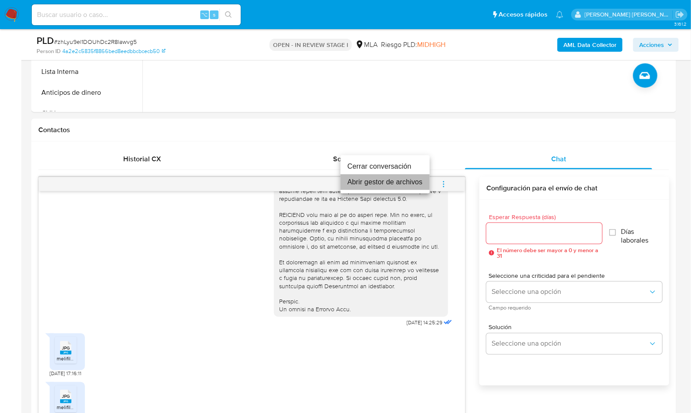
click at [374, 183] on li "Abrir gestor de archivos" at bounding box center [384, 183] width 89 height 16
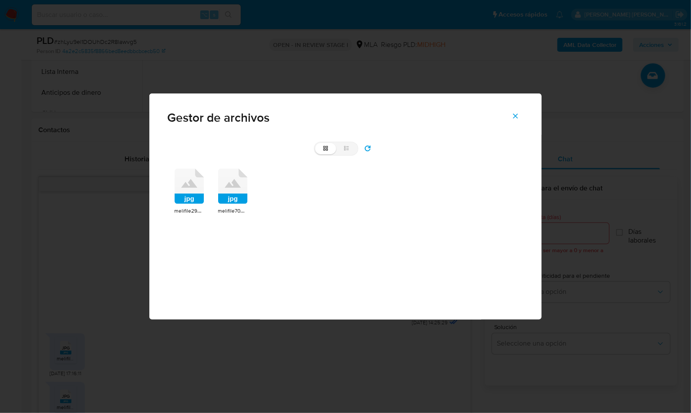
click at [194, 195] on rect at bounding box center [190, 199] width 30 height 10
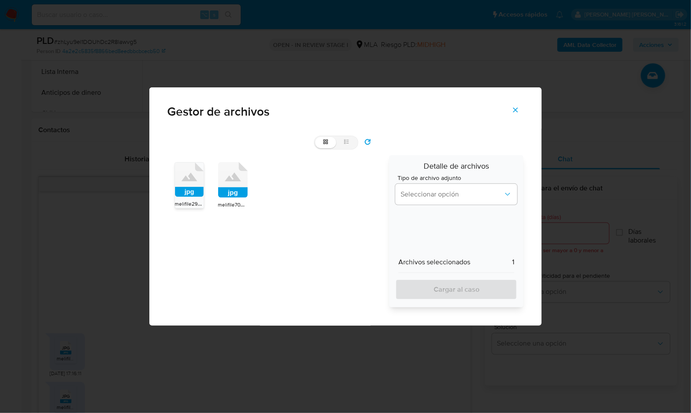
click at [193, 191] on rect at bounding box center [189, 192] width 29 height 10
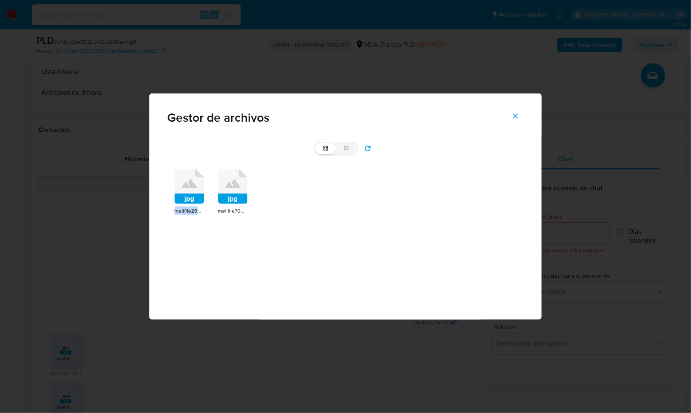
click at [193, 191] on icon at bounding box center [190, 187] width 30 height 36
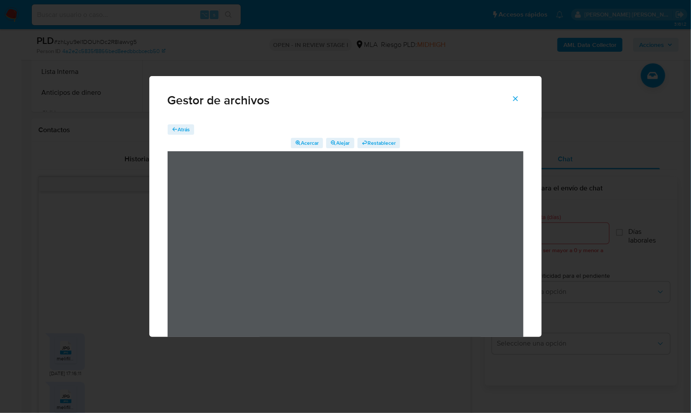
click at [514, 95] on icon "Cerrar" at bounding box center [515, 99] width 8 height 8
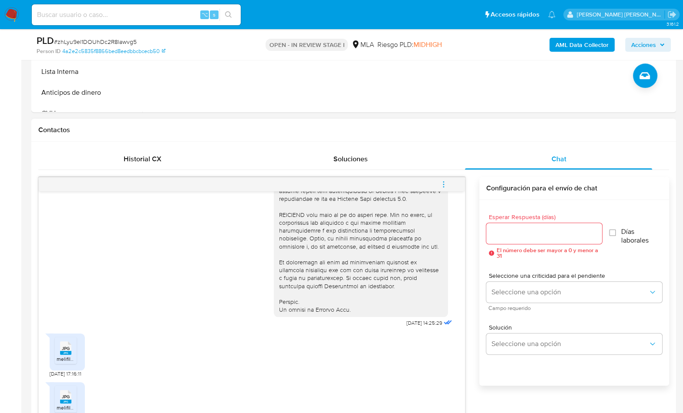
click at [448, 182] on button "menu-action" at bounding box center [443, 184] width 29 height 21
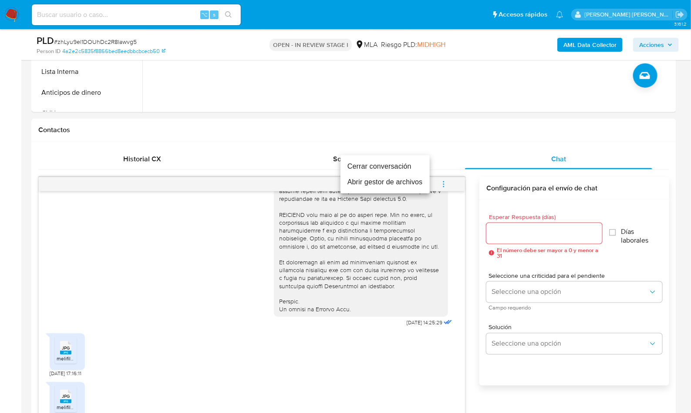
click at [372, 183] on li "Abrir gestor de archivos" at bounding box center [384, 183] width 89 height 16
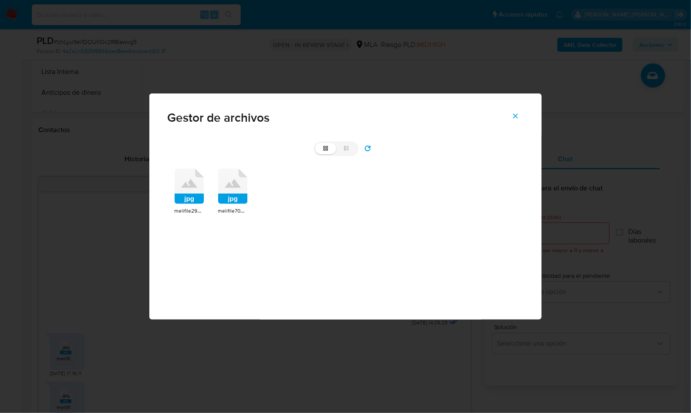
click at [173, 188] on div "jpg melifile2905170099106887386.jpg jpg melifile7098378232636126035.jpg" at bounding box center [346, 192] width 356 height 60
click at [182, 192] on icon at bounding box center [190, 187] width 30 height 36
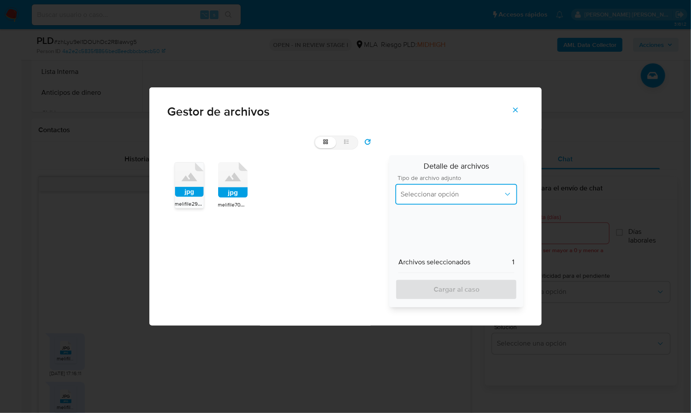
click at [425, 189] on button "Seleccionar opción" at bounding box center [456, 194] width 122 height 21
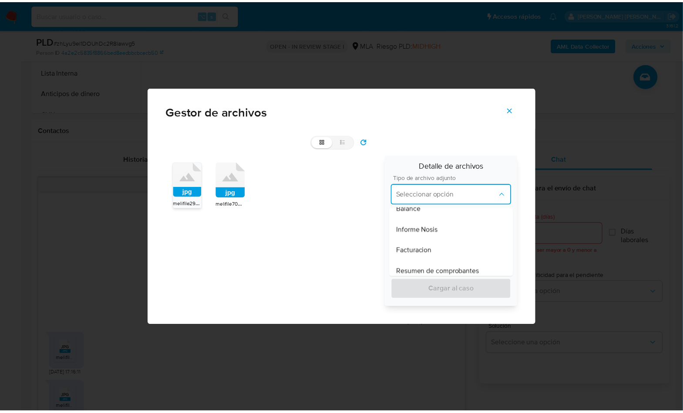
scroll to position [323, 0]
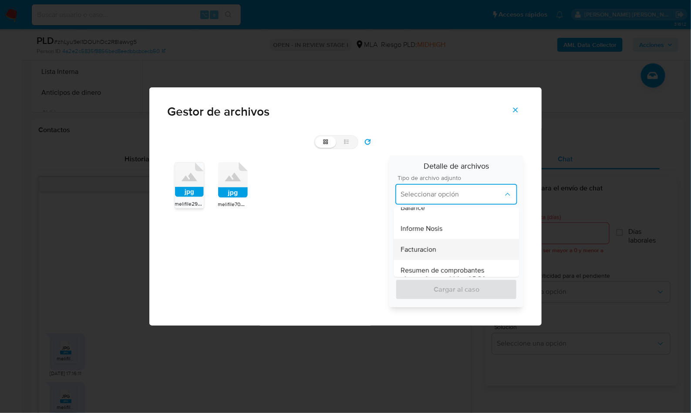
click at [436, 251] on span "Facturacion" at bounding box center [419, 249] width 36 height 9
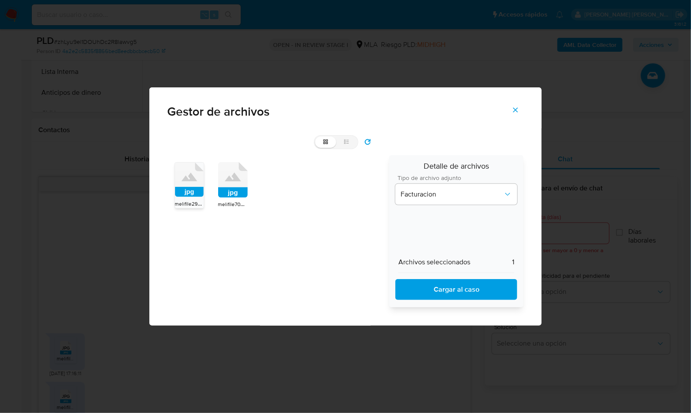
click at [235, 189] on rect at bounding box center [233, 193] width 30 height 10
click at [450, 294] on span "Cargar al caso" at bounding box center [456, 289] width 99 height 19
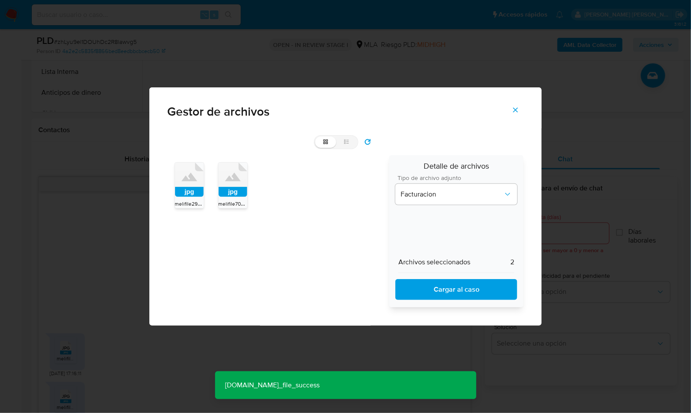
click at [521, 114] on button "Cerrar" at bounding box center [515, 110] width 30 height 21
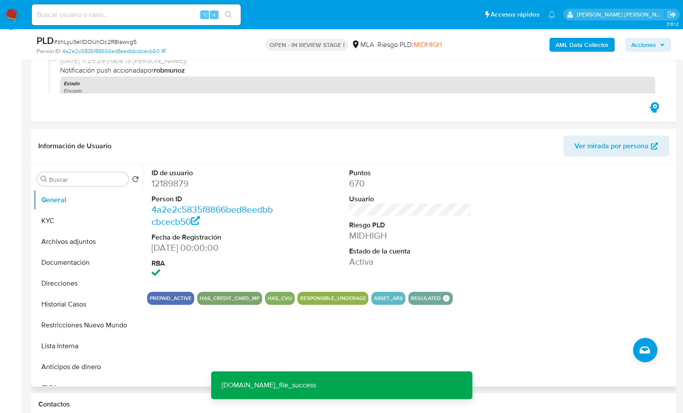
scroll to position [120, 0]
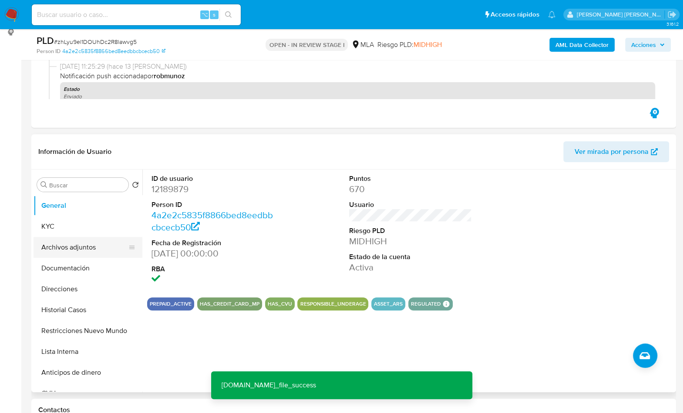
click at [66, 249] on button "Archivos adjuntos" at bounding box center [85, 247] width 102 height 21
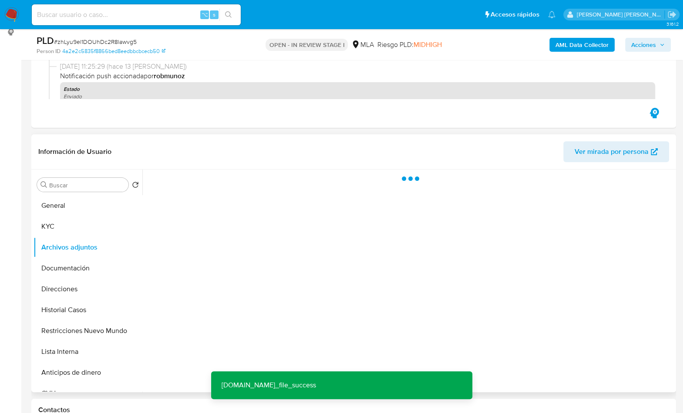
click at [148, 151] on header "Información de Usuario Ver mirada por persona" at bounding box center [353, 151] width 631 height 21
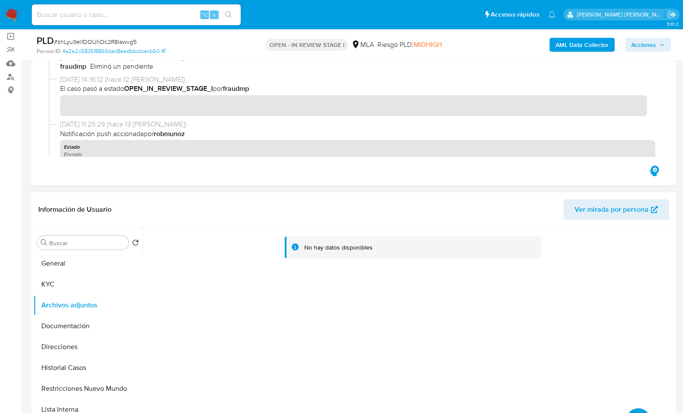
scroll to position [46, 0]
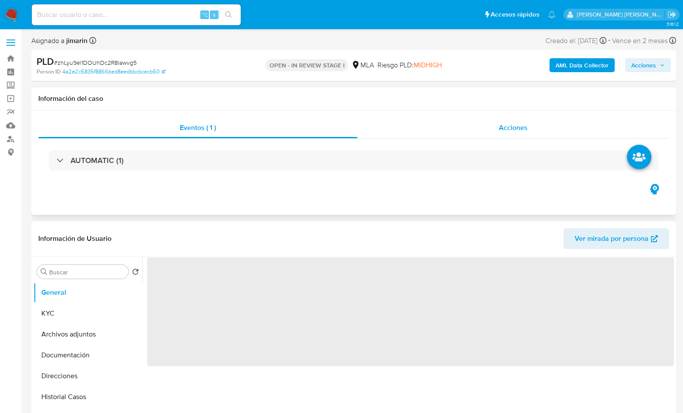
click at [509, 134] on div "Acciones" at bounding box center [513, 128] width 312 height 21
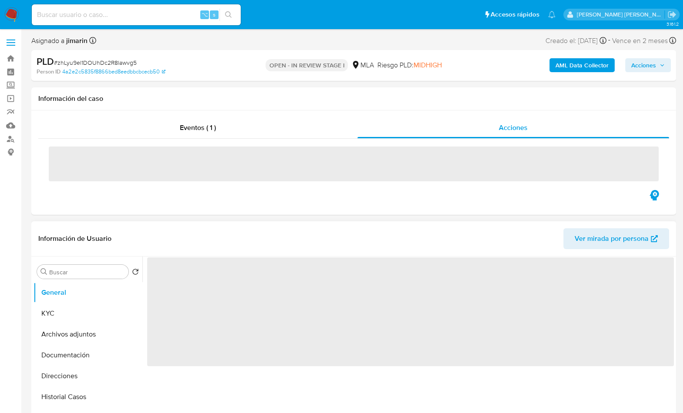
select select "10"
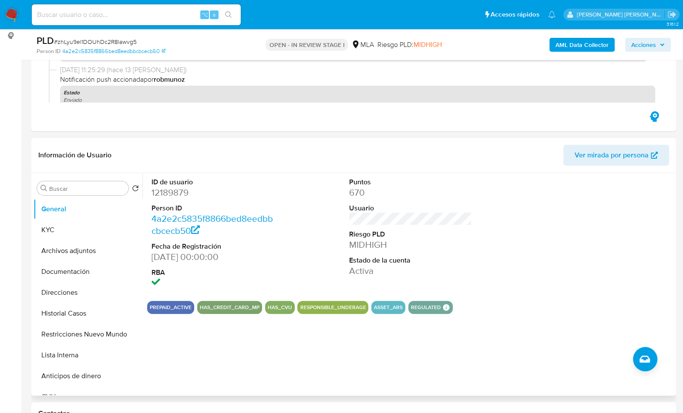
scroll to position [144, 0]
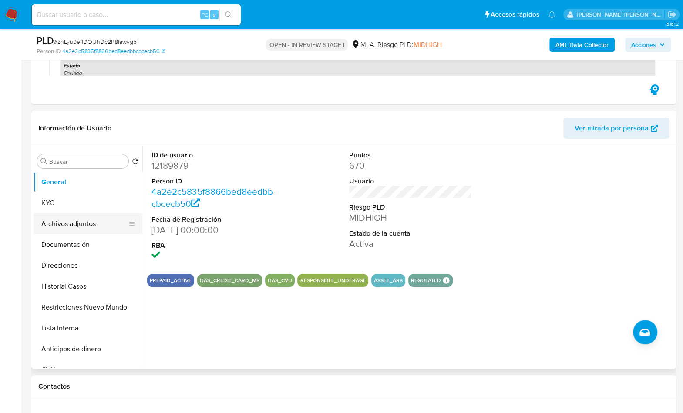
click at [63, 224] on button "Archivos adjuntos" at bounding box center [85, 224] width 102 height 21
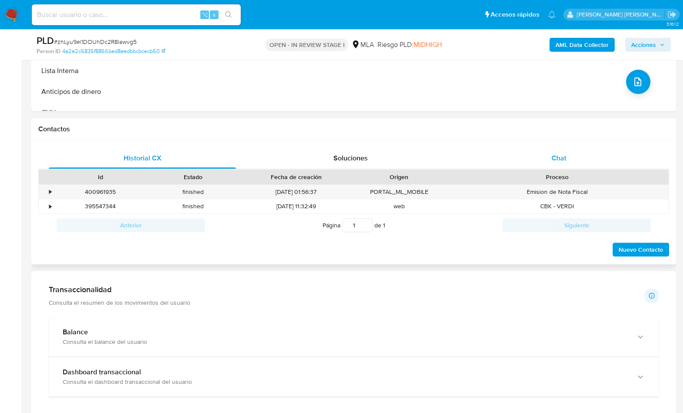
click at [562, 160] on span "Chat" at bounding box center [558, 158] width 15 height 10
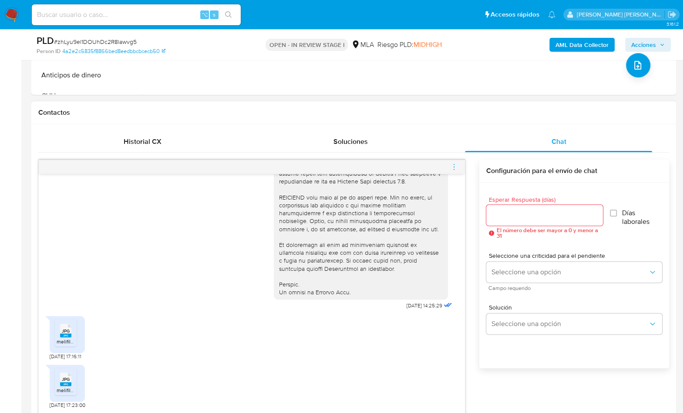
scroll to position [598, 0]
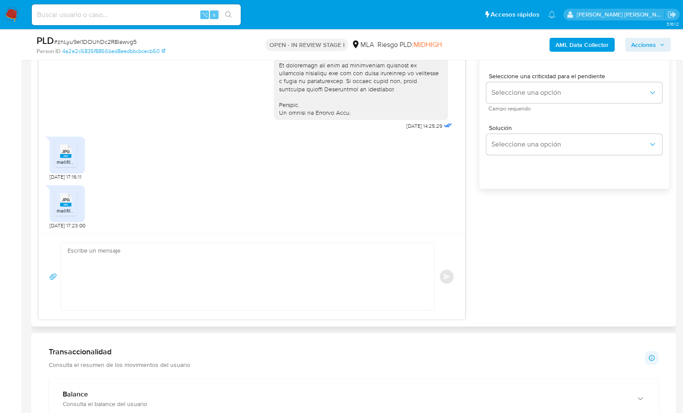
click at [296, 289] on textarea at bounding box center [245, 276] width 356 height 67
click at [134, 262] on textarea at bounding box center [245, 276] width 356 height 67
paste textarea "Hola, ¡Muchas gracias por tu respuesta! Confirmamos la recepción de la document…"
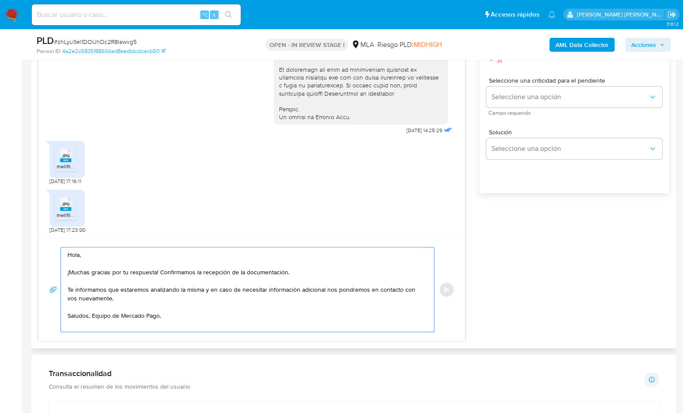
scroll to position [524, 0]
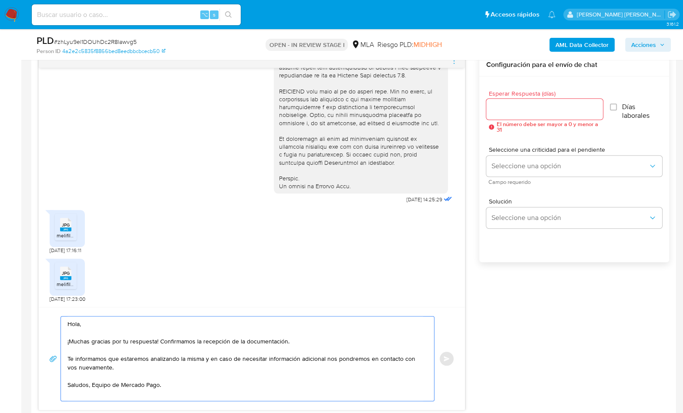
type textarea "Hola, ¡Muchas gracias por tu respuesta! Confirmamos la recepción de la document…"
click at [517, 108] on input "Esperar Respuesta (días)" at bounding box center [544, 109] width 117 height 11
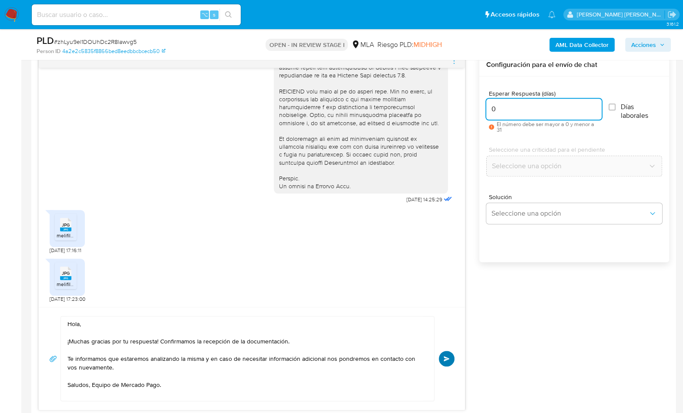
type input "0"
click at [448, 356] on span "Enviar" at bounding box center [447, 358] width 6 height 5
click at [444, 363] on button "Enviar" at bounding box center [447, 359] width 16 height 16
click at [450, 358] on button "Enviar" at bounding box center [447, 359] width 16 height 16
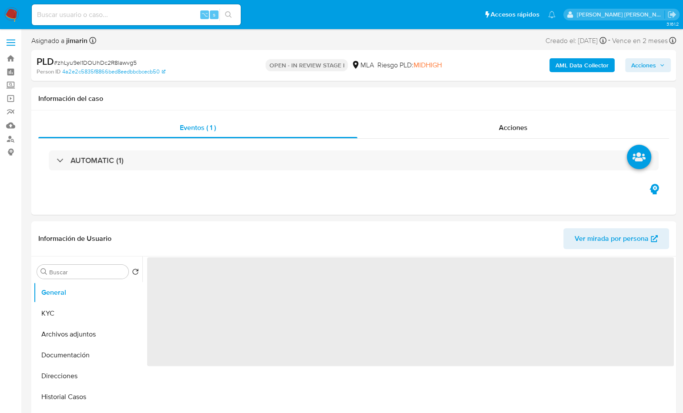
select select "10"
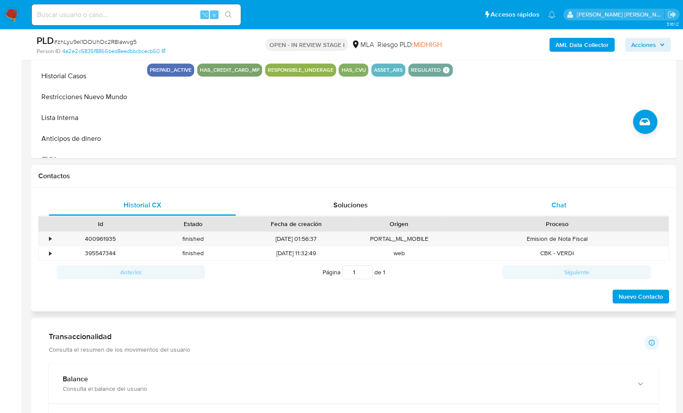
click at [528, 212] on div "Chat" at bounding box center [558, 205] width 187 height 21
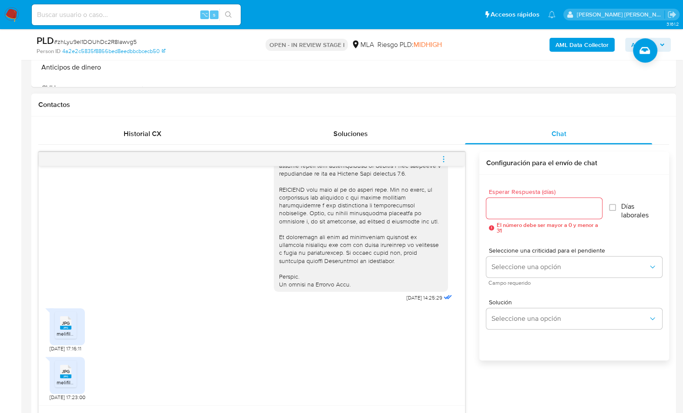
scroll to position [452, 0]
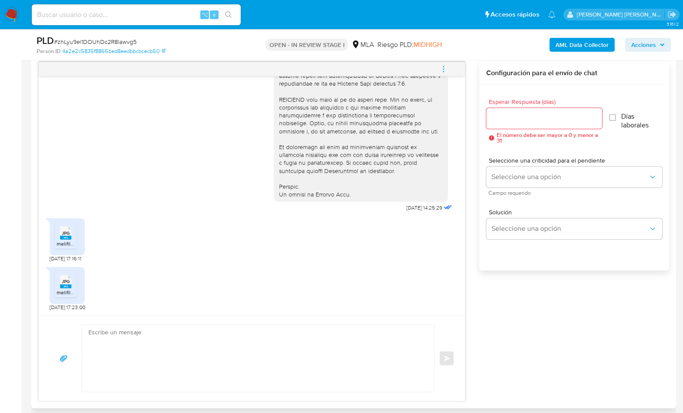
click at [223, 318] on div "Enviar" at bounding box center [252, 359] width 426 height 86
click at [218, 336] on textarea at bounding box center [255, 358] width 335 height 67
paste textarea "Hola, ¡Muchas gracias por tu respuesta! Confirmamos la recepción de la document…"
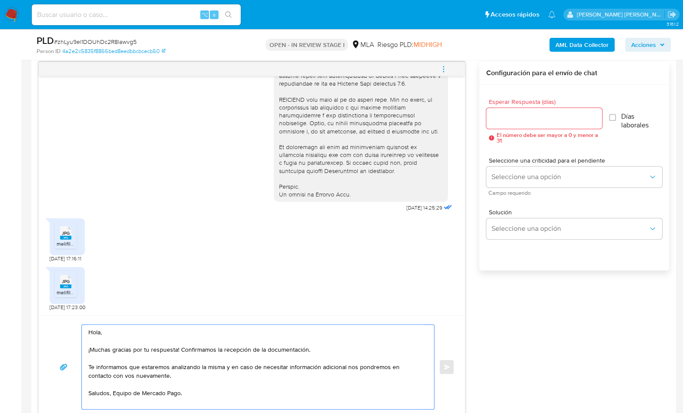
type textarea "Hola, ¡Muchas gracias por tu respuesta! Confirmamos la recepción de la document…"
click at [540, 124] on div at bounding box center [544, 118] width 116 height 21
click at [518, 120] on input "Esperar Respuesta (días)" at bounding box center [544, 118] width 116 height 11
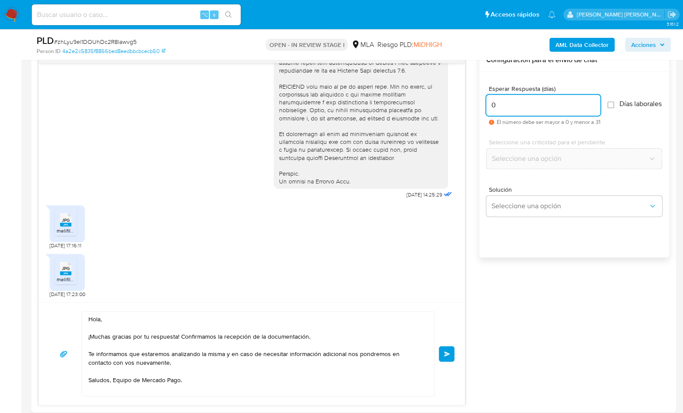
scroll to position [530, 0]
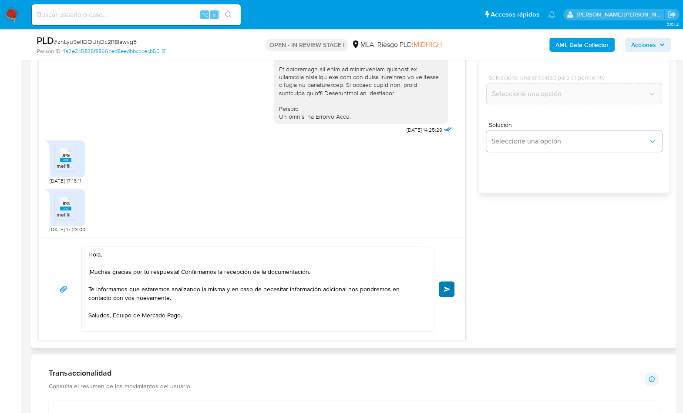
type input "0"
click at [443, 292] on button "Enviar" at bounding box center [447, 290] width 16 height 16
click at [447, 282] on button "Enviar" at bounding box center [447, 290] width 16 height 16
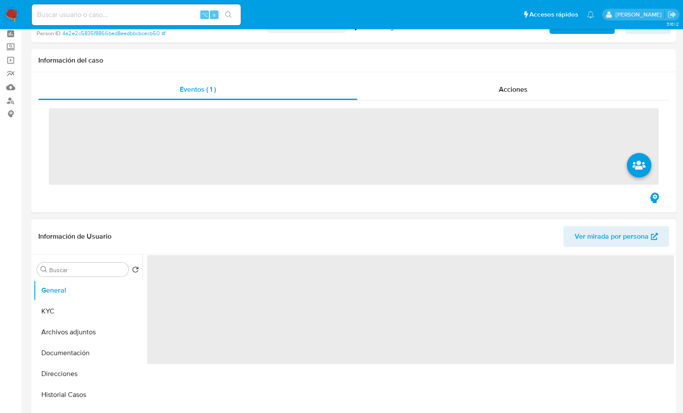
scroll to position [161, 0]
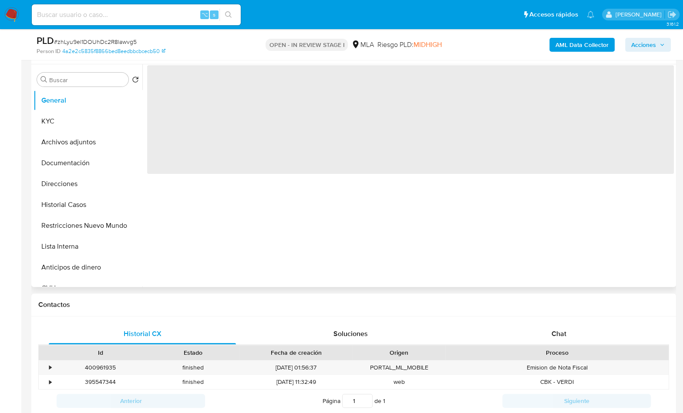
select select "10"
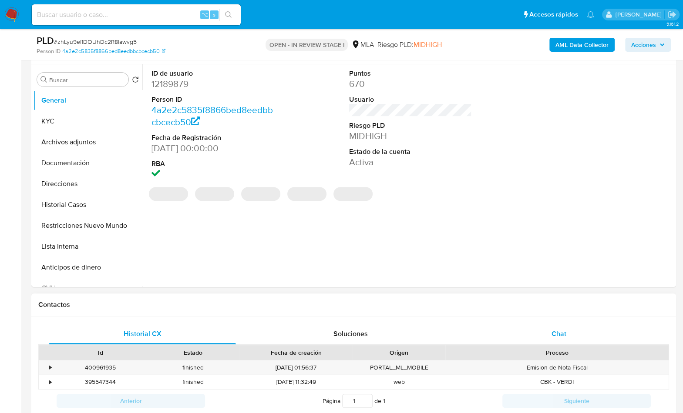
click at [556, 326] on div "Chat" at bounding box center [558, 334] width 187 height 21
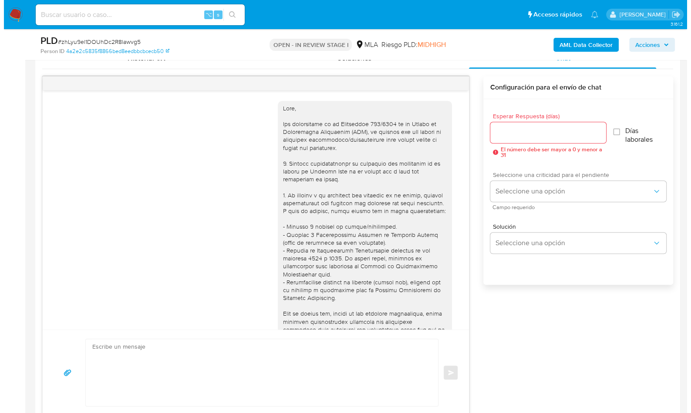
scroll to position [359, 0]
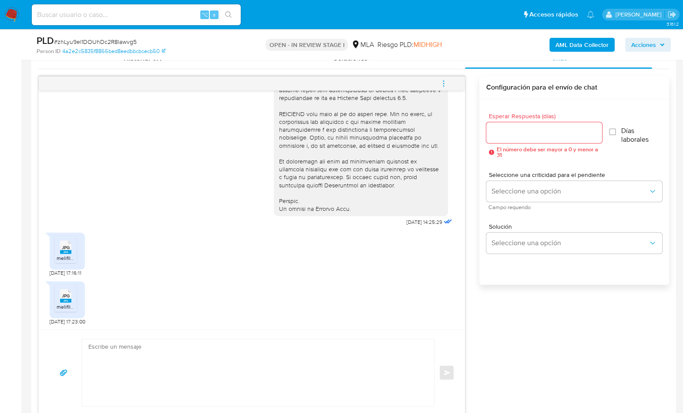
click at [450, 77] on button "menu-action" at bounding box center [443, 83] width 29 height 21
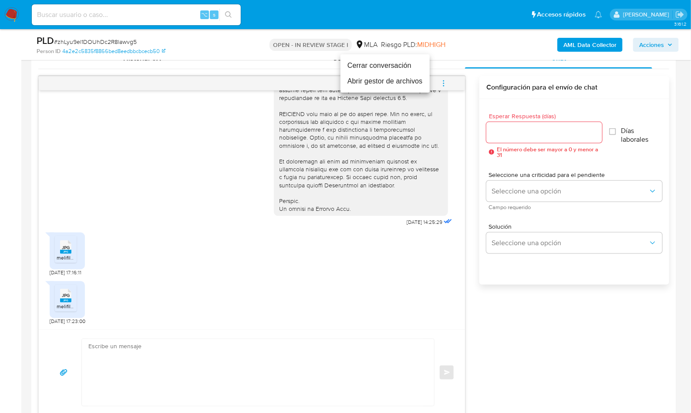
click at [391, 86] on li "Abrir gestor de archivos" at bounding box center [384, 82] width 89 height 16
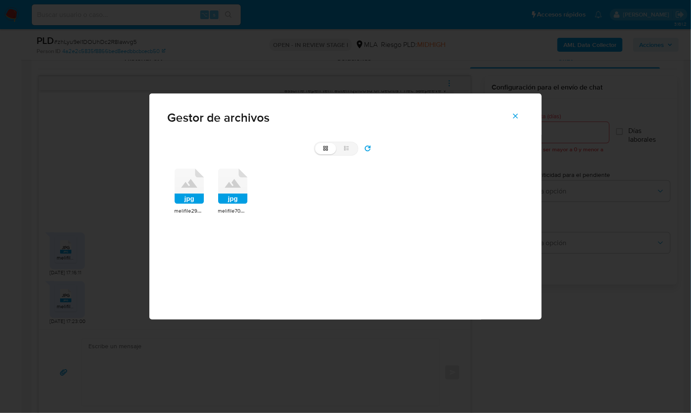
click at [175, 195] on rect at bounding box center [190, 199] width 30 height 10
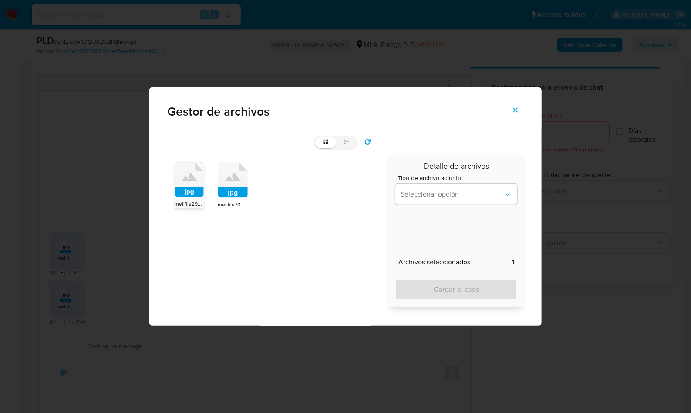
click at [228, 178] on icon at bounding box center [233, 177] width 16 height 9
click at [454, 197] on span "Seleccionar opción" at bounding box center [451, 194] width 103 height 9
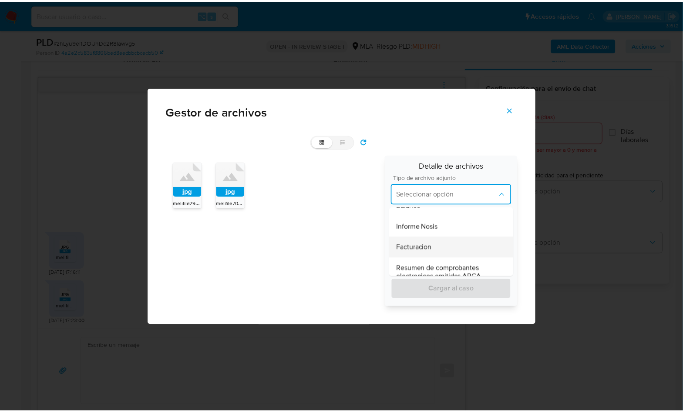
scroll to position [327, 0]
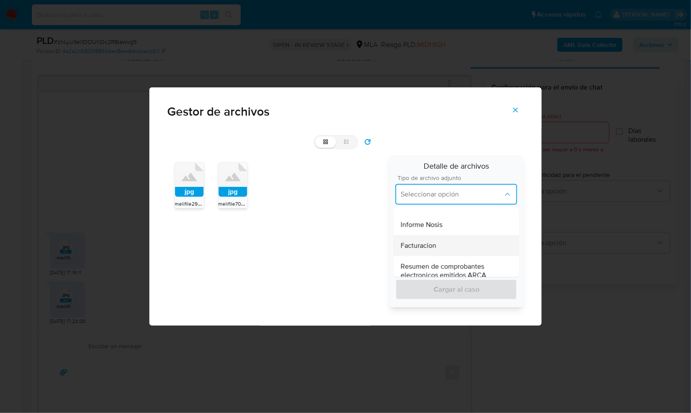
click at [443, 242] on div "Facturacion" at bounding box center [456, 245] width 111 height 21
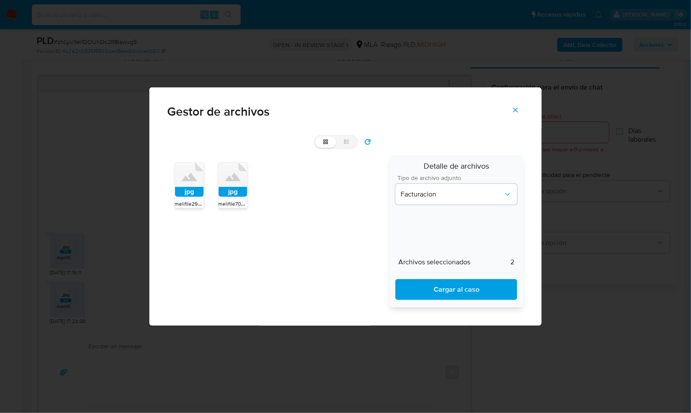
click at [443, 282] on span "Cargar al caso" at bounding box center [456, 289] width 99 height 19
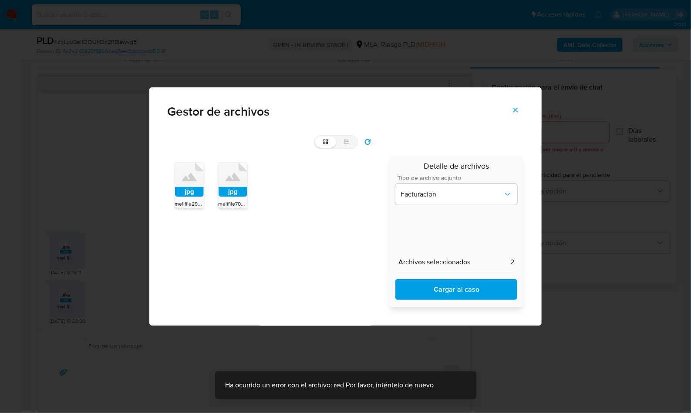
click at [514, 106] on icon "Cerrar" at bounding box center [515, 110] width 8 height 8
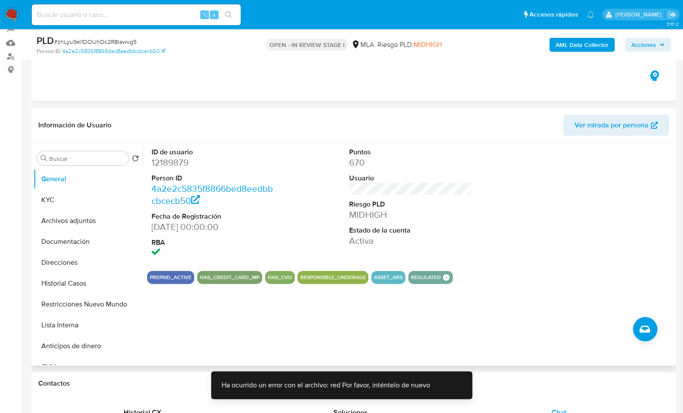
scroll to position [79, 0]
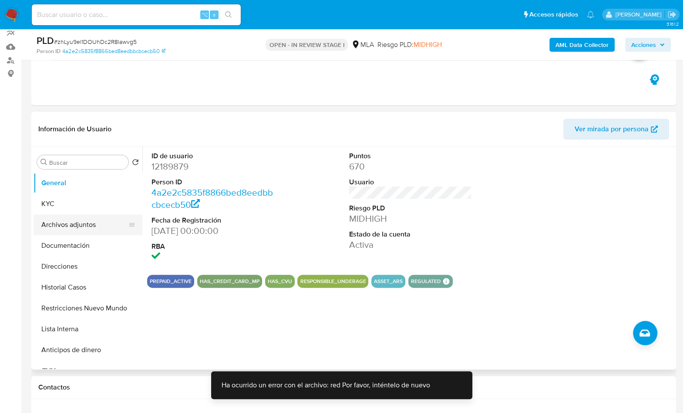
click at [69, 230] on button "Archivos adjuntos" at bounding box center [85, 225] width 102 height 21
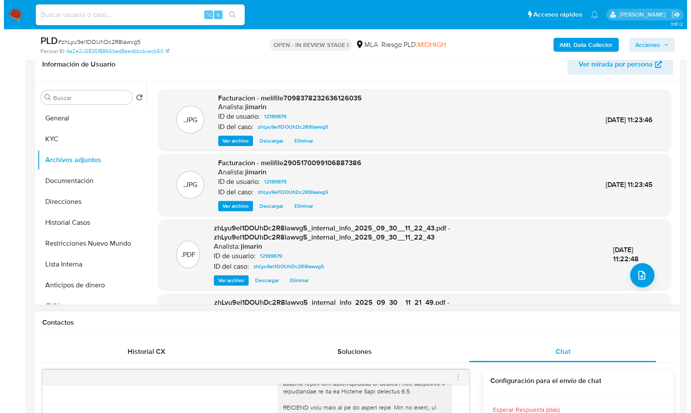
scroll to position [141, 0]
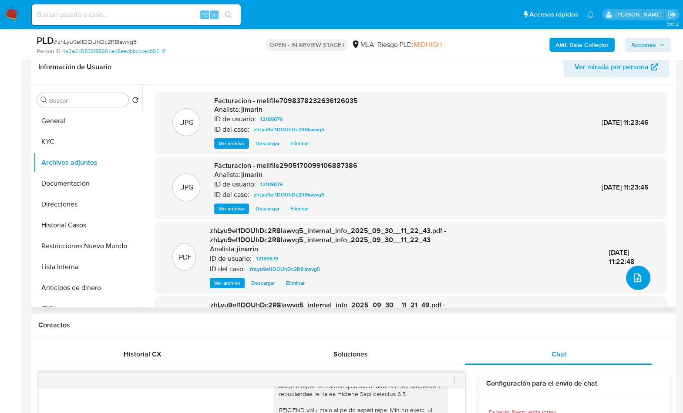
click at [626, 281] on button "upload-file" at bounding box center [638, 278] width 24 height 24
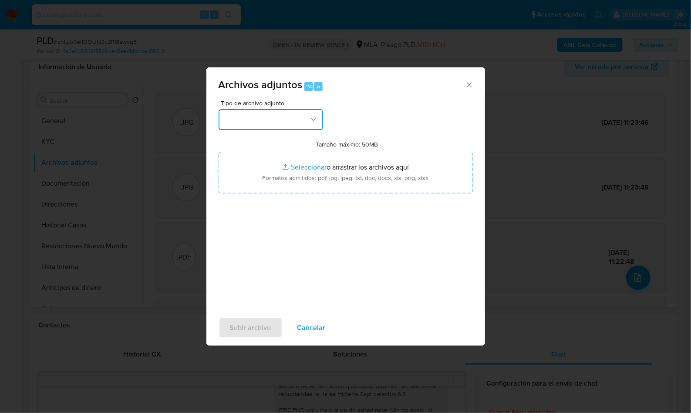
click at [283, 120] on button "button" at bounding box center [270, 119] width 104 height 21
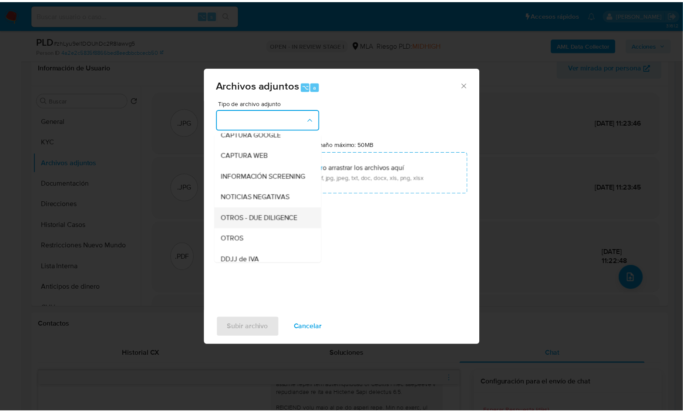
scroll to position [73, 0]
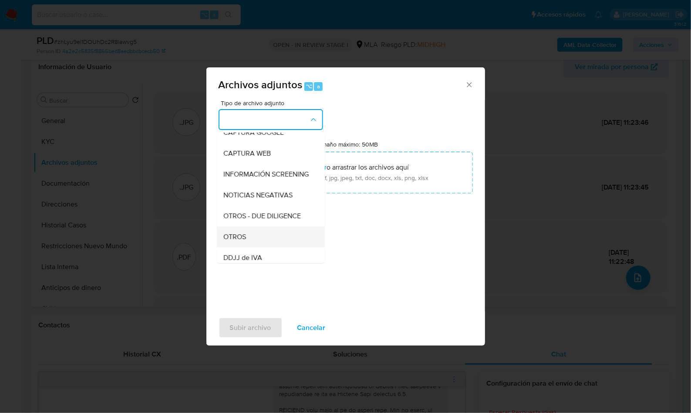
click at [250, 242] on div "OTROS" at bounding box center [268, 237] width 89 height 21
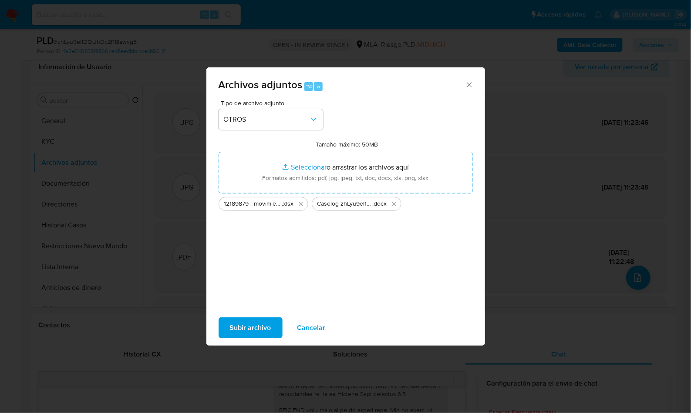
click at [263, 332] on span "Subir archivo" at bounding box center [250, 328] width 41 height 19
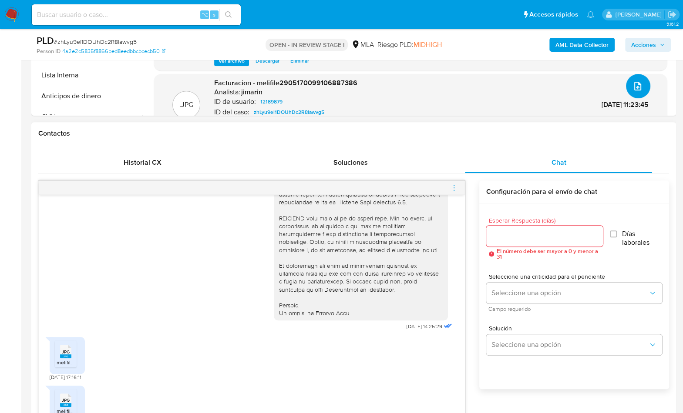
scroll to position [437, 0]
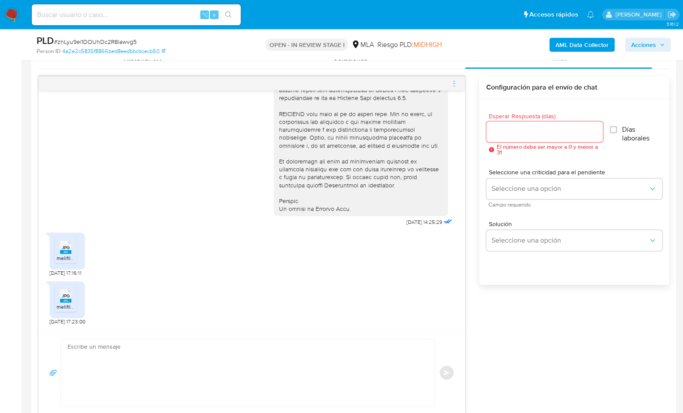
click at [268, 376] on textarea at bounding box center [245, 372] width 356 height 67
drag, startPoint x: 293, startPoint y: 356, endPoint x: 396, endPoint y: 289, distance: 123.5
click at [293, 356] on textarea at bounding box center [245, 372] width 356 height 67
paste textarea "Hola, ¡Muchas gracias por tu respuesta! Confirmamos la recepción de la document…"
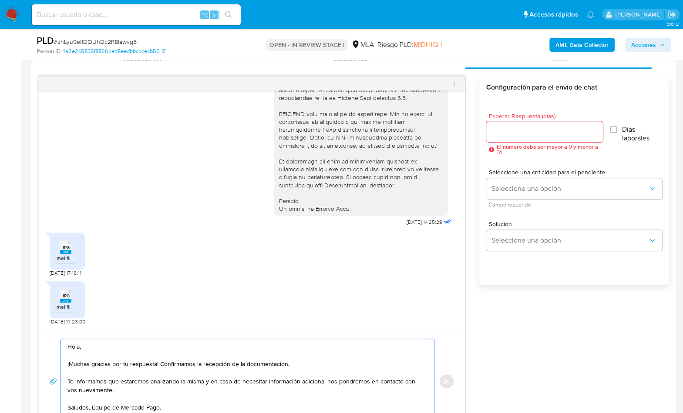
scroll to position [443, 0]
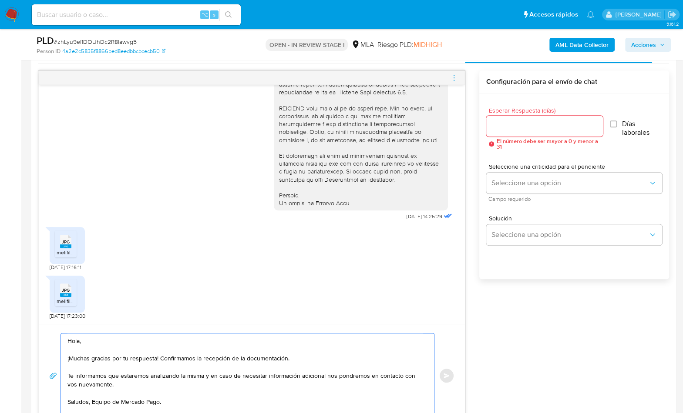
type textarea "Hola, ¡Muchas gracias por tu respuesta! Confirmamos la recepción de la document…"
click at [517, 128] on input "Esperar Respuesta (días)" at bounding box center [544, 126] width 117 height 11
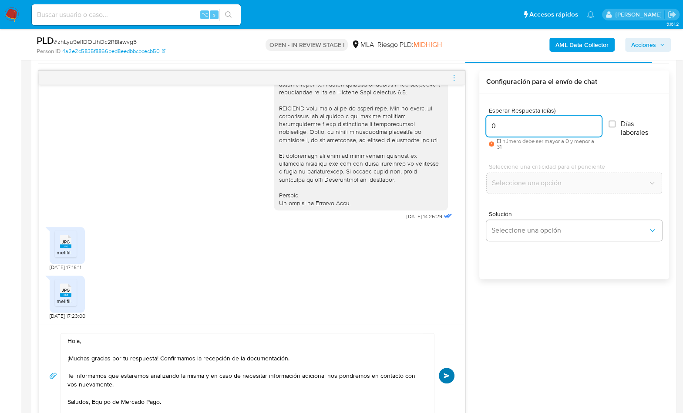
type input "0"
click at [448, 373] on span "Enviar" at bounding box center [447, 375] width 6 height 5
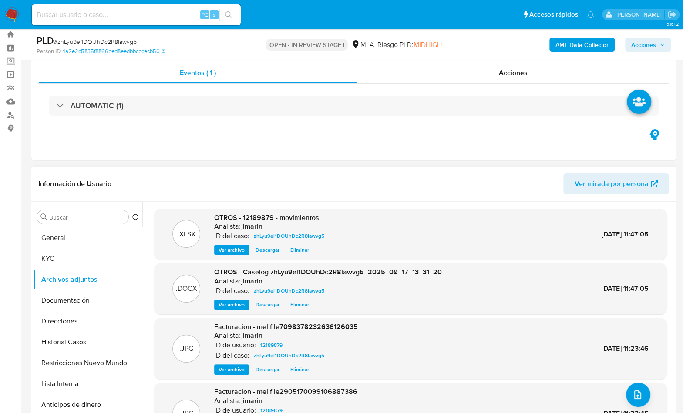
scroll to position [0, 0]
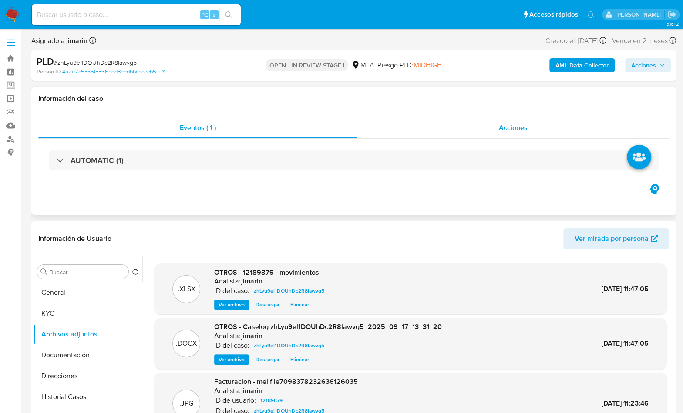
click at [521, 121] on div "Acciones" at bounding box center [513, 128] width 312 height 21
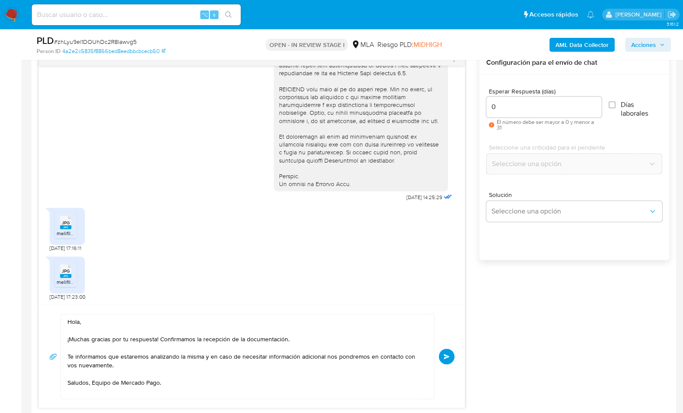
scroll to position [535, 0]
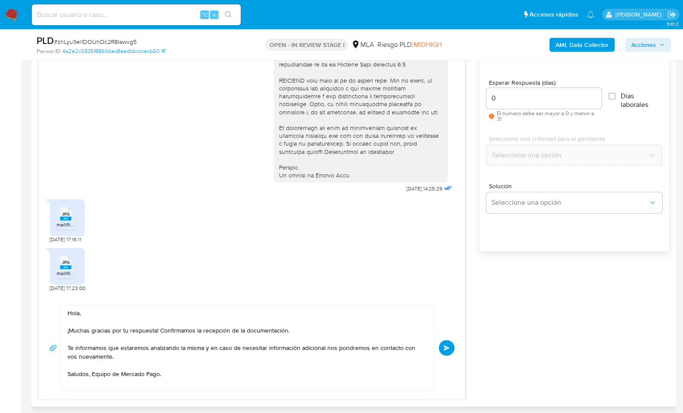
click at [450, 343] on button "Enviar" at bounding box center [447, 348] width 16 height 16
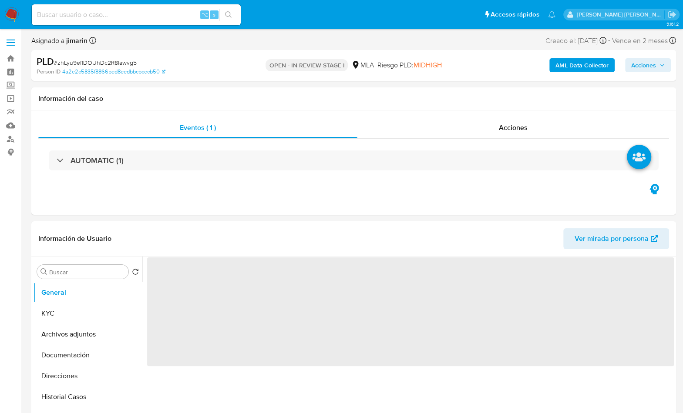
select select "10"
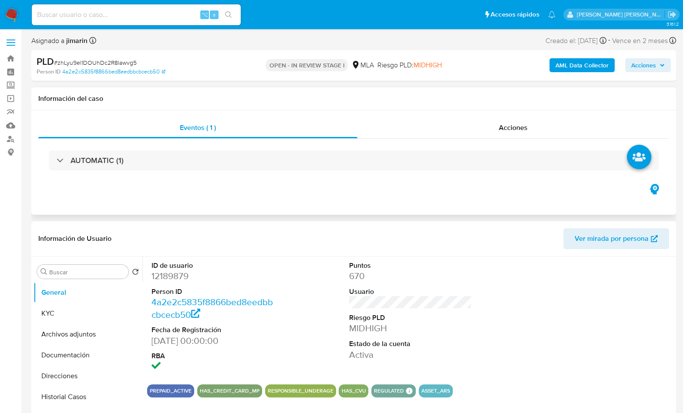
click at [355, 203] on div "Eventos ( 1 ) Acciones AUTOMATIC (1)" at bounding box center [353, 163] width 645 height 104
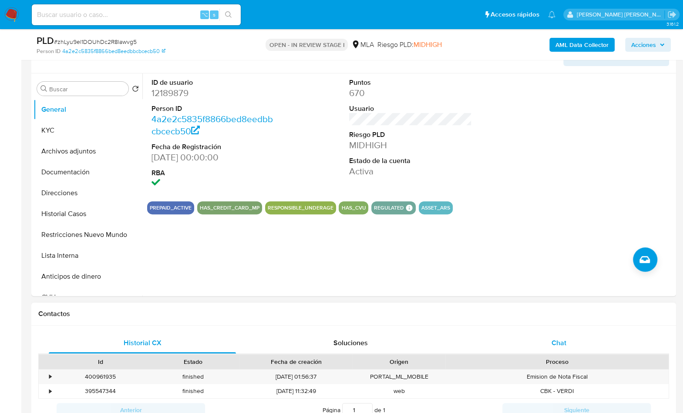
click at [553, 347] on span "Chat" at bounding box center [558, 343] width 15 height 10
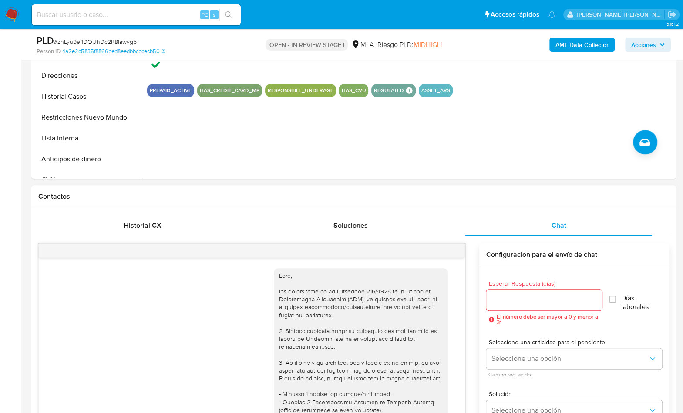
scroll to position [359, 0]
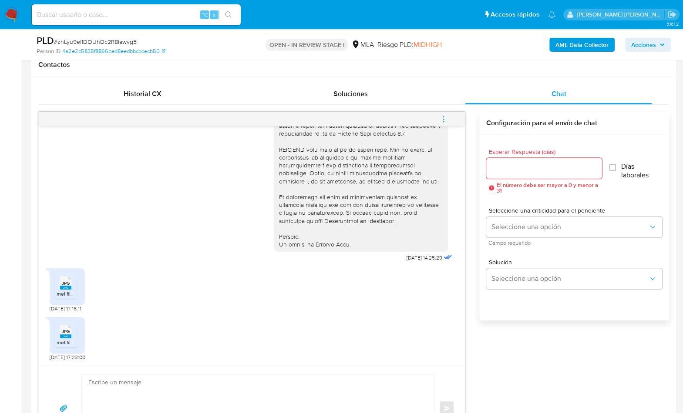
click at [299, 394] on textarea at bounding box center [255, 408] width 335 height 67
paste textarea "Hola, ¡Muchas gracias por tu respuesta! Confirmamos la recepción de la document…"
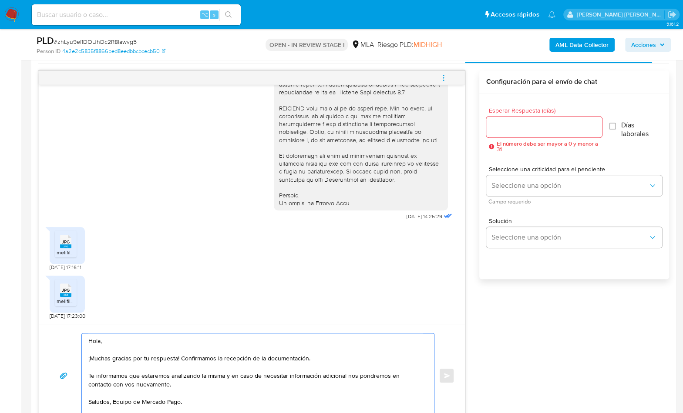
type textarea "Hola, ¡Muchas gracias por tu respuesta! Confirmamos la recepción de la document…"
click at [514, 125] on input "Esperar Respuesta (días)" at bounding box center [544, 126] width 116 height 11
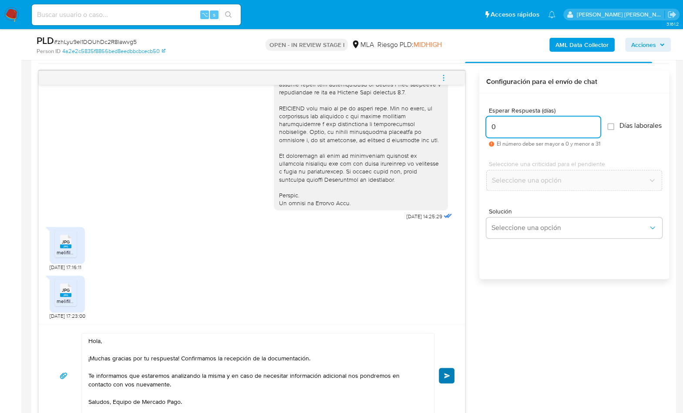
type input "0"
click at [448, 375] on span "Enviar" at bounding box center [447, 375] width 6 height 5
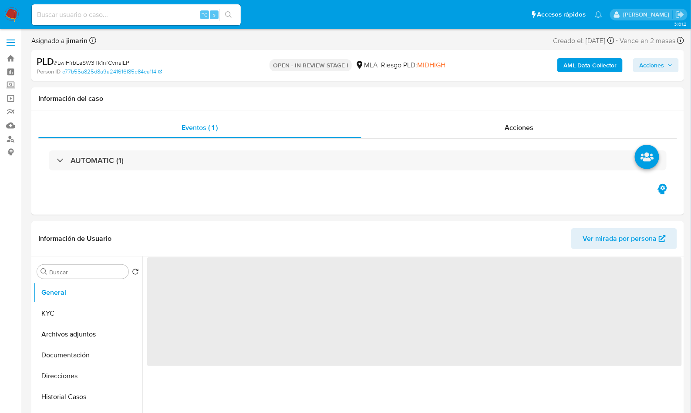
select select "10"
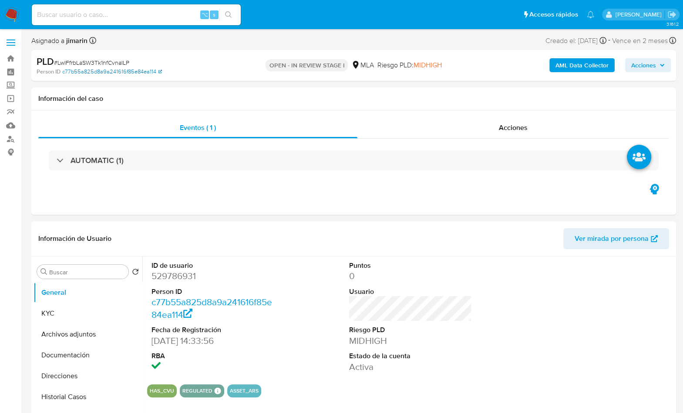
click at [121, 70] on link "c77b55a825d8a9a241616f85e84ea114" at bounding box center [112, 72] width 100 height 8
click at [105, 68] on link "c77b55a825d8a9a241616f85e84ea114" at bounding box center [112, 72] width 100 height 8
click at [104, 65] on span "# LwIFfrbLaSW3Tk1nfCvnalLP" at bounding box center [91, 62] width 75 height 9
copy span "LwIFfrbLaSW3Tk1nfCvnalLP"
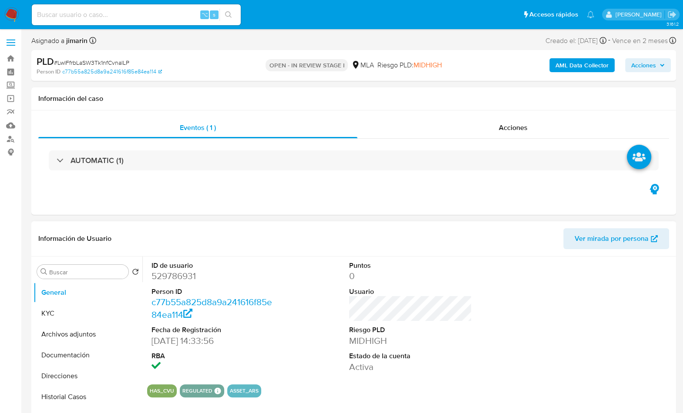
click at [170, 281] on dd "529786931" at bounding box center [212, 276] width 123 height 12
copy dd "529786931"
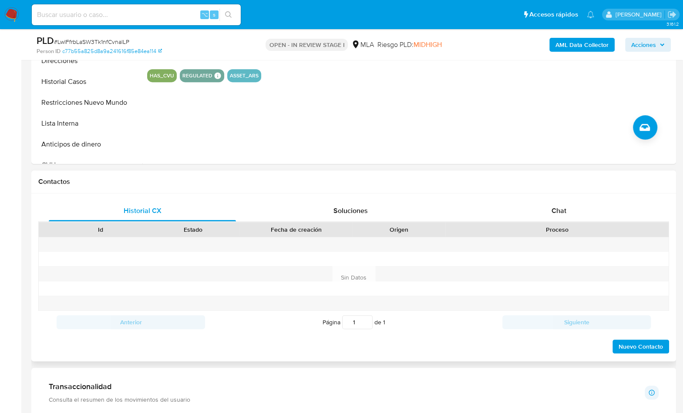
click at [615, 179] on h1 "Contactos" at bounding box center [353, 182] width 631 height 9
click at [566, 208] on div "Chat" at bounding box center [558, 211] width 187 height 21
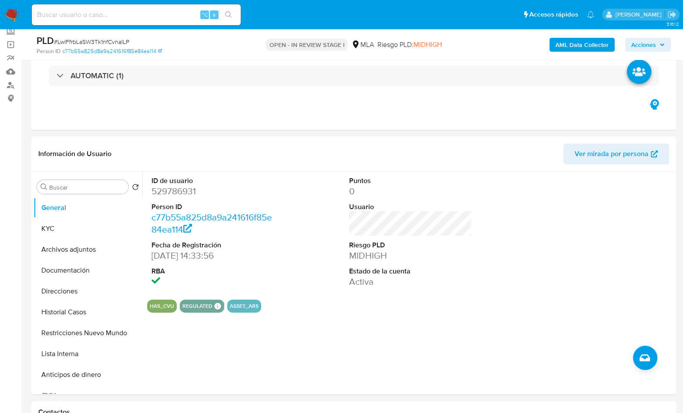
scroll to position [33, 0]
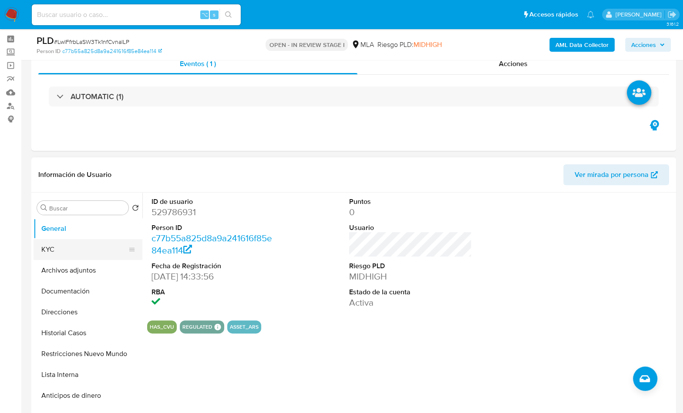
click at [69, 253] on button "KYC" at bounding box center [85, 249] width 102 height 21
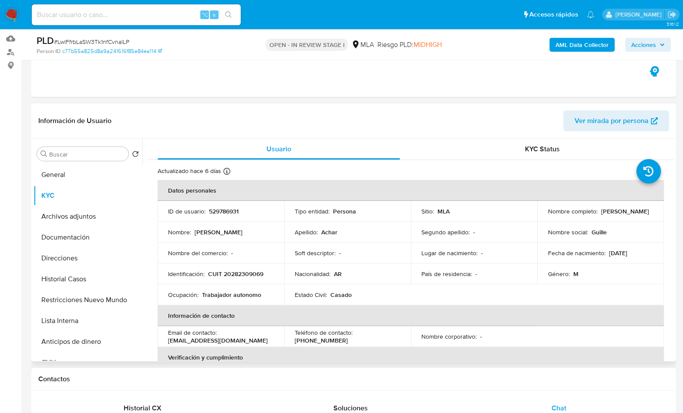
scroll to position [107, 0]
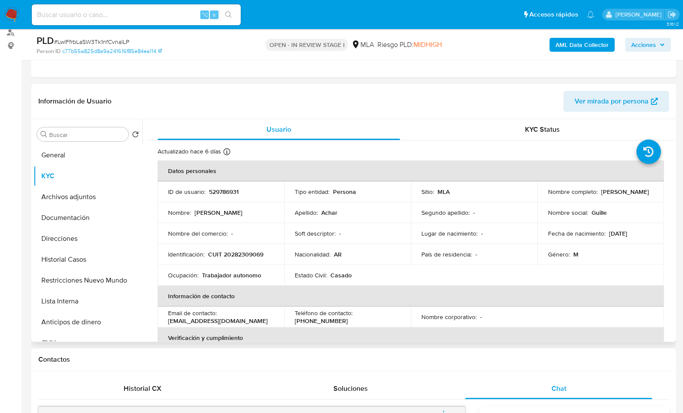
click at [242, 255] on p "CUIT 20282309069" at bounding box center [235, 255] width 55 height 8
copy p "20282309069"
click at [247, 254] on p "CUIT 20282309069" at bounding box center [235, 255] width 55 height 8
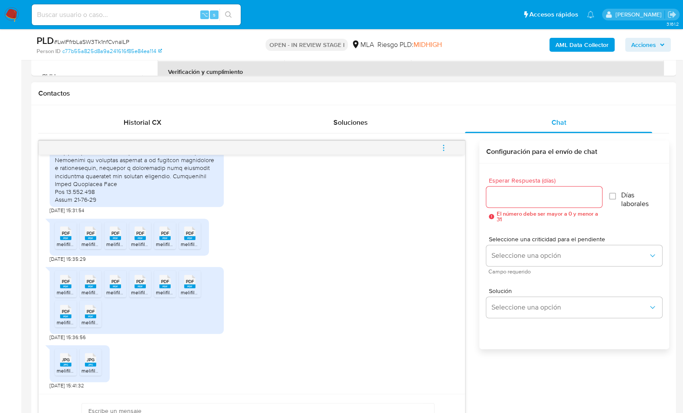
scroll to position [972, 0]
click at [66, 238] on rect at bounding box center [65, 238] width 11 height 4
click at [85, 229] on icon at bounding box center [90, 232] width 11 height 13
click at [113, 234] on span "PDF" at bounding box center [115, 234] width 8 height 6
click at [141, 234] on span "PDF" at bounding box center [140, 234] width 8 height 6
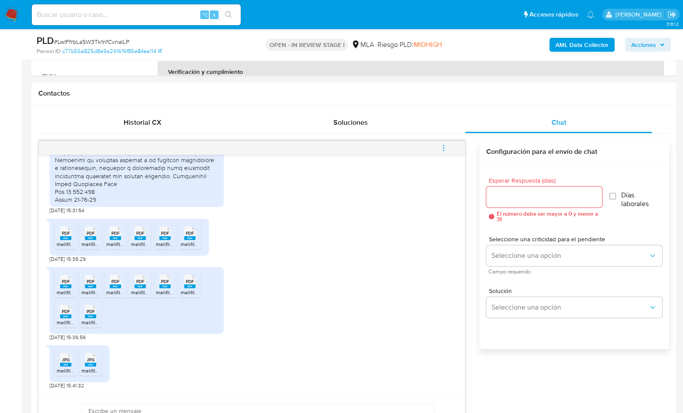
click at [170, 232] on icon at bounding box center [164, 232] width 11 height 13
click at [193, 233] on span "PDF" at bounding box center [190, 234] width 8 height 6
click at [68, 282] on span "PDF" at bounding box center [66, 282] width 8 height 6
click at [94, 282] on span "PDF" at bounding box center [91, 282] width 8 height 6
click at [108, 289] on span "melifile340806143883895949.pdf" at bounding box center [145, 292] width 79 height 7
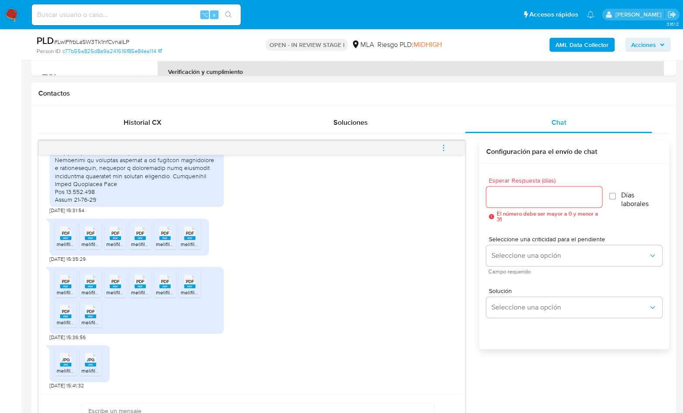
click at [139, 287] on rect at bounding box center [139, 287] width 11 height 4
click at [159, 282] on icon "PDF" at bounding box center [164, 281] width 11 height 15
click at [194, 282] on icon at bounding box center [189, 281] width 11 height 13
click at [56, 312] on li "PDF PDF melifile2146387354573166879.pdf" at bounding box center [66, 314] width 22 height 27
click at [91, 310] on span "PDF" at bounding box center [91, 312] width 8 height 6
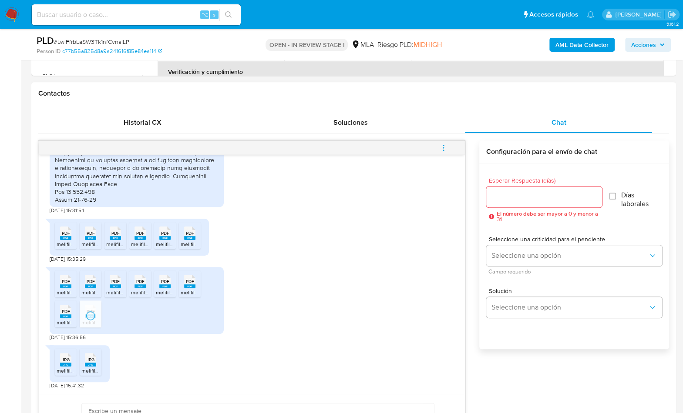
click at [62, 358] on span "JPG" at bounding box center [66, 360] width 8 height 6
click at [87, 362] on span "JPG" at bounding box center [91, 360] width 8 height 6
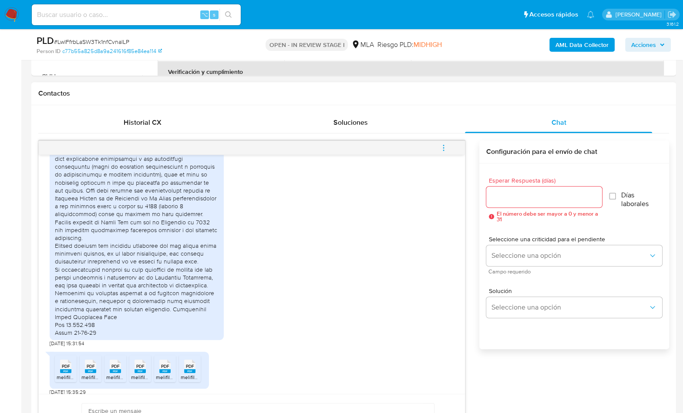
scroll to position [826, 0]
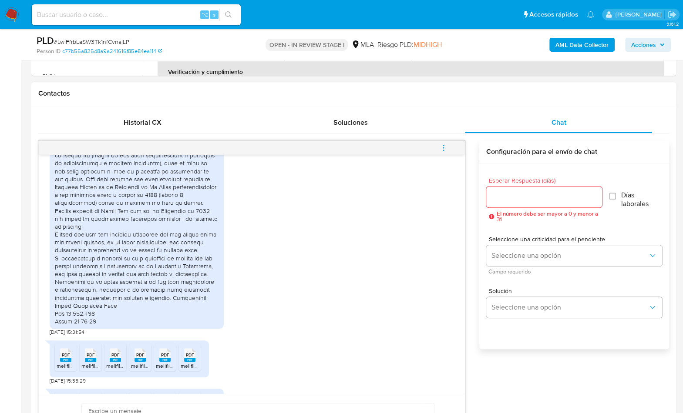
click at [288, 320] on div "23/09/2025 15:31:54" at bounding box center [252, 205] width 404 height 264
click at [472, 282] on div "17/09/2025 14:27:54 Hola, Esperamos que te encuentres muy bien. Te consultamos …" at bounding box center [353, 311] width 631 height 340
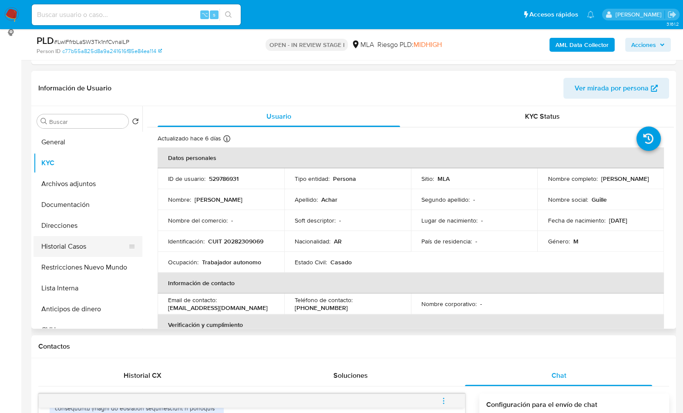
scroll to position [121, 0]
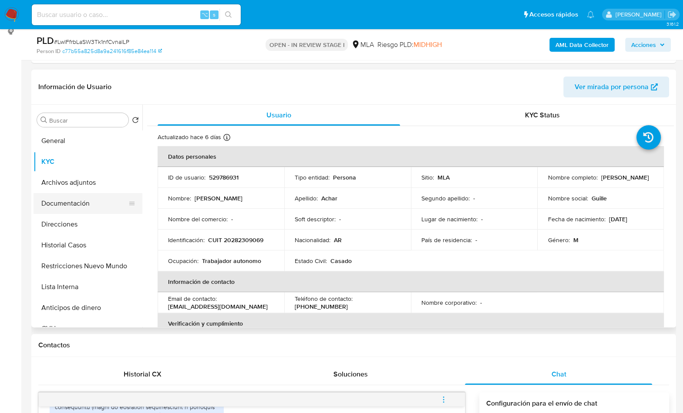
click at [70, 206] on button "Documentación" at bounding box center [85, 203] width 102 height 21
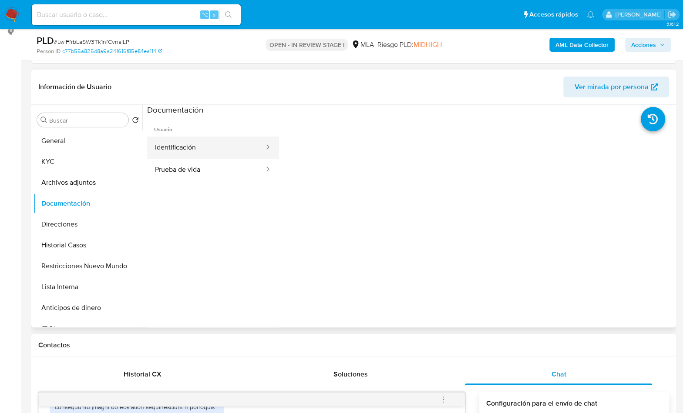
click at [202, 158] on button "Identificación" at bounding box center [206, 148] width 118 height 22
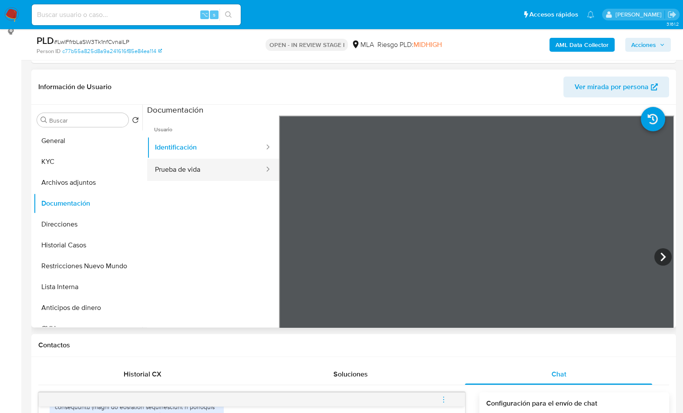
click at [218, 168] on button "Prueba de vida" at bounding box center [206, 170] width 118 height 22
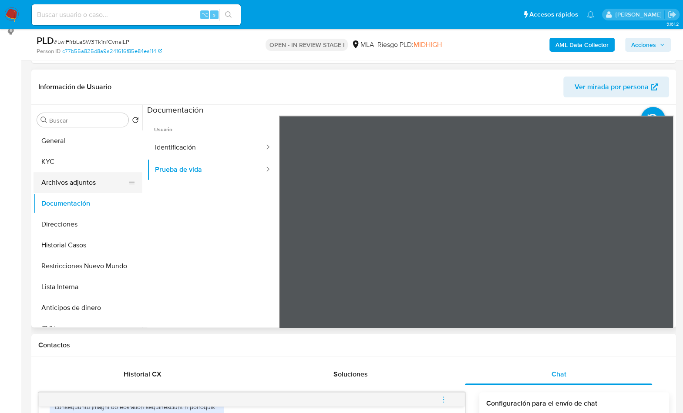
click at [70, 185] on button "Archivos adjuntos" at bounding box center [85, 182] width 102 height 21
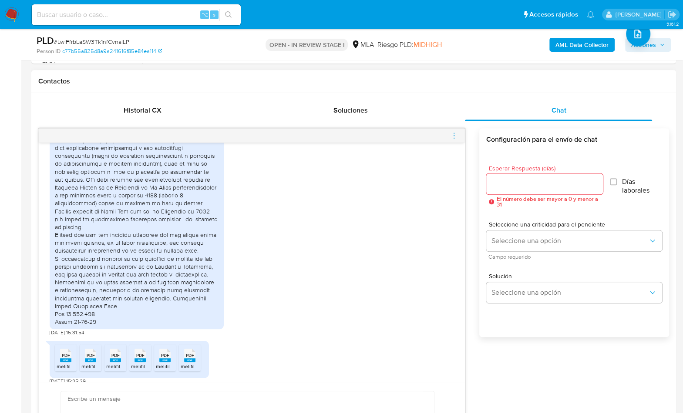
scroll to position [810, 0]
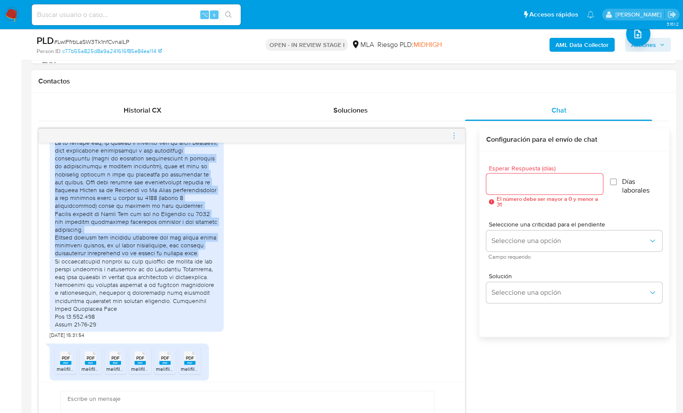
drag, startPoint x: 55, startPoint y: 165, endPoint x: 81, endPoint y: 275, distance: 112.6
click at [81, 275] on div at bounding box center [137, 206] width 164 height 245
copy div "En el último año, mi cuenta de Mercado Pago ha sido utilizada para operaciones …"
